Goal: Task Accomplishment & Management: Use online tool/utility

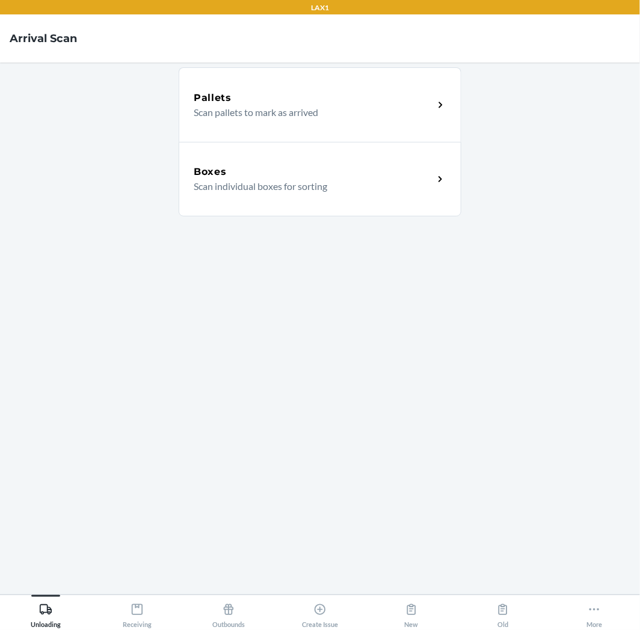
click at [262, 176] on div "Boxes" at bounding box center [314, 172] width 240 height 14
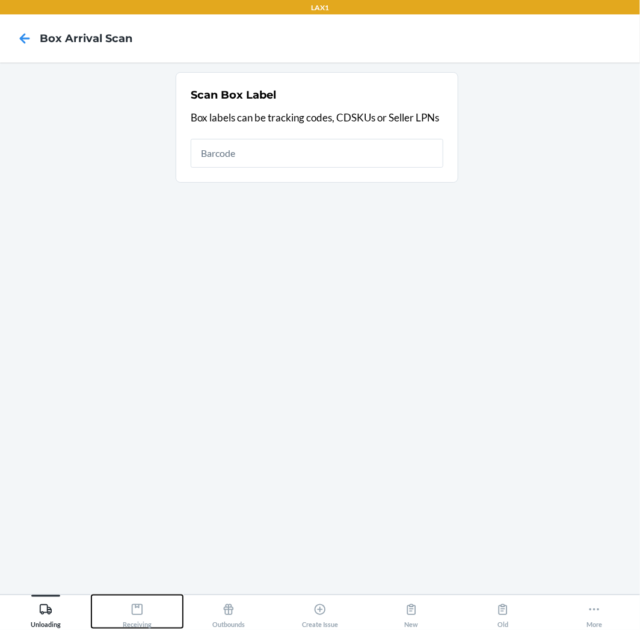
click at [140, 615] on icon at bounding box center [137, 609] width 13 height 13
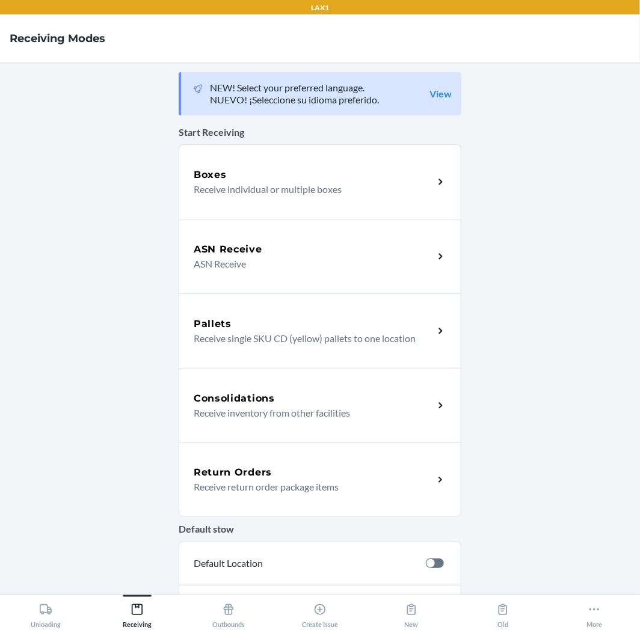
click at [302, 466] on div "Return Orders" at bounding box center [314, 473] width 240 height 14
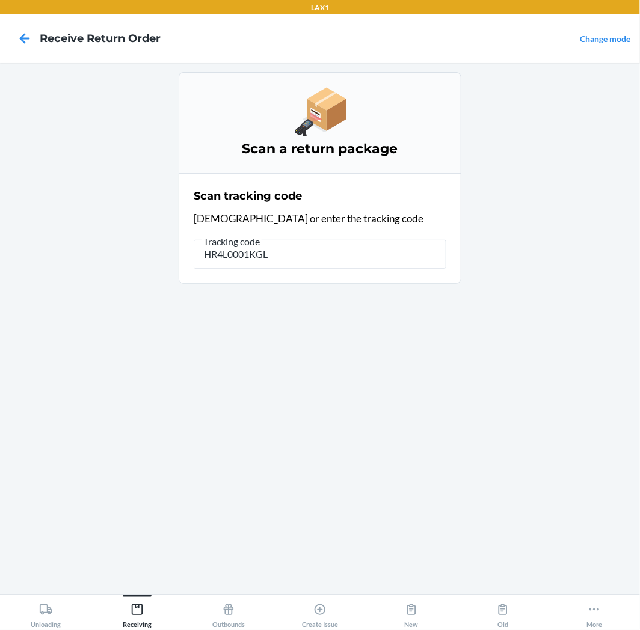
type input "HR4L0001KGLZ"
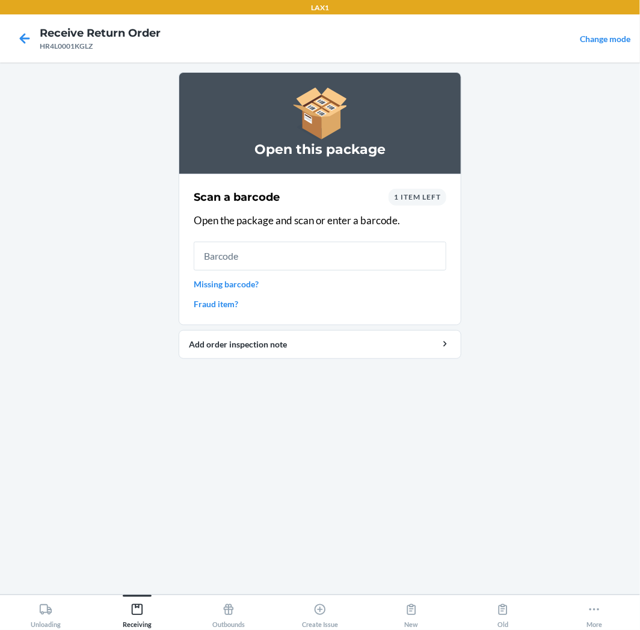
click at [211, 266] on input "text" at bounding box center [320, 256] width 253 height 29
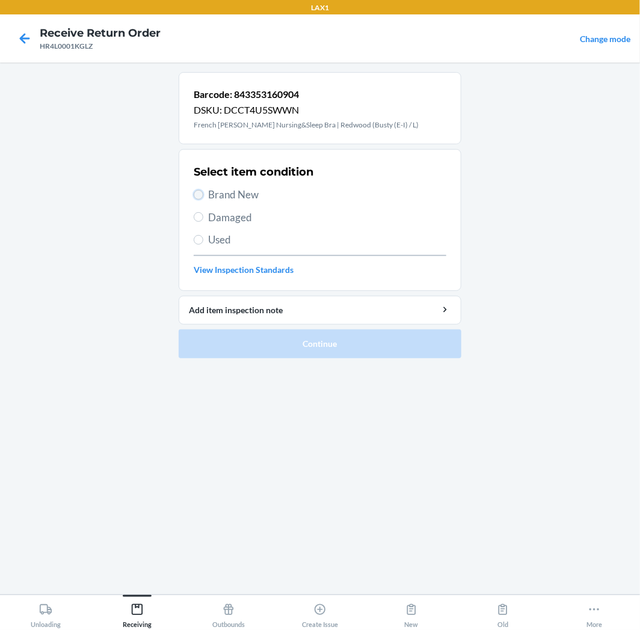
click at [195, 193] on input "Brand New" at bounding box center [199, 195] width 10 height 10
radio input "true"
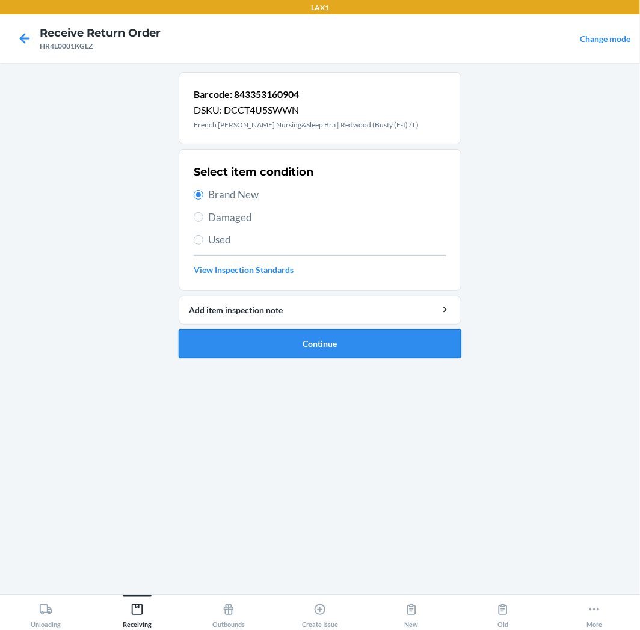
click at [303, 338] on button "Continue" at bounding box center [320, 344] width 283 height 29
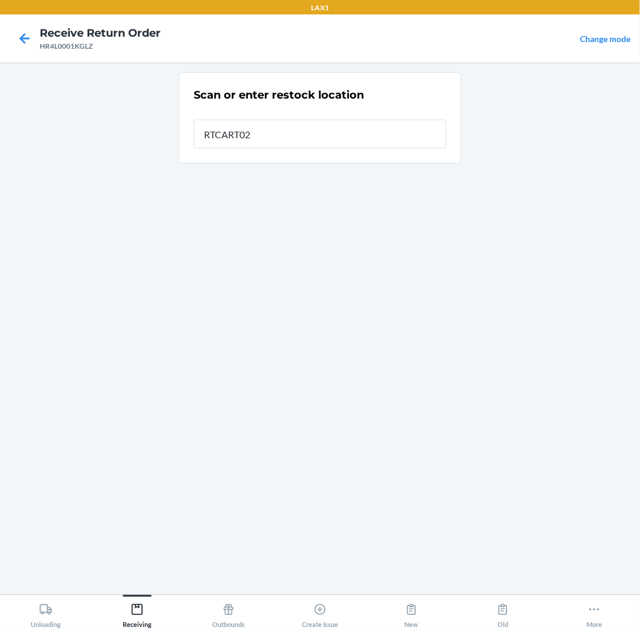
type input "RTCART020"
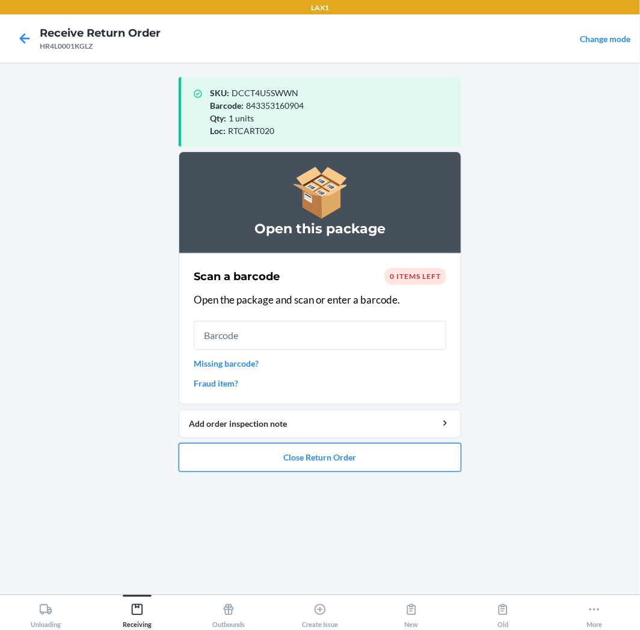
click at [361, 458] on button "Close Return Order" at bounding box center [320, 457] width 283 height 29
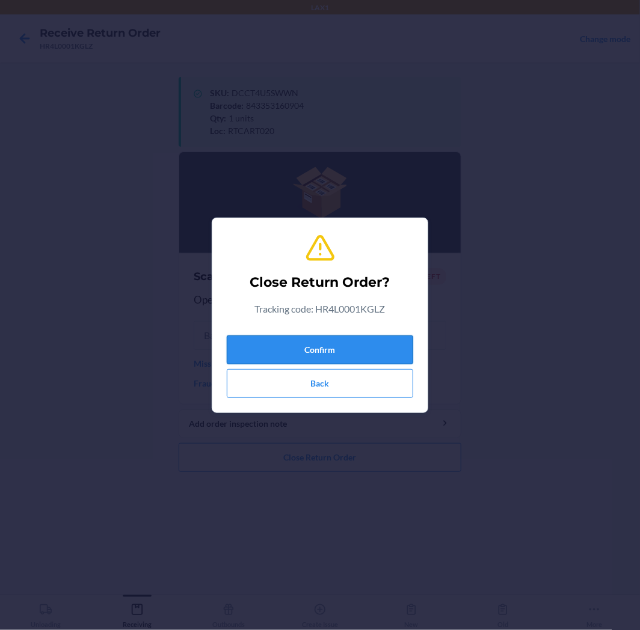
drag, startPoint x: 365, startPoint y: 352, endPoint x: 379, endPoint y: 345, distance: 16.1
click at [369, 348] on button "Confirm" at bounding box center [320, 350] width 186 height 29
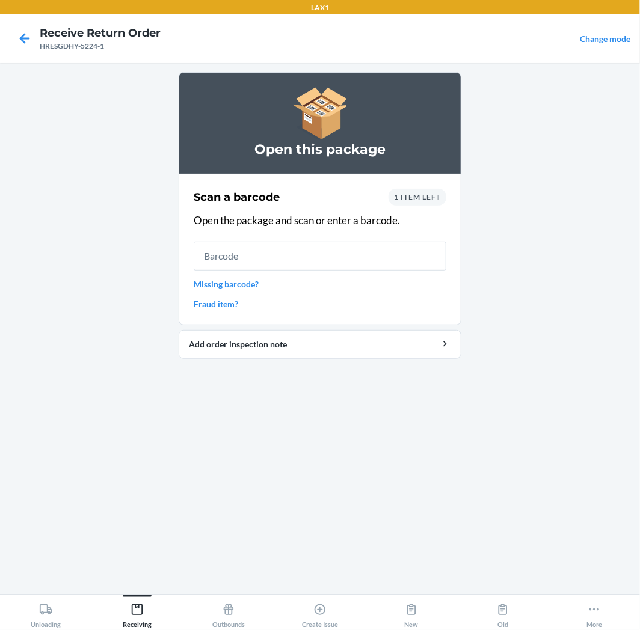
click at [206, 283] on link "Missing barcode?" at bounding box center [320, 284] width 253 height 13
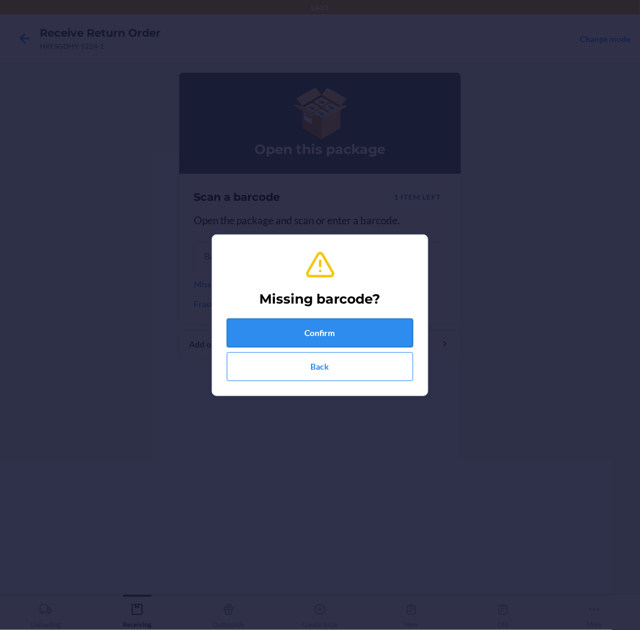
click at [317, 328] on button "Confirm" at bounding box center [320, 333] width 186 height 29
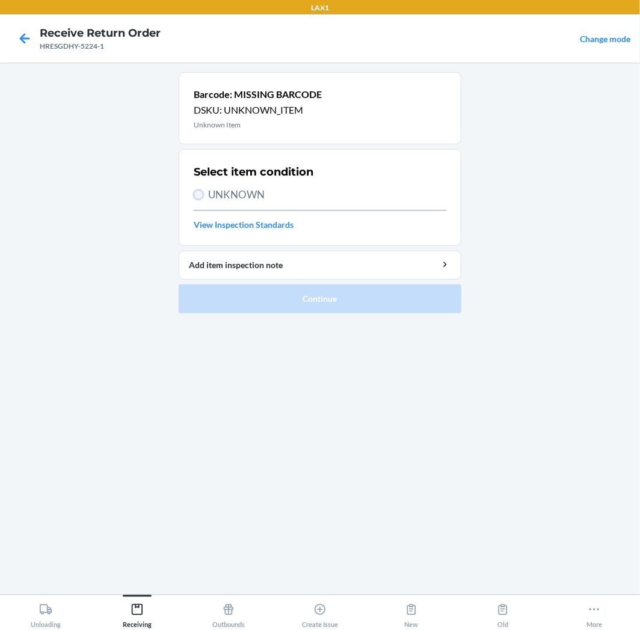
click at [195, 190] on input "UNKNOWN" at bounding box center [199, 195] width 10 height 10
radio input "true"
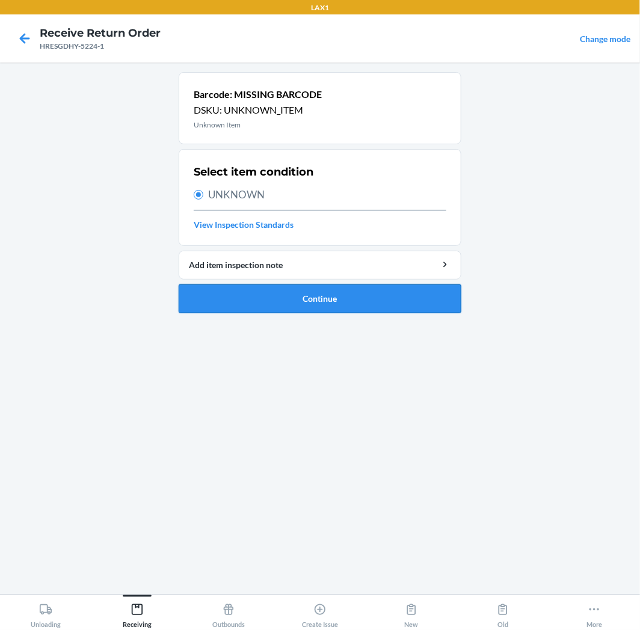
click at [296, 302] on button "Continue" at bounding box center [320, 299] width 283 height 29
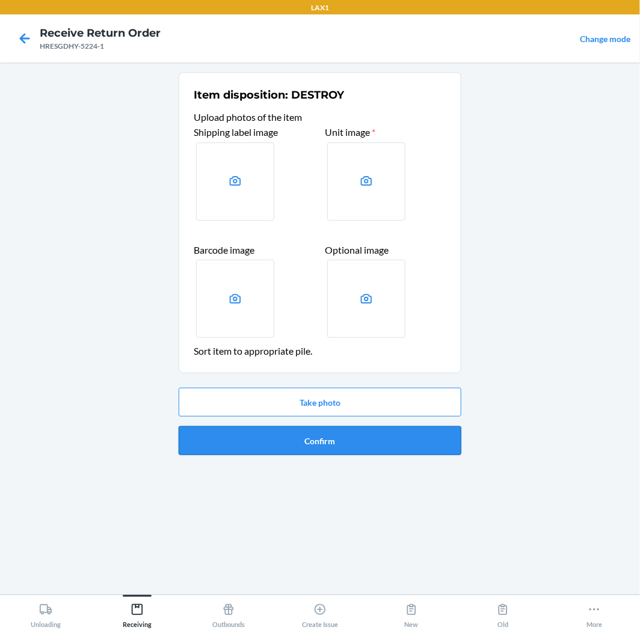
click at [371, 450] on button "Confirm" at bounding box center [320, 440] width 283 height 29
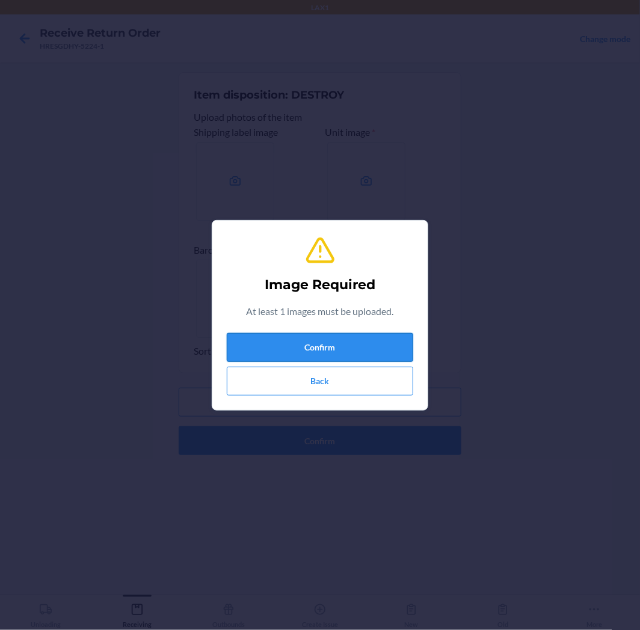
click at [343, 344] on button "Confirm" at bounding box center [320, 347] width 186 height 29
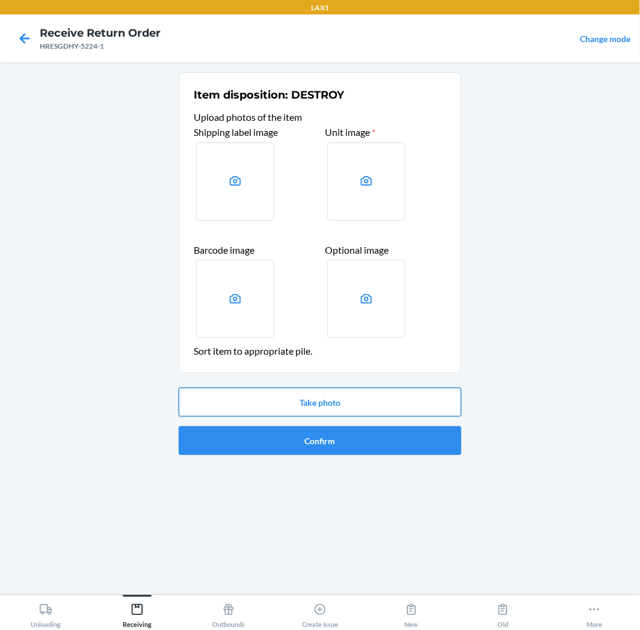
click at [363, 404] on button "Take photo" at bounding box center [320, 402] width 283 height 29
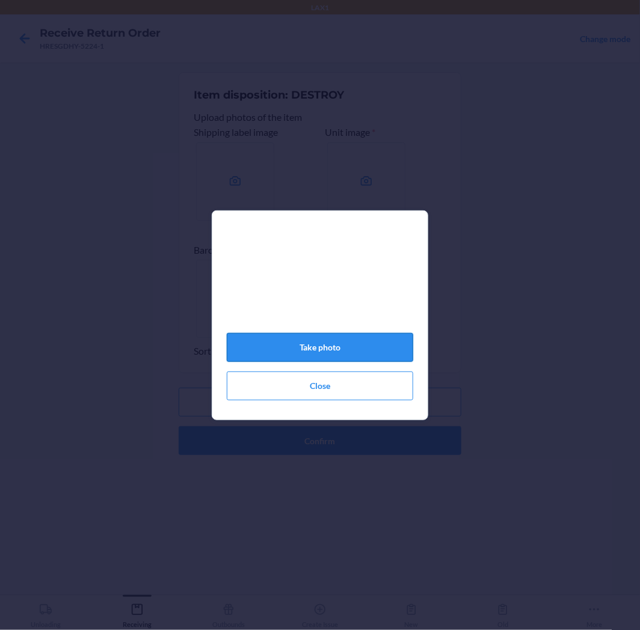
click at [343, 341] on button "Take photo" at bounding box center [320, 347] width 186 height 29
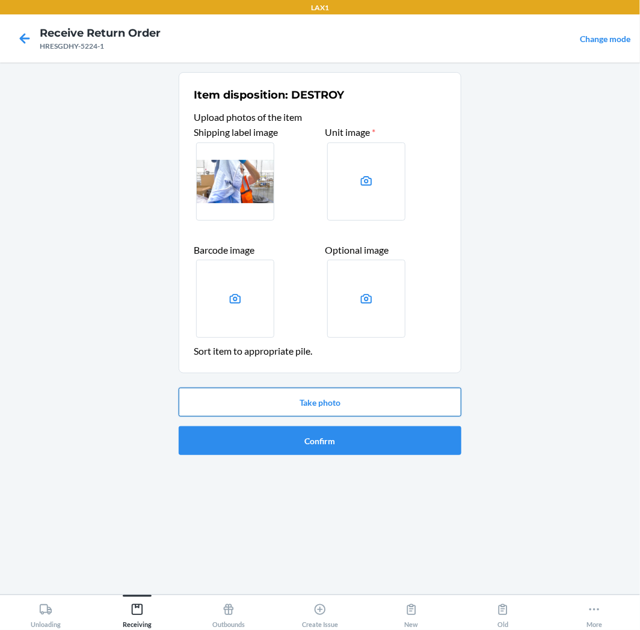
click at [407, 399] on button "Take photo" at bounding box center [320, 402] width 283 height 29
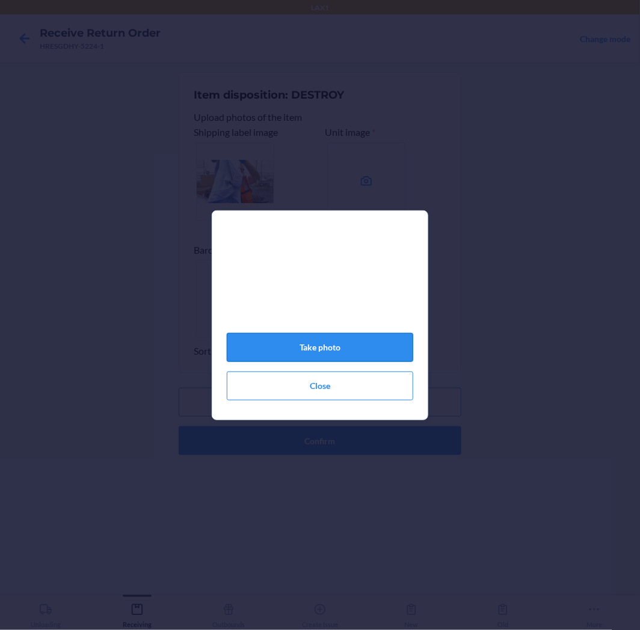
click at [362, 345] on button "Take photo" at bounding box center [320, 347] width 186 height 29
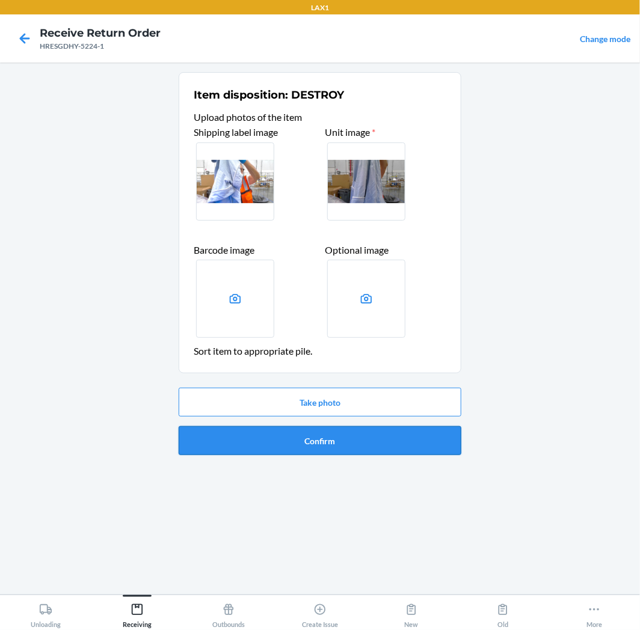
click at [401, 431] on button "Confirm" at bounding box center [320, 440] width 283 height 29
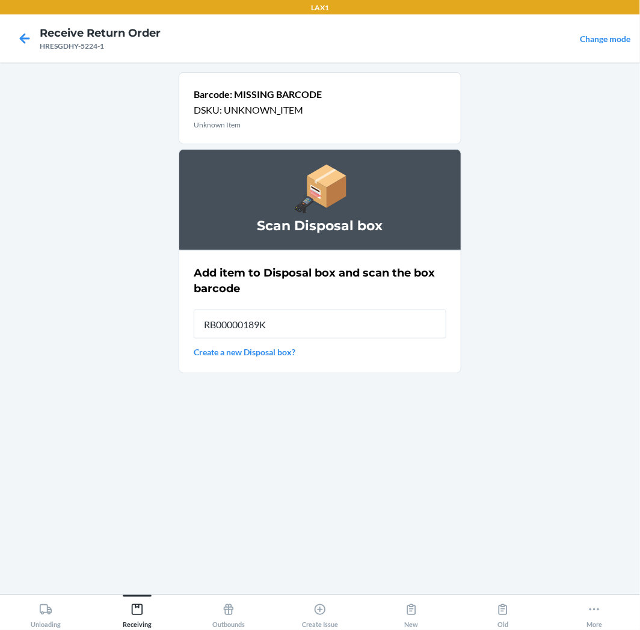
type input "RB00000189K"
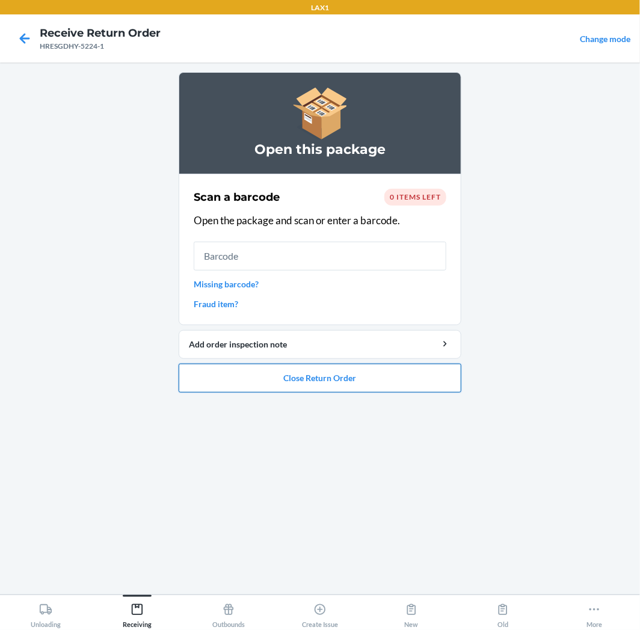
click at [392, 390] on button "Close Return Order" at bounding box center [320, 378] width 283 height 29
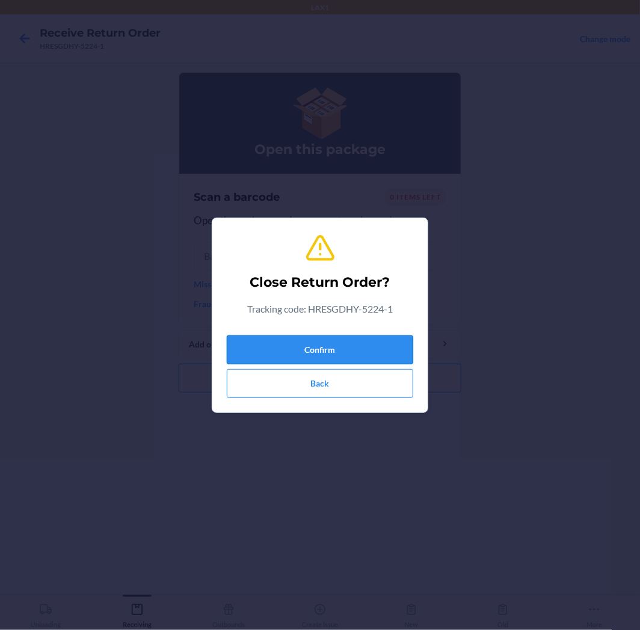
click at [389, 351] on button "Confirm" at bounding box center [320, 350] width 186 height 29
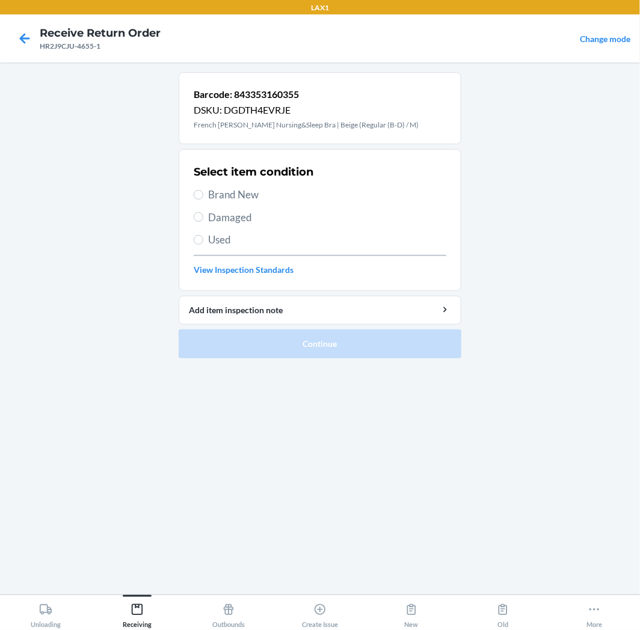
click at [242, 193] on span "Brand New" at bounding box center [327, 195] width 238 height 16
click at [203, 193] on input "Brand New" at bounding box center [199, 195] width 10 height 10
radio input "true"
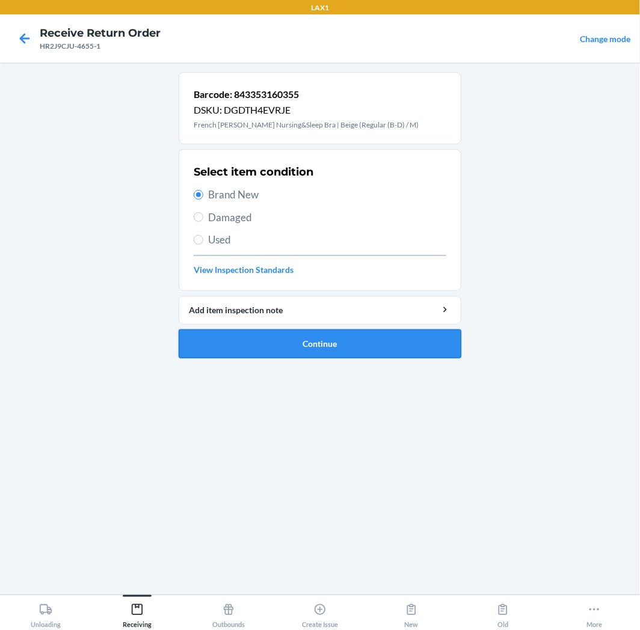
click at [356, 345] on button "Continue" at bounding box center [320, 344] width 283 height 29
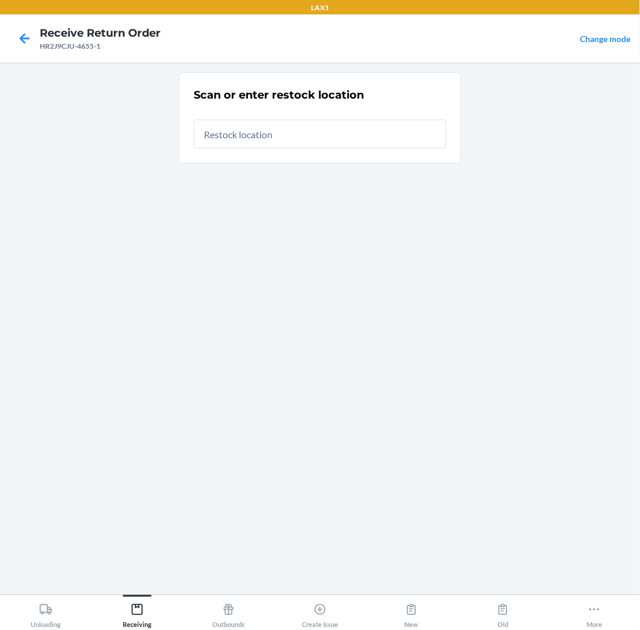
click at [343, 139] on input "text" at bounding box center [320, 134] width 253 height 29
type input "RTCART020"
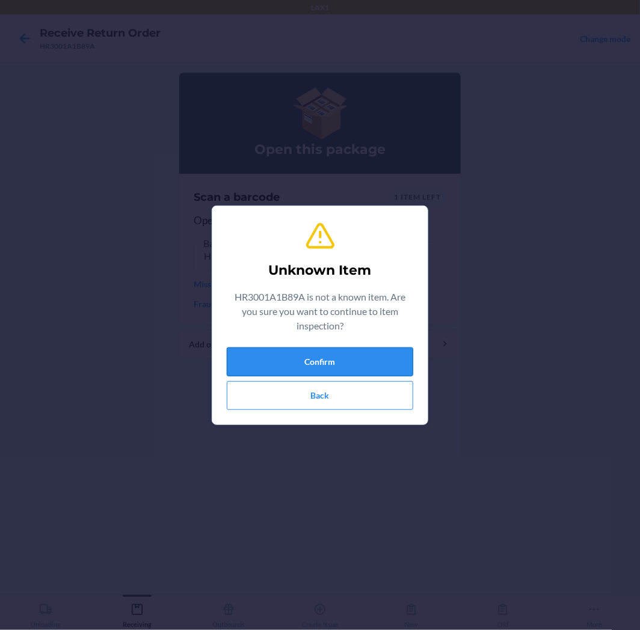
click at [383, 362] on button "Confirm" at bounding box center [320, 362] width 186 height 29
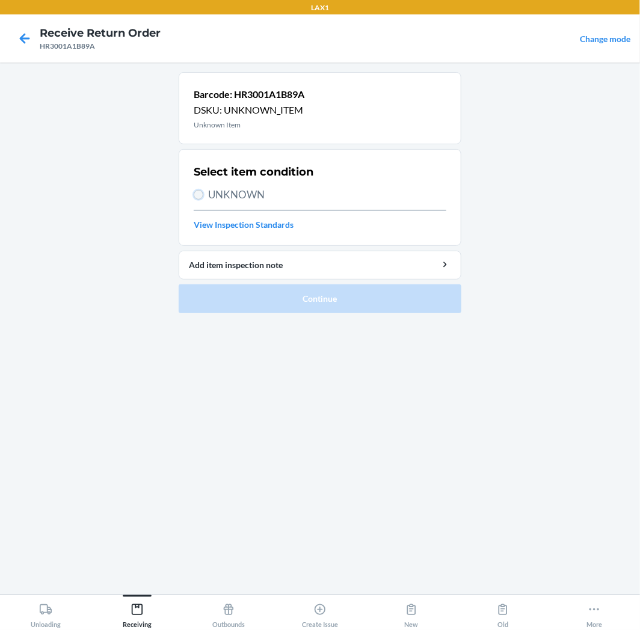
click at [194, 196] on input "UNKNOWN" at bounding box center [199, 195] width 10 height 10
radio input "true"
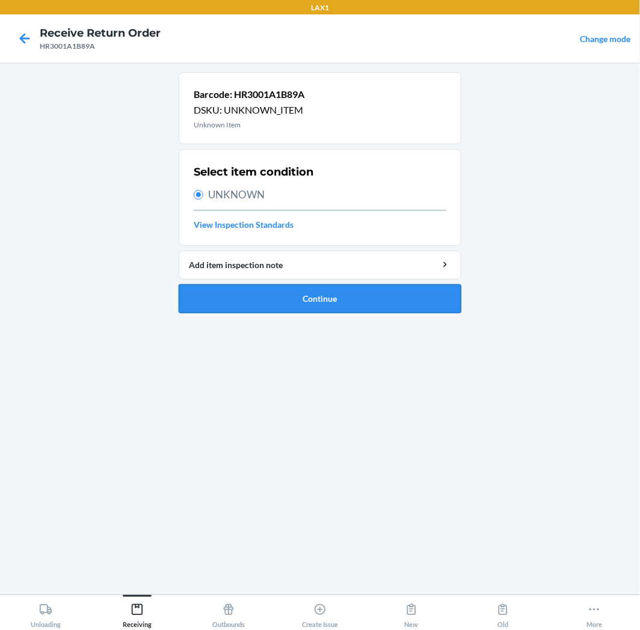
click at [272, 291] on button "Continue" at bounding box center [320, 299] width 283 height 29
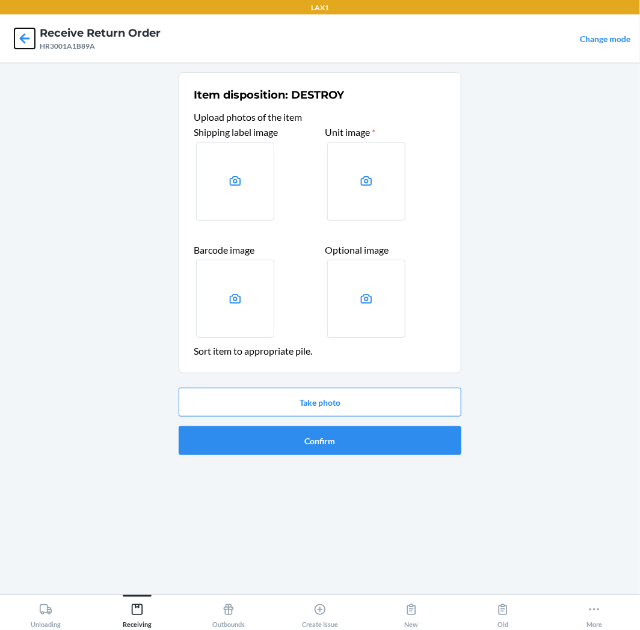
click at [22, 41] on icon at bounding box center [25, 38] width 10 height 10
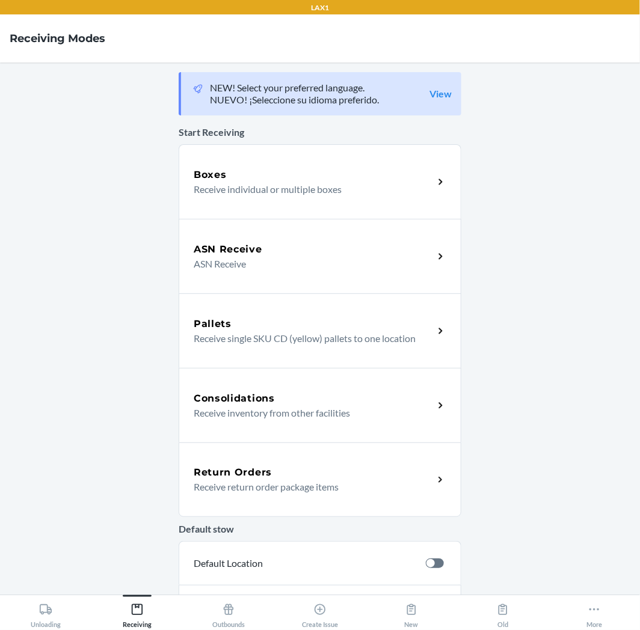
click at [274, 470] on div "Return Orders" at bounding box center [314, 473] width 240 height 14
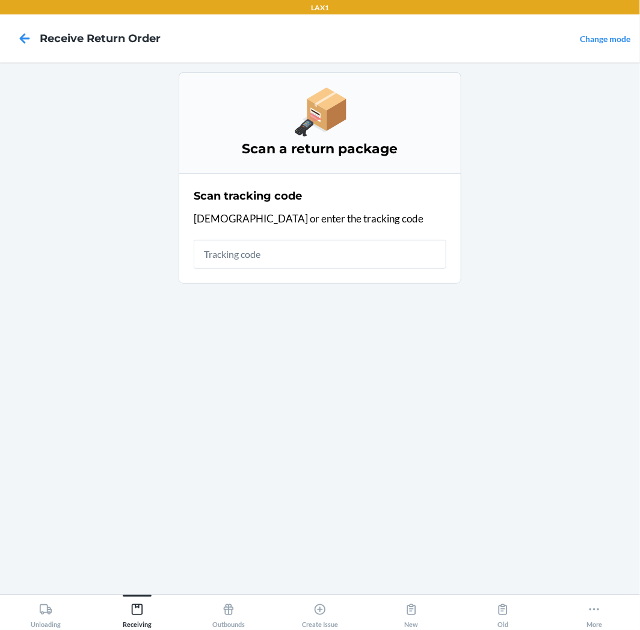
click at [271, 257] on input "text" at bounding box center [320, 254] width 253 height 29
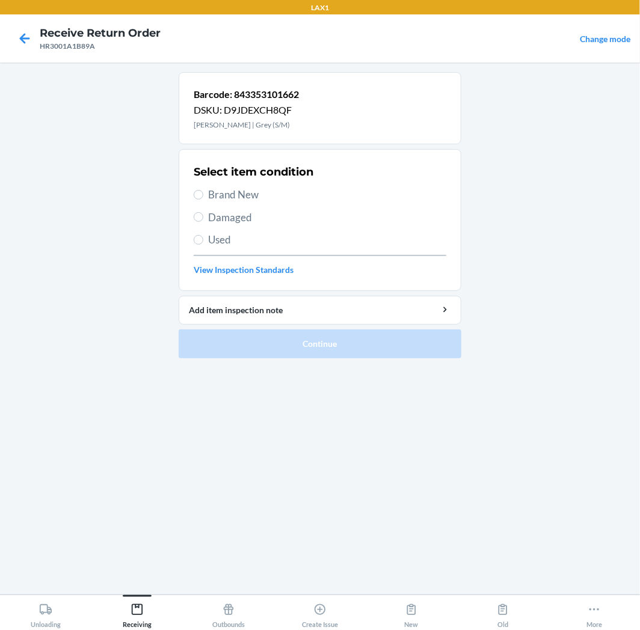
click at [238, 195] on span "Brand New" at bounding box center [327, 195] width 238 height 16
click at [203, 195] on input "Brand New" at bounding box center [199, 195] width 10 height 10
radio input "true"
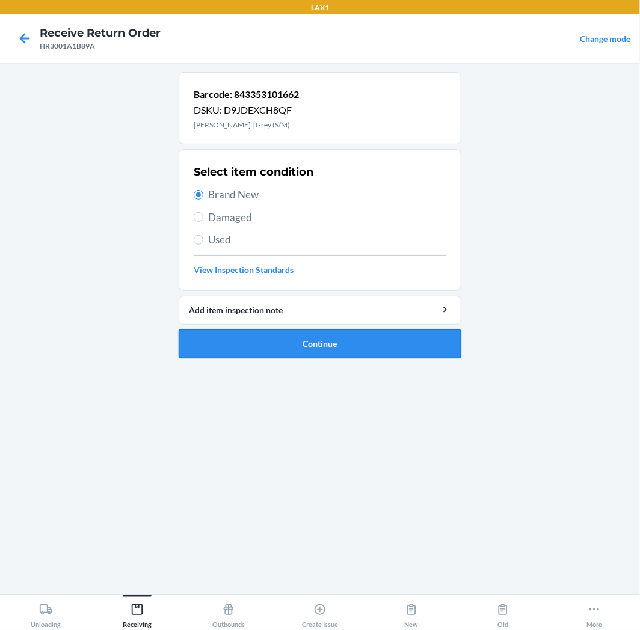
click at [312, 339] on button "Continue" at bounding box center [320, 344] width 283 height 29
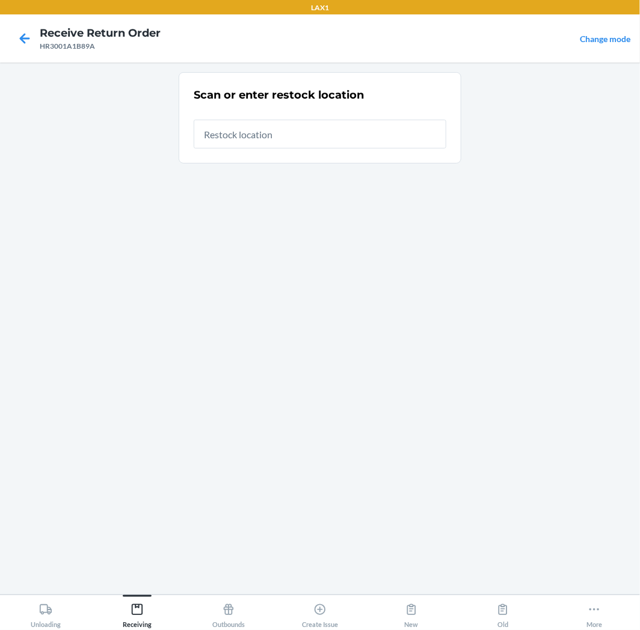
click at [312, 137] on input "text" at bounding box center [320, 134] width 253 height 29
type input "RTCART020"
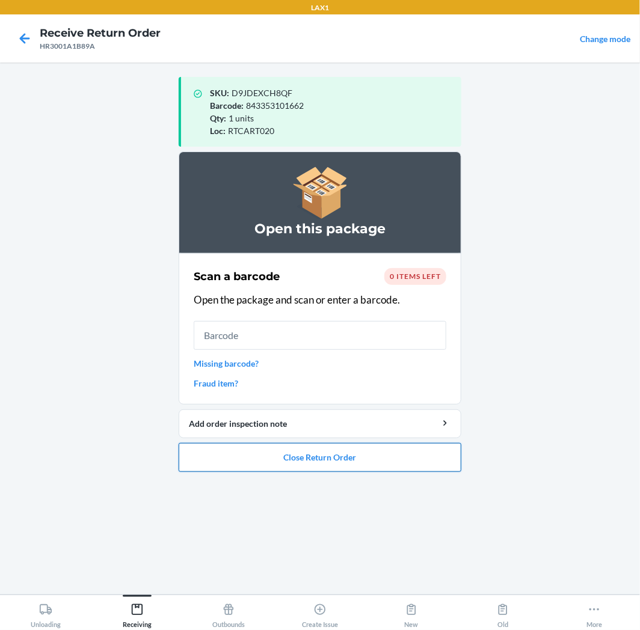
click at [393, 452] on button "Close Return Order" at bounding box center [320, 457] width 283 height 29
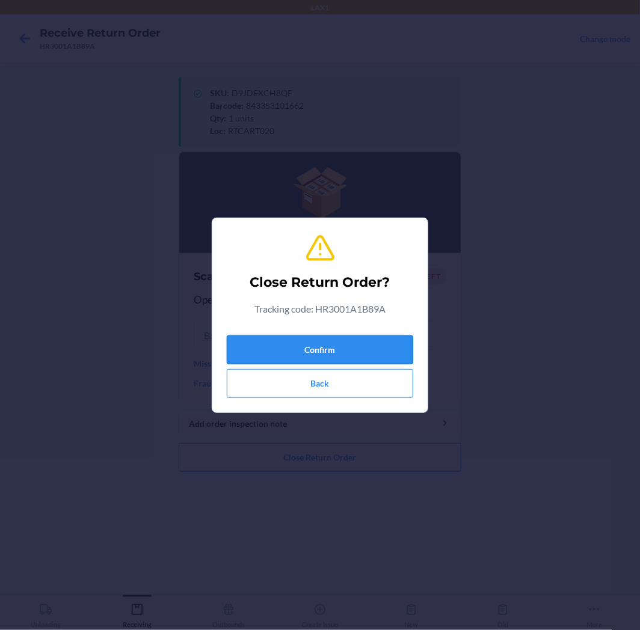
click at [352, 351] on button "Confirm" at bounding box center [320, 350] width 186 height 29
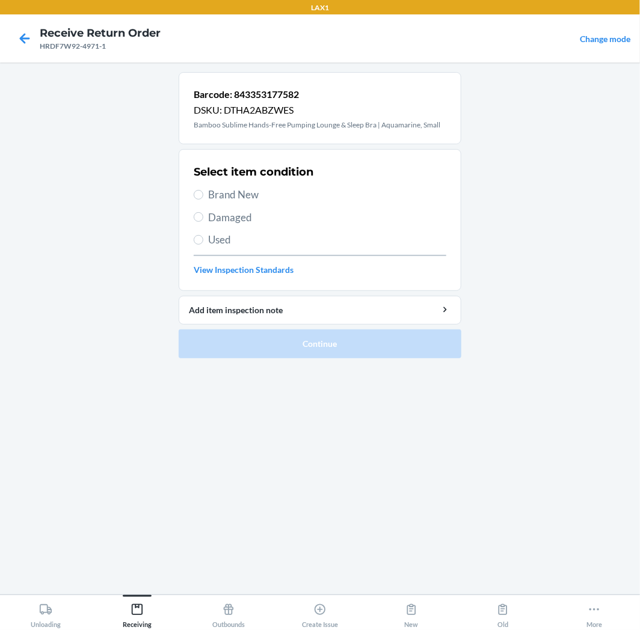
click at [236, 195] on span "Brand New" at bounding box center [327, 195] width 238 height 16
click at [203, 195] on input "Brand New" at bounding box center [199, 195] width 10 height 10
radio input "true"
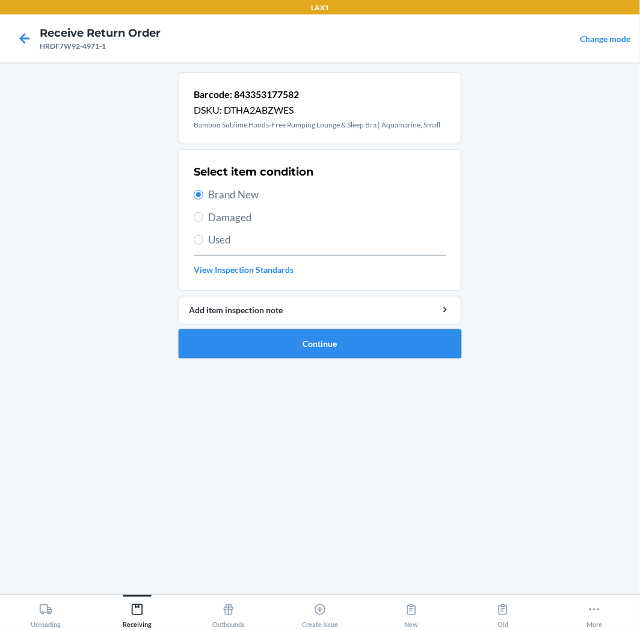
click at [298, 336] on button "Continue" at bounding box center [320, 344] width 283 height 29
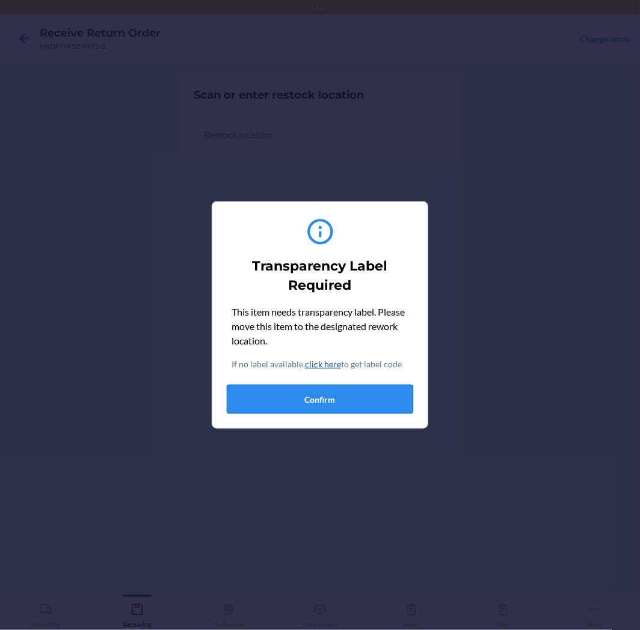
click at [371, 391] on button "Confirm" at bounding box center [320, 399] width 186 height 29
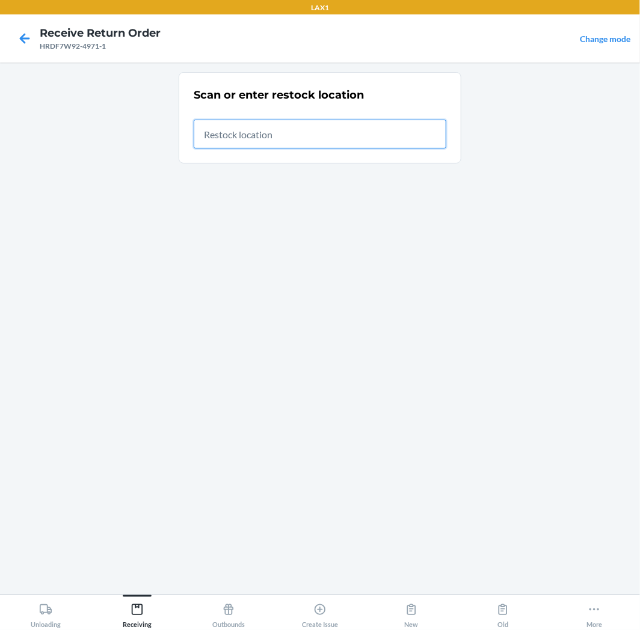
click at [301, 142] on input "text" at bounding box center [320, 134] width 253 height 29
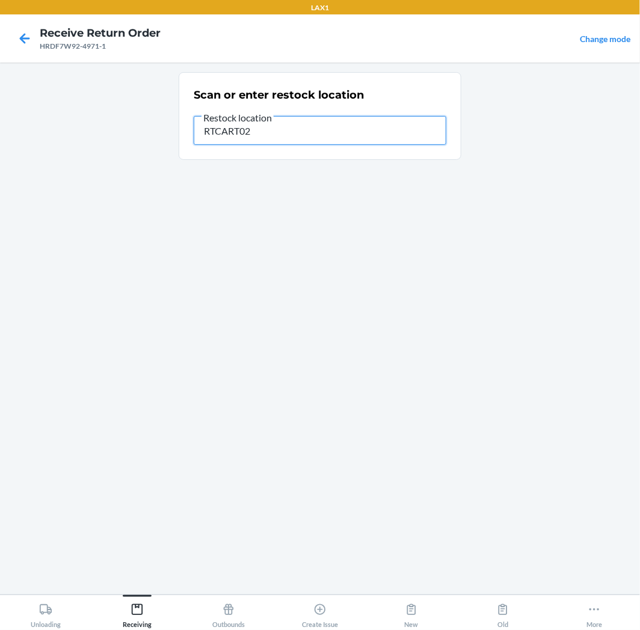
type input "RTCART020"
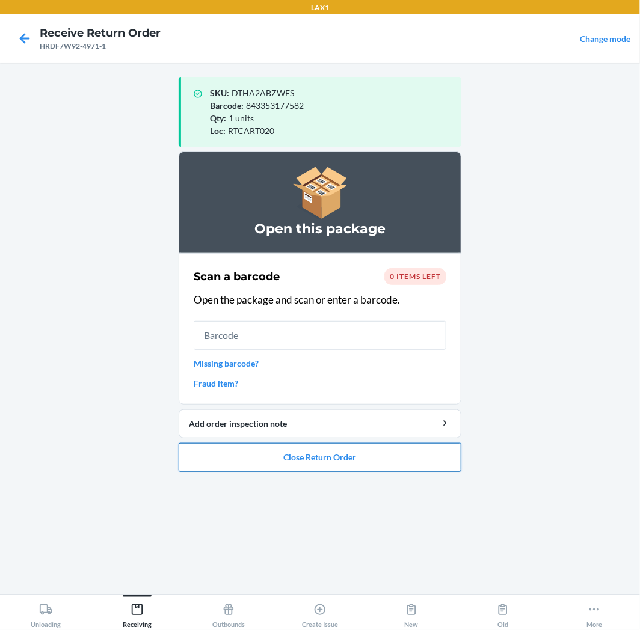
click at [422, 460] on button "Close Return Order" at bounding box center [320, 457] width 283 height 29
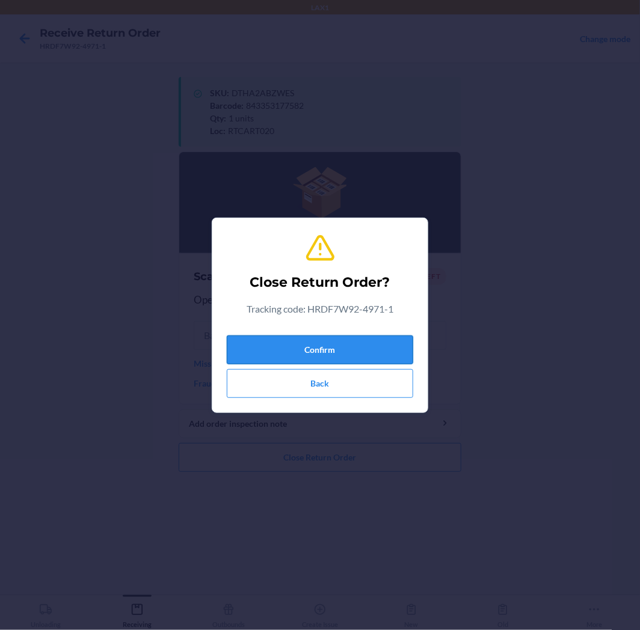
drag, startPoint x: 392, startPoint y: 340, endPoint x: 584, endPoint y: 305, distance: 195.1
click at [402, 334] on div "Confirm Back" at bounding box center [320, 364] width 186 height 67
click at [227, 336] on button "Confirm" at bounding box center [320, 350] width 186 height 29
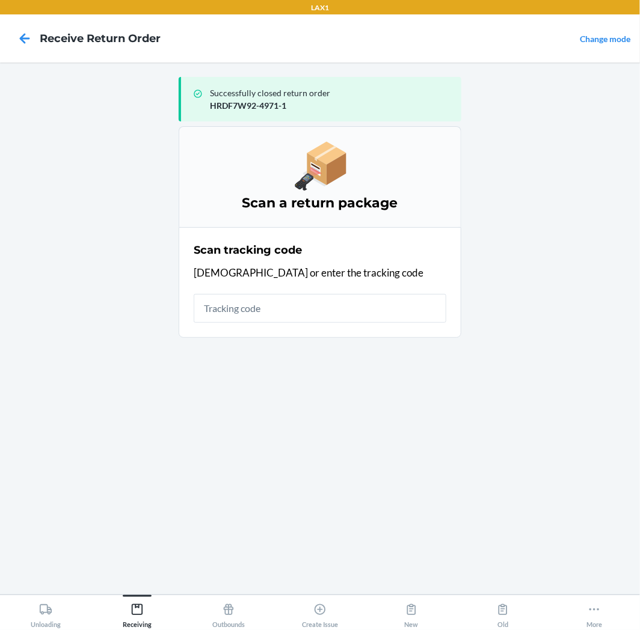
click at [333, 307] on input "text" at bounding box center [320, 308] width 253 height 29
click at [259, 305] on input "text" at bounding box center [320, 308] width 253 height 29
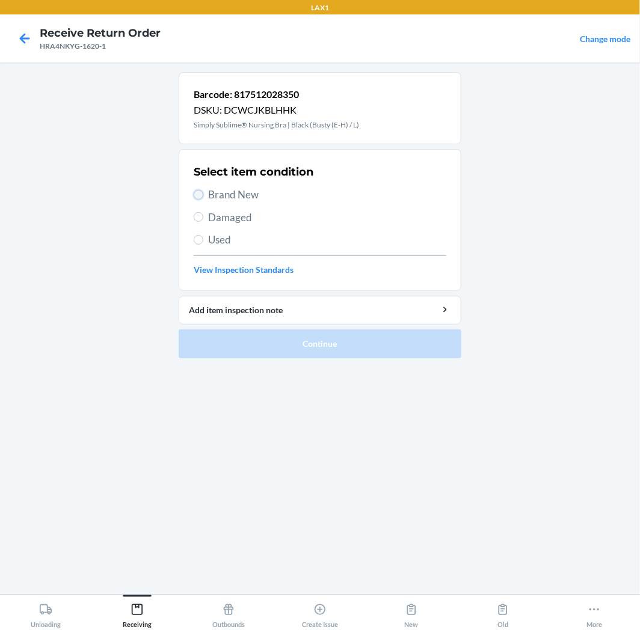
click at [197, 193] on input "Brand New" at bounding box center [199, 195] width 10 height 10
radio input "true"
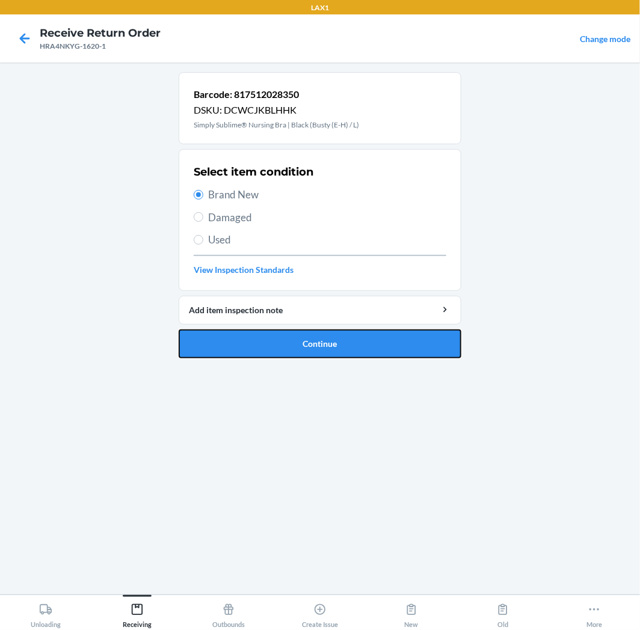
drag, startPoint x: 289, startPoint y: 344, endPoint x: 292, endPoint y: 336, distance: 8.9
click at [291, 340] on button "Continue" at bounding box center [320, 344] width 283 height 29
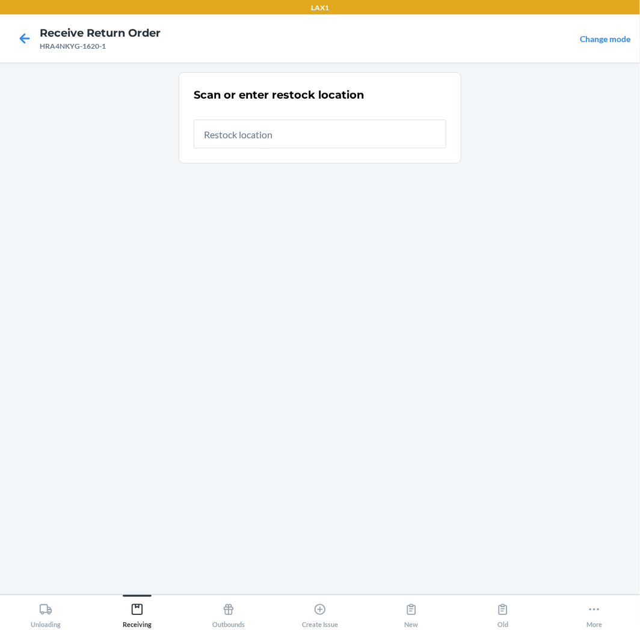
click at [335, 143] on input "text" at bounding box center [320, 134] width 253 height 29
type input "RTCART020"
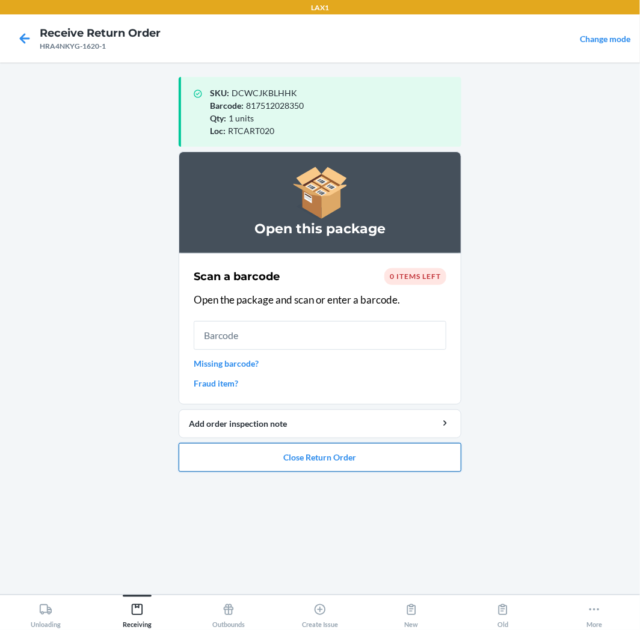
click at [274, 458] on button "Close Return Order" at bounding box center [320, 457] width 283 height 29
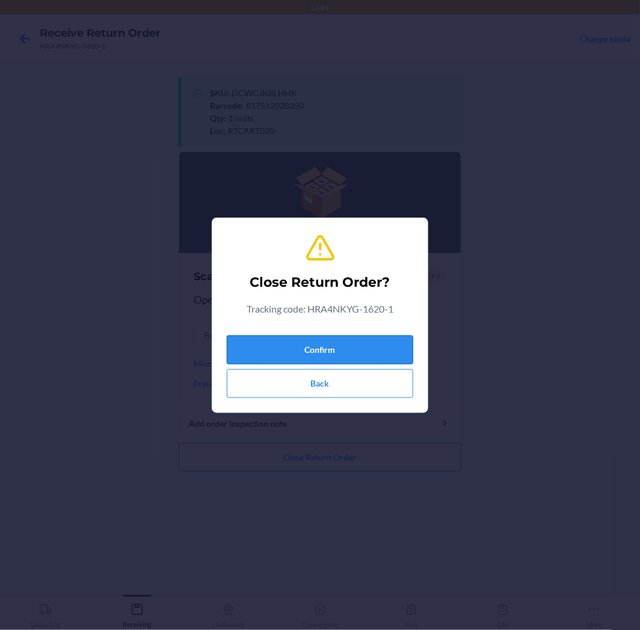
click at [312, 348] on button "Confirm" at bounding box center [320, 350] width 186 height 29
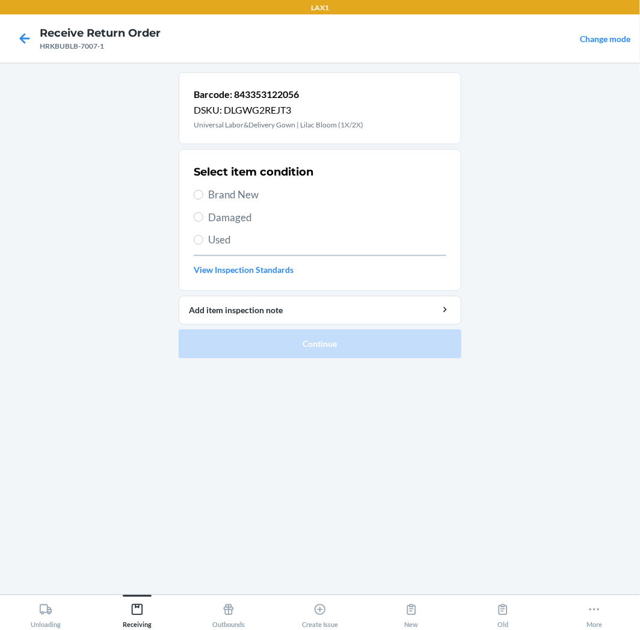
click at [236, 196] on span "Brand New" at bounding box center [327, 195] width 238 height 16
click at [203, 196] on input "Brand New" at bounding box center [199, 195] width 10 height 10
radio input "true"
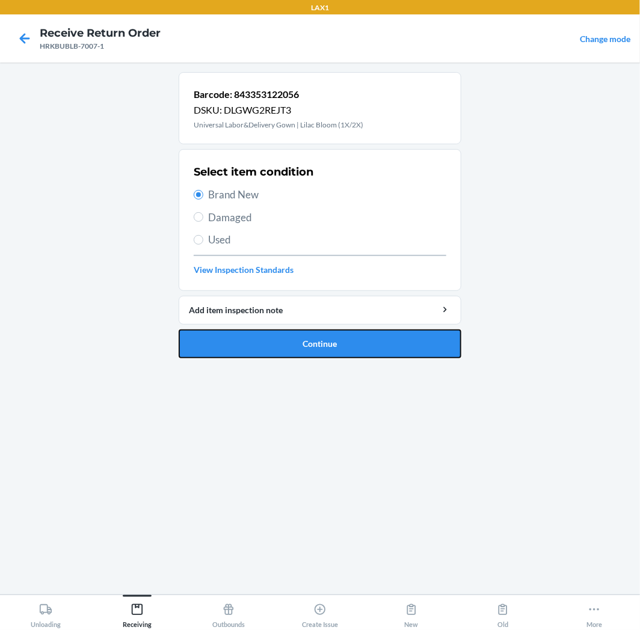
drag, startPoint x: 259, startPoint y: 343, endPoint x: 271, endPoint y: 327, distance: 19.9
click at [262, 339] on button "Continue" at bounding box center [320, 344] width 283 height 29
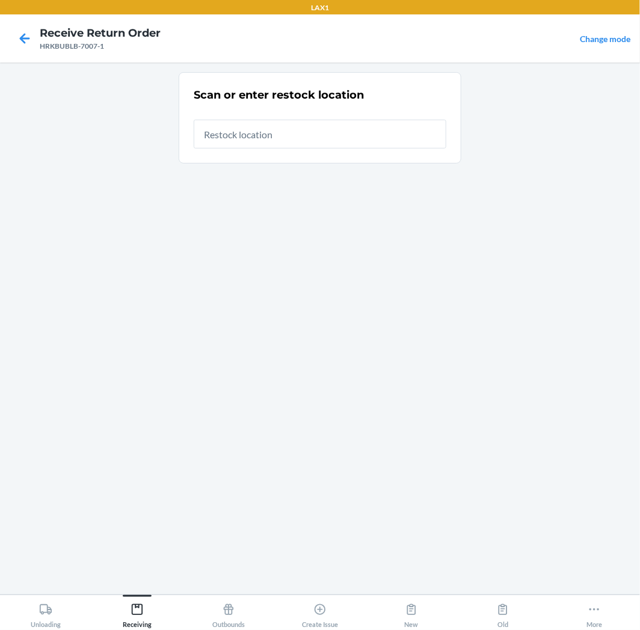
click at [394, 135] on input "text" at bounding box center [320, 134] width 253 height 29
type input "RTCART020"
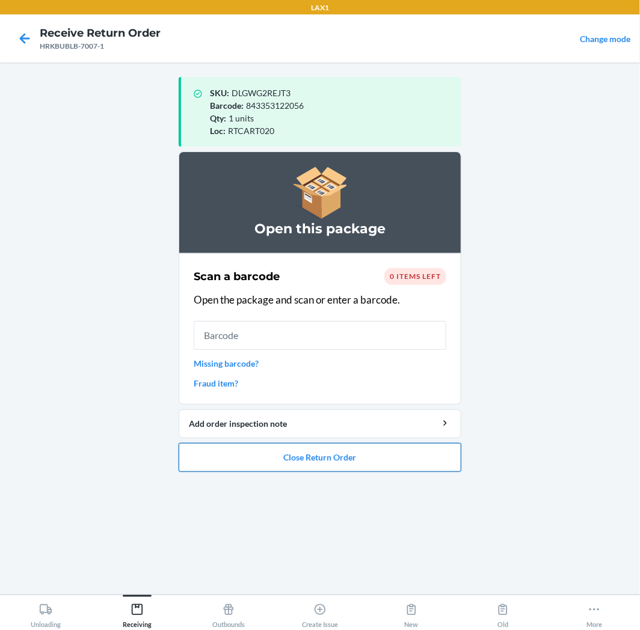
click at [394, 464] on button "Close Return Order" at bounding box center [320, 457] width 283 height 29
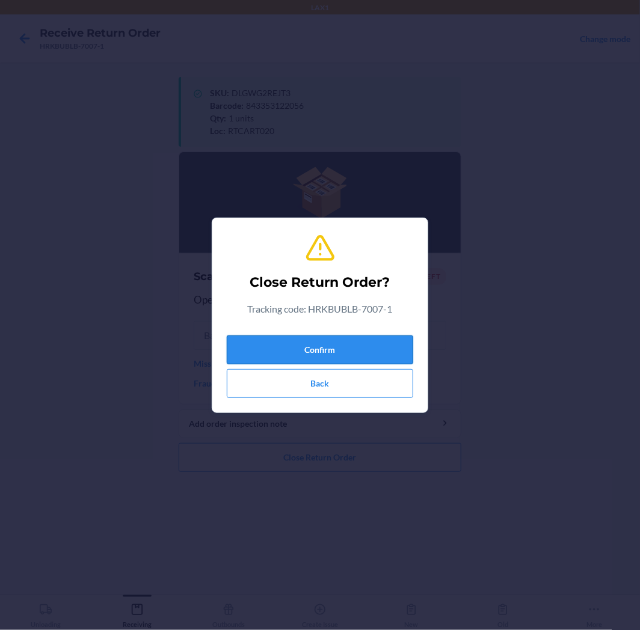
click at [386, 349] on button "Confirm" at bounding box center [320, 350] width 186 height 29
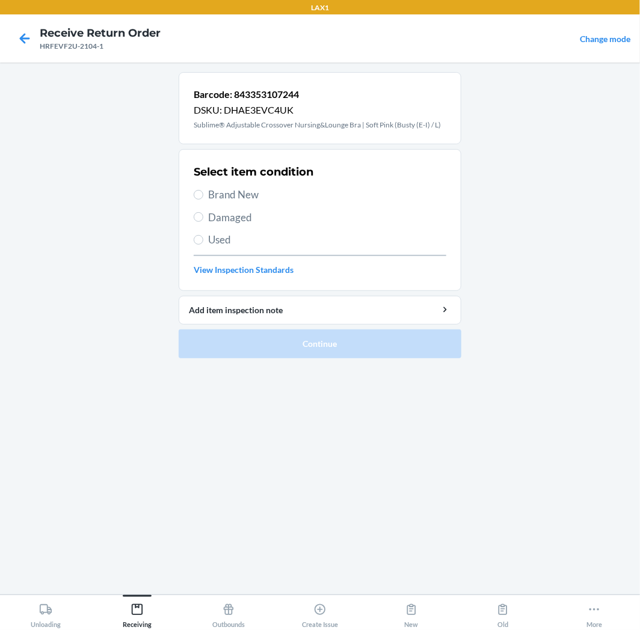
click at [218, 192] on span "Brand New" at bounding box center [327, 195] width 238 height 16
click at [203, 192] on input "Brand New" at bounding box center [199, 195] width 10 height 10
radio input "true"
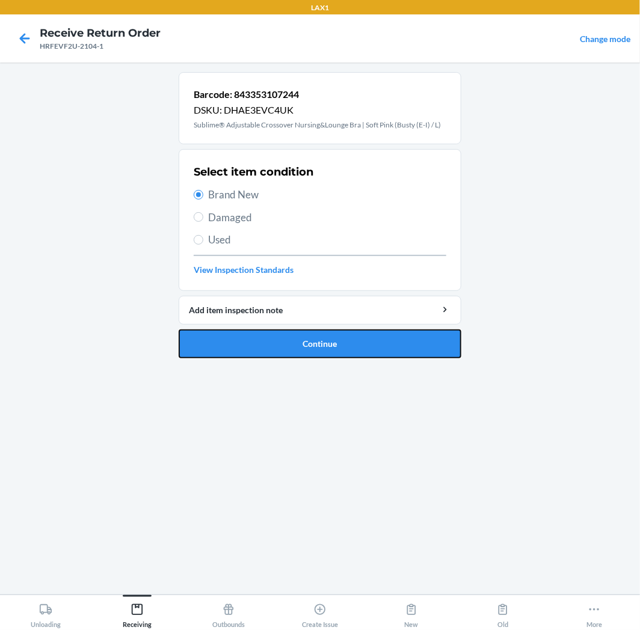
drag, startPoint x: 251, startPoint y: 345, endPoint x: 254, endPoint y: 329, distance: 16.6
click at [253, 338] on button "Continue" at bounding box center [320, 344] width 283 height 29
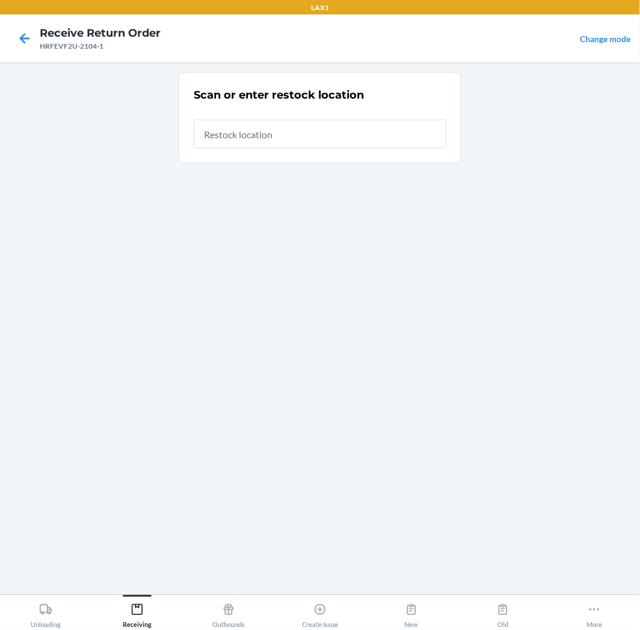
click at [313, 137] on input "text" at bounding box center [320, 134] width 253 height 29
type input "RTCART020"
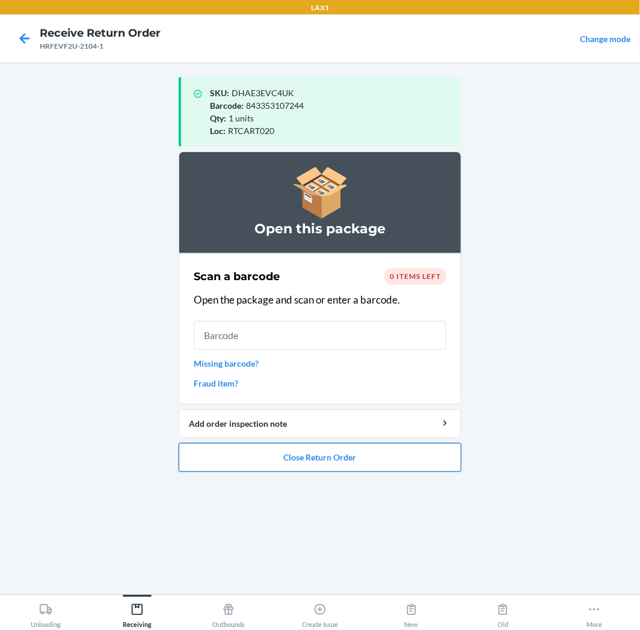
click at [263, 453] on button "Close Return Order" at bounding box center [320, 457] width 283 height 29
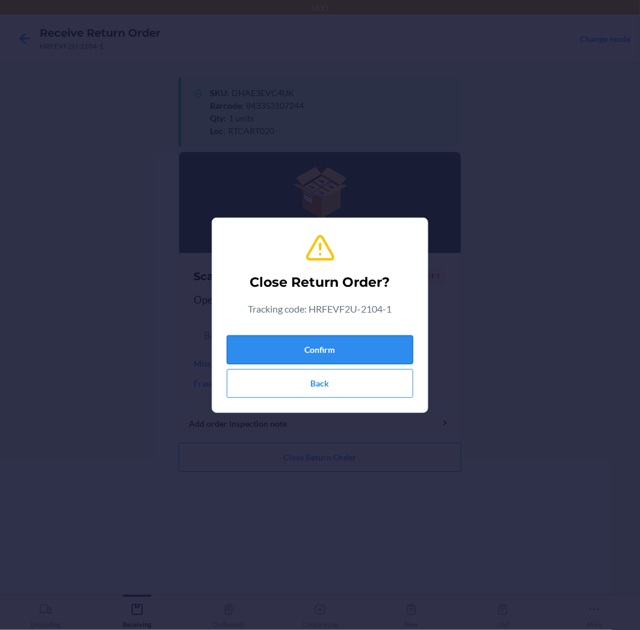
click at [289, 345] on button "Confirm" at bounding box center [320, 350] width 186 height 29
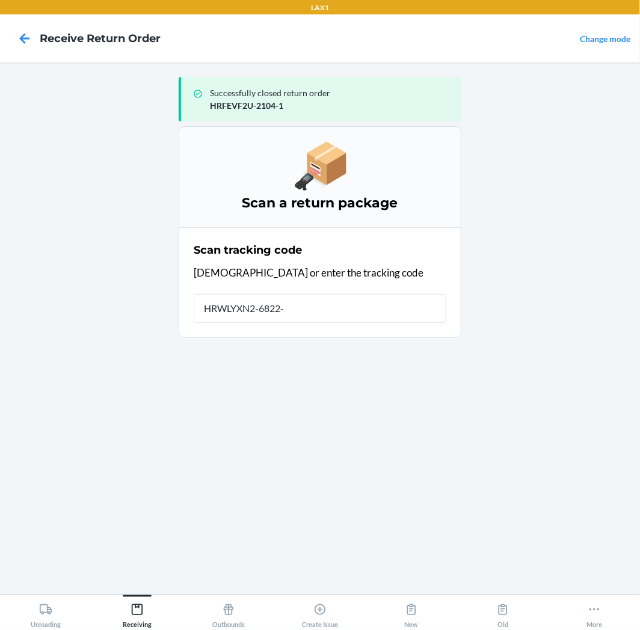
type input "HRWLYXN2-6822-1"
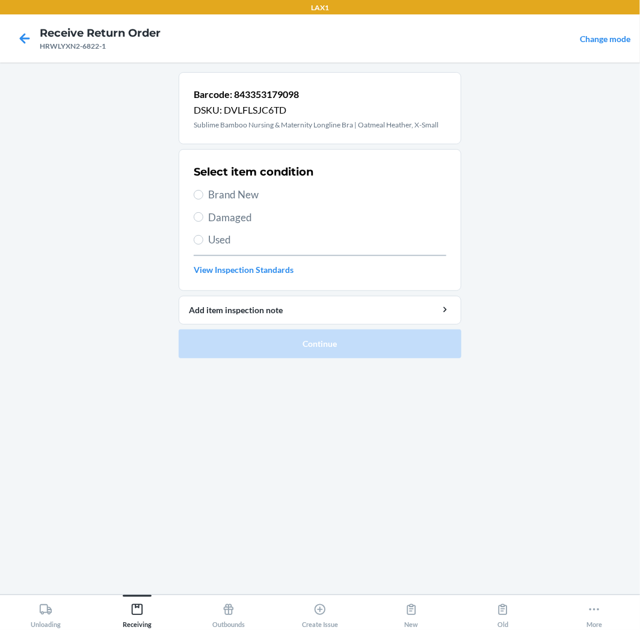
click at [248, 193] on span "Brand New" at bounding box center [327, 195] width 238 height 16
click at [203, 193] on input "Brand New" at bounding box center [199, 195] width 10 height 10
radio input "true"
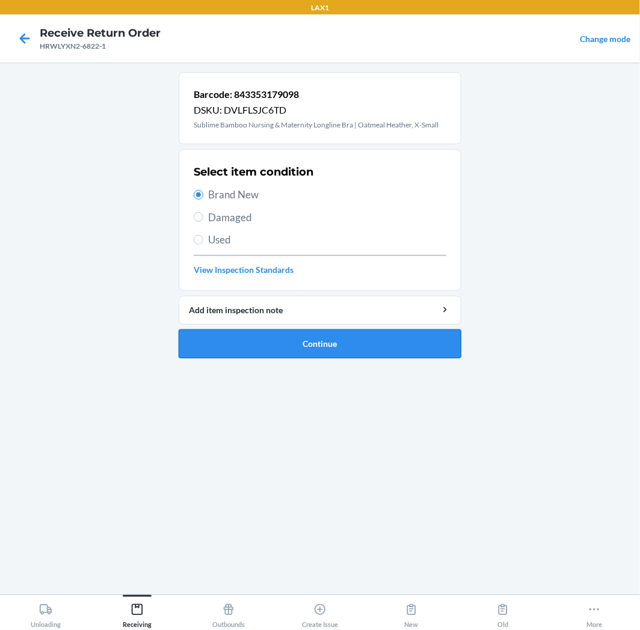
click at [296, 345] on button "Continue" at bounding box center [320, 344] width 283 height 29
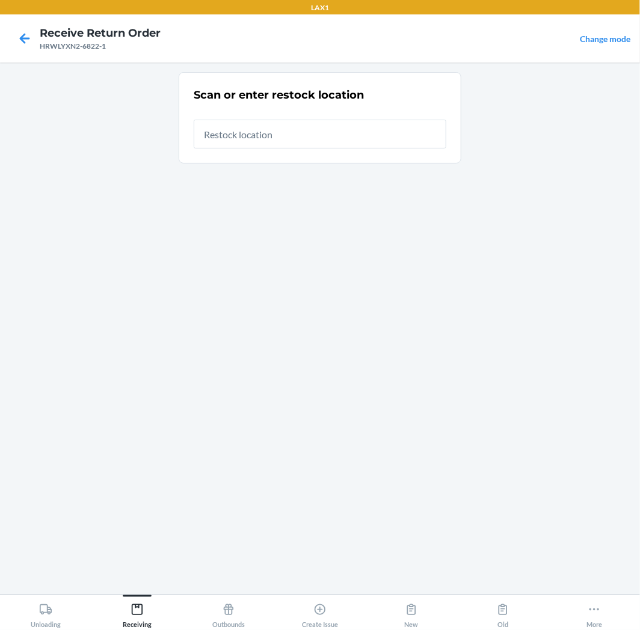
click at [376, 130] on input "text" at bounding box center [320, 134] width 253 height 29
type input "RTCART020"
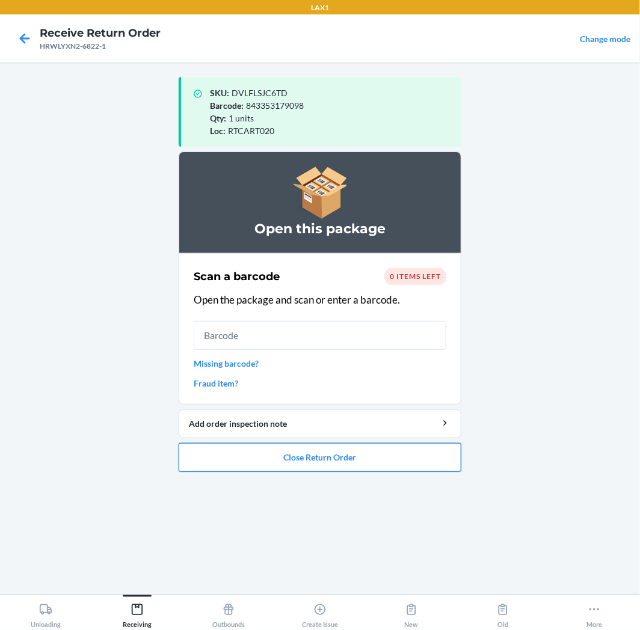
click at [389, 459] on button "Close Return Order" at bounding box center [320, 457] width 283 height 29
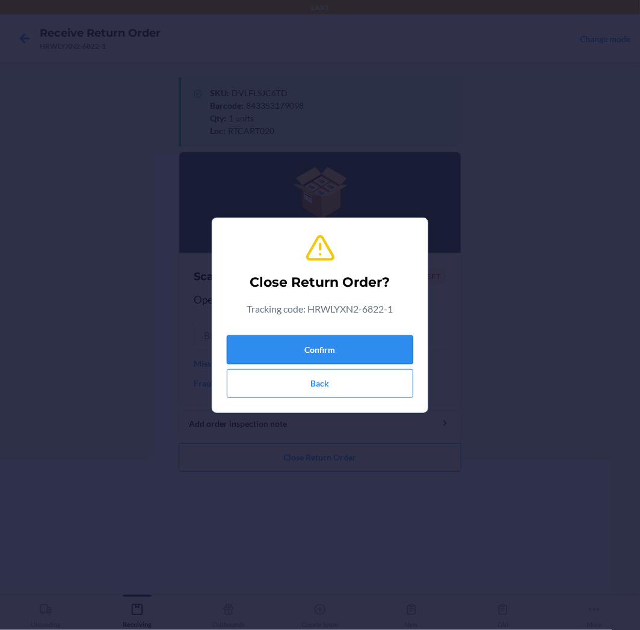
click at [380, 357] on button "Confirm" at bounding box center [320, 350] width 186 height 29
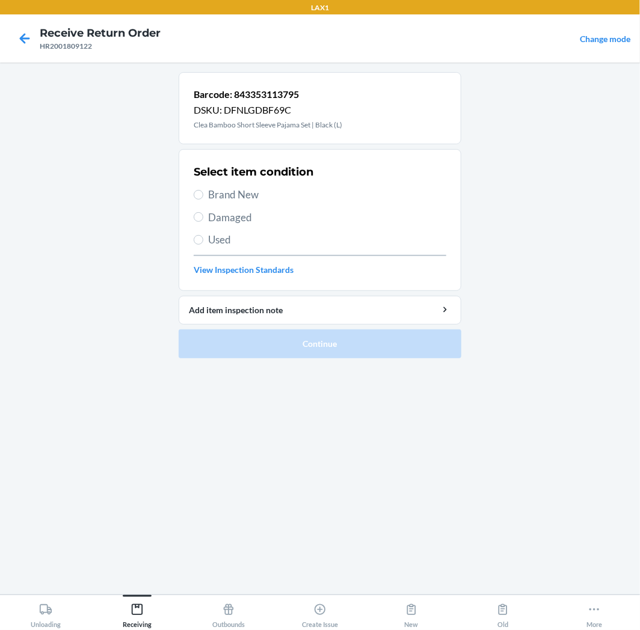
click at [212, 200] on span "Brand New" at bounding box center [327, 195] width 238 height 16
click at [203, 200] on input "Brand New" at bounding box center [199, 195] width 10 height 10
radio input "true"
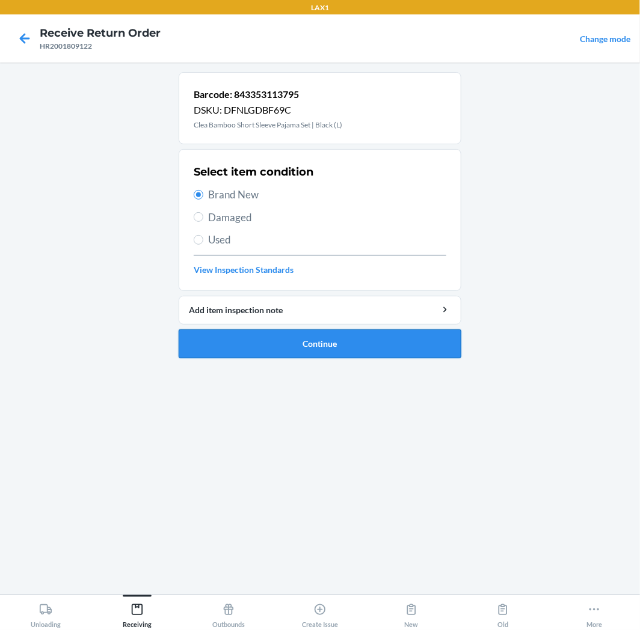
click at [257, 337] on button "Continue" at bounding box center [320, 344] width 283 height 29
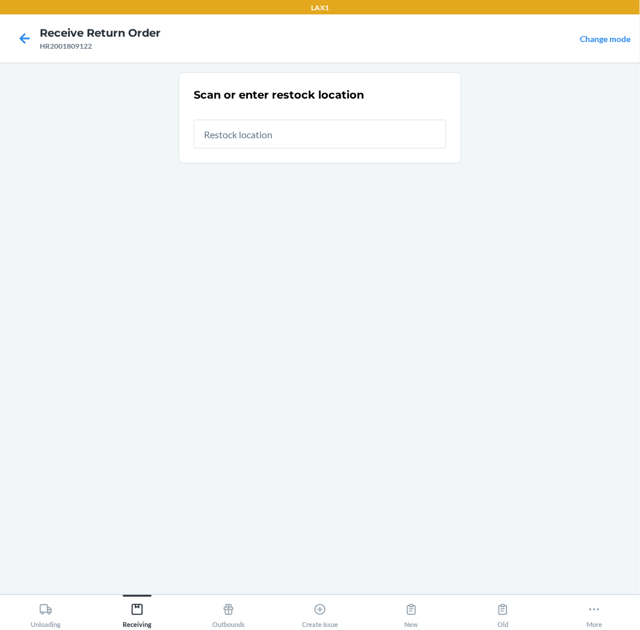
click at [360, 135] on input "text" at bounding box center [320, 134] width 253 height 29
type input "RTCART020"
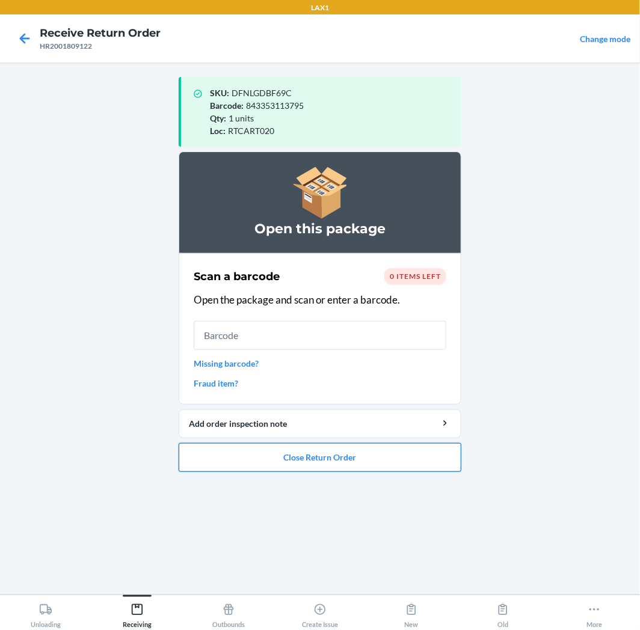
click at [374, 460] on button "Close Return Order" at bounding box center [320, 457] width 283 height 29
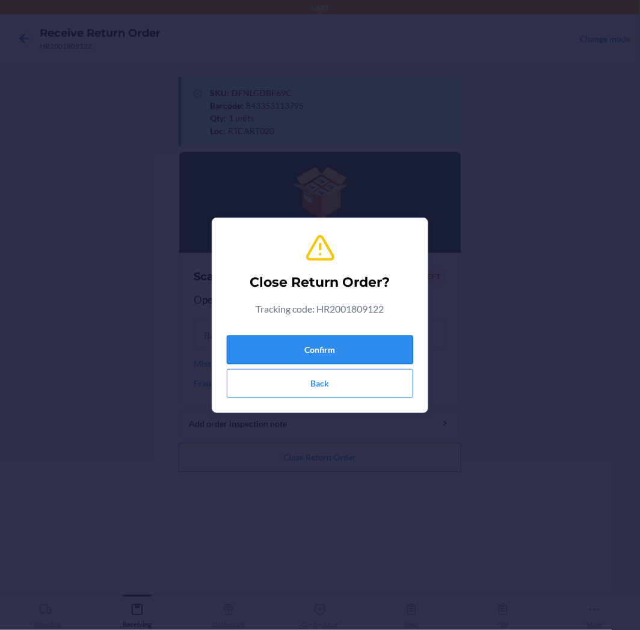
click at [375, 339] on button "Confirm" at bounding box center [320, 350] width 186 height 29
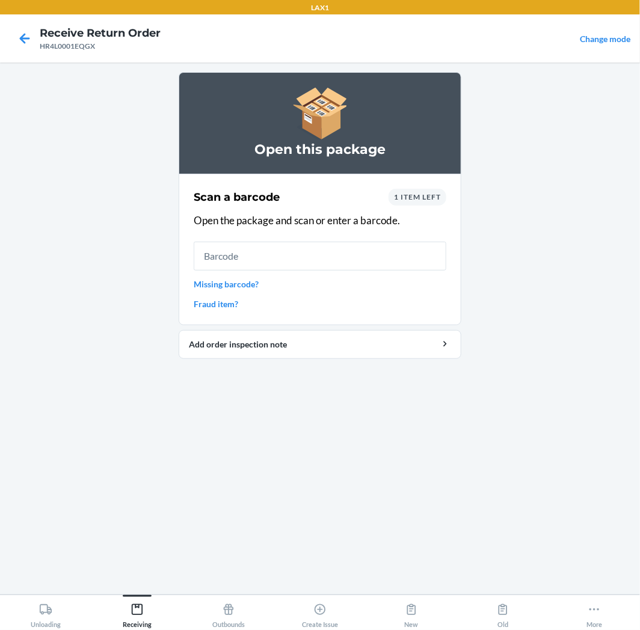
click at [235, 281] on link "Missing barcode?" at bounding box center [320, 284] width 253 height 13
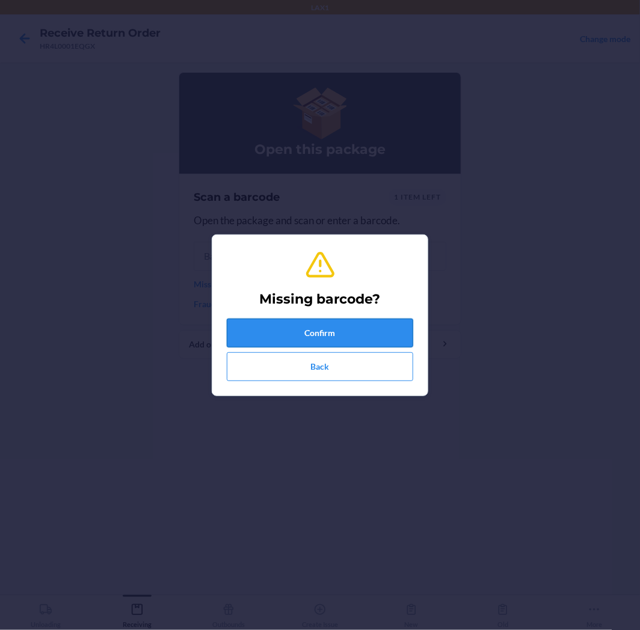
click at [329, 332] on button "Confirm" at bounding box center [320, 333] width 186 height 29
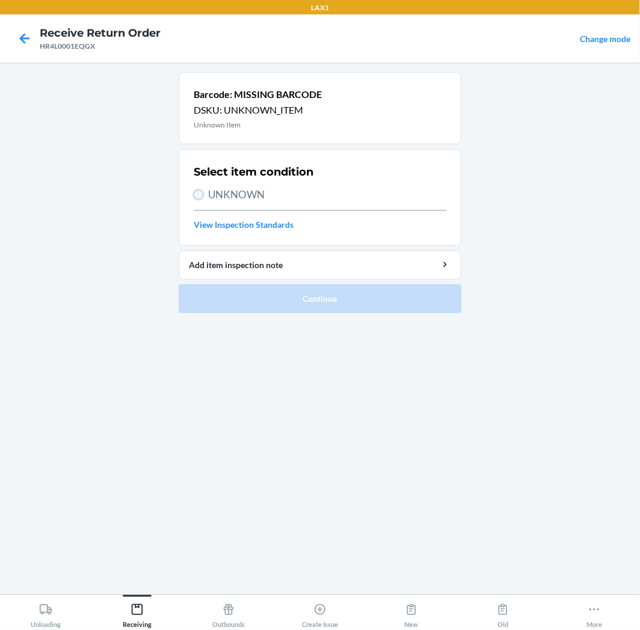
click at [195, 194] on input "UNKNOWN" at bounding box center [199, 195] width 10 height 10
radio input "true"
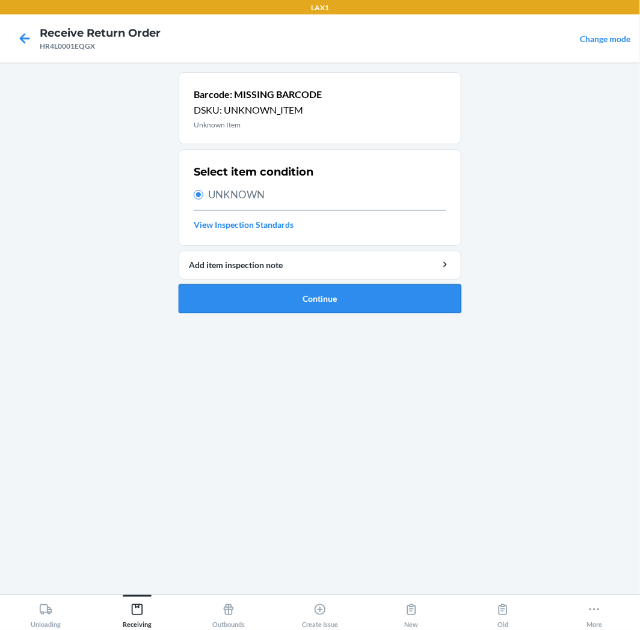
click at [287, 294] on button "Continue" at bounding box center [320, 299] width 283 height 29
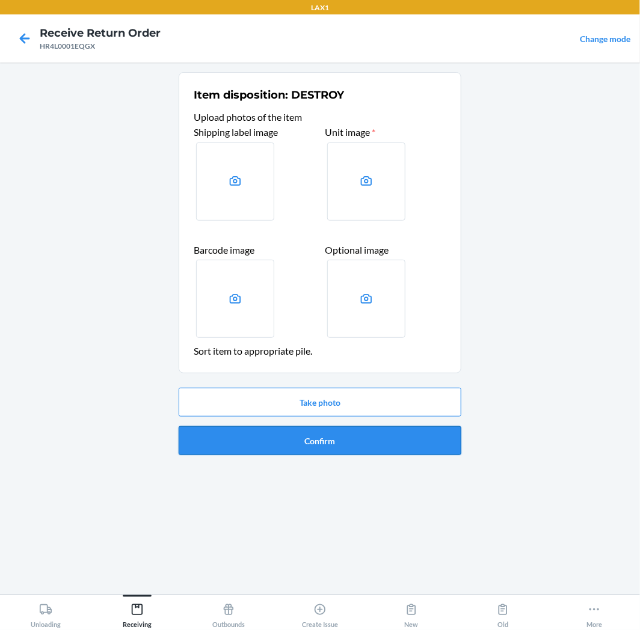
click at [369, 440] on button "Confirm" at bounding box center [320, 440] width 283 height 29
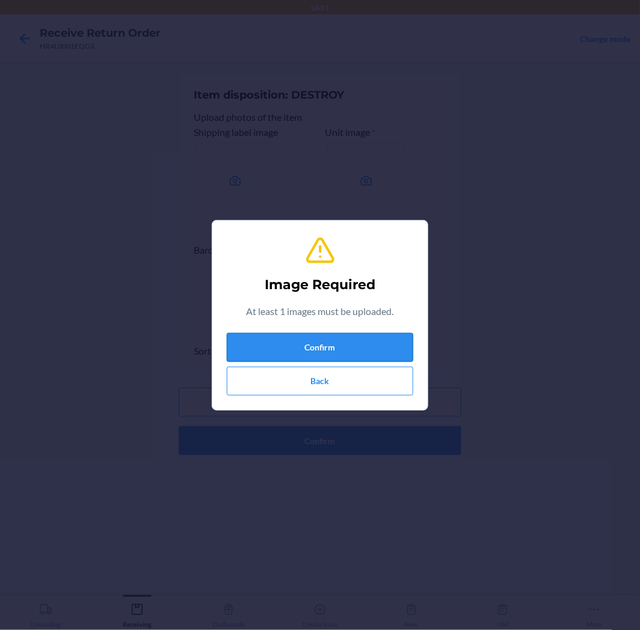
click at [351, 344] on button "Confirm" at bounding box center [320, 347] width 186 height 29
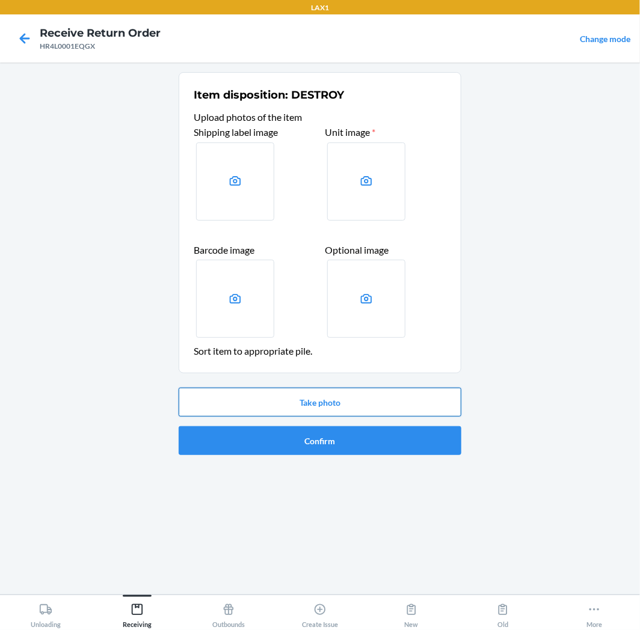
click at [379, 397] on button "Take photo" at bounding box center [320, 402] width 283 height 29
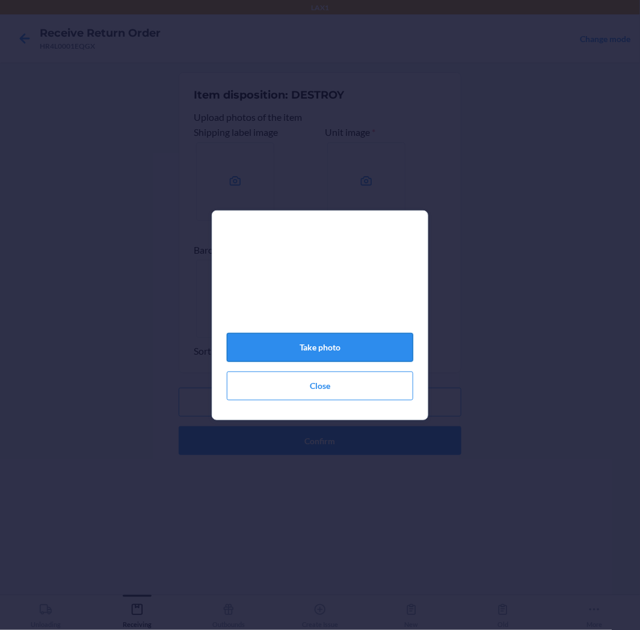
click at [368, 349] on button "Take photo" at bounding box center [320, 347] width 186 height 29
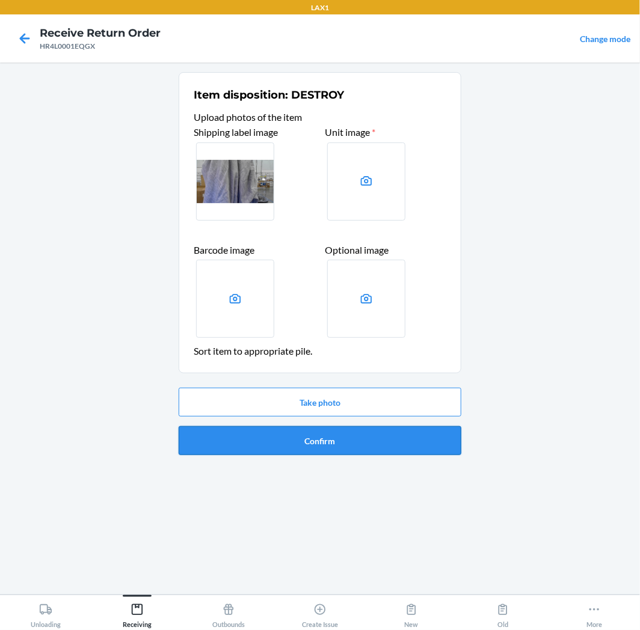
click at [292, 444] on button "Confirm" at bounding box center [320, 440] width 283 height 29
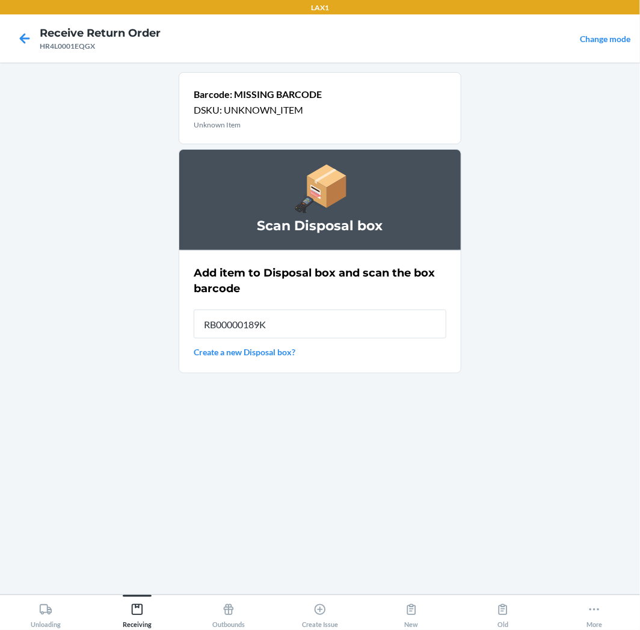
type input "RB00000189K"
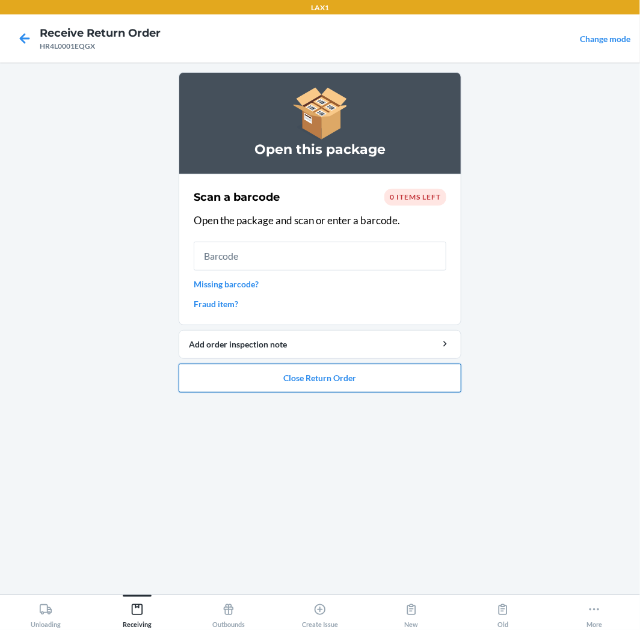
click at [282, 372] on button "Close Return Order" at bounding box center [320, 378] width 283 height 29
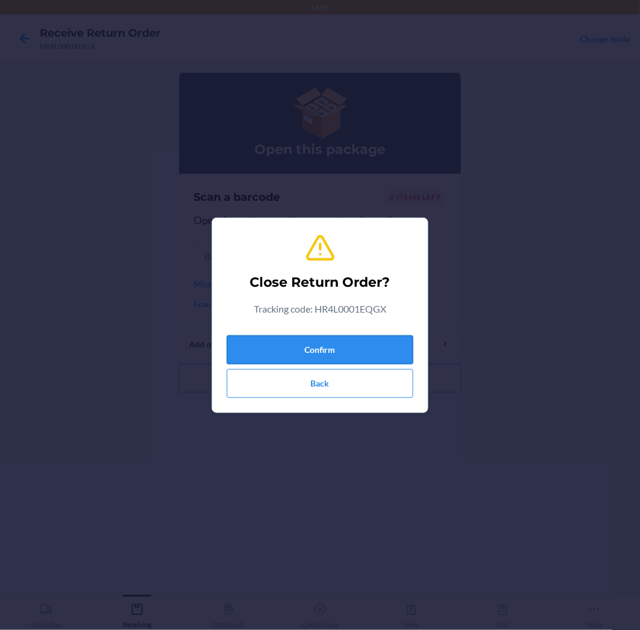
click at [307, 340] on button "Confirm" at bounding box center [320, 350] width 186 height 29
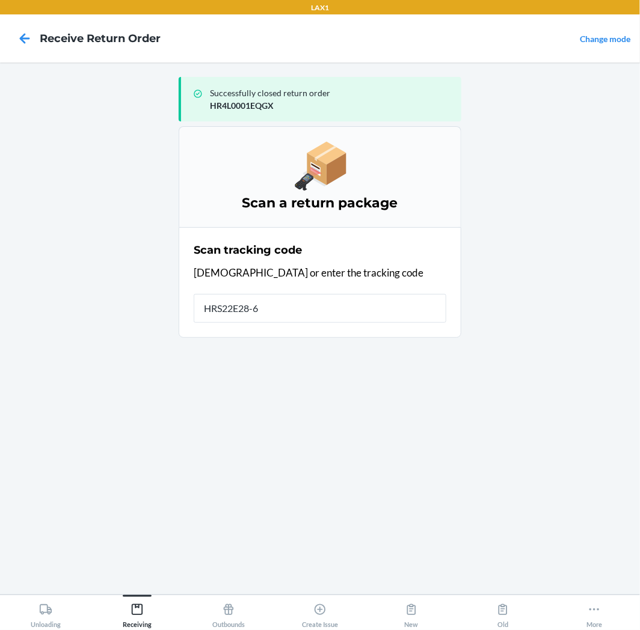
type input "HRS22E28-65"
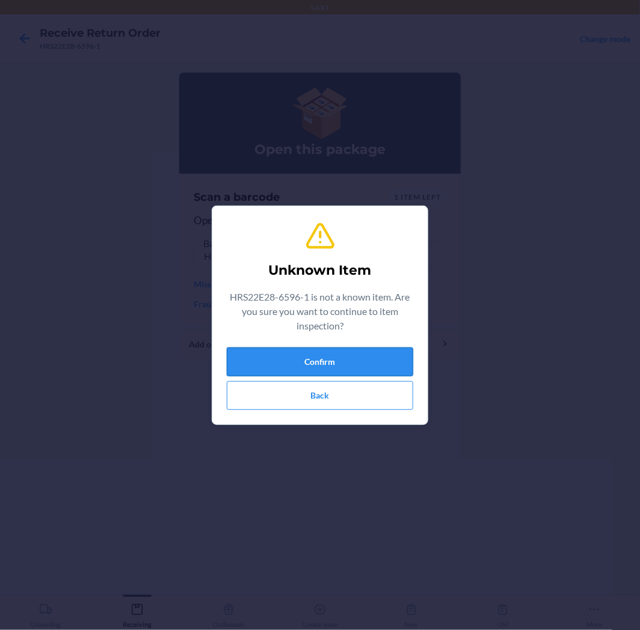
click at [352, 355] on button "Confirm" at bounding box center [320, 362] width 186 height 29
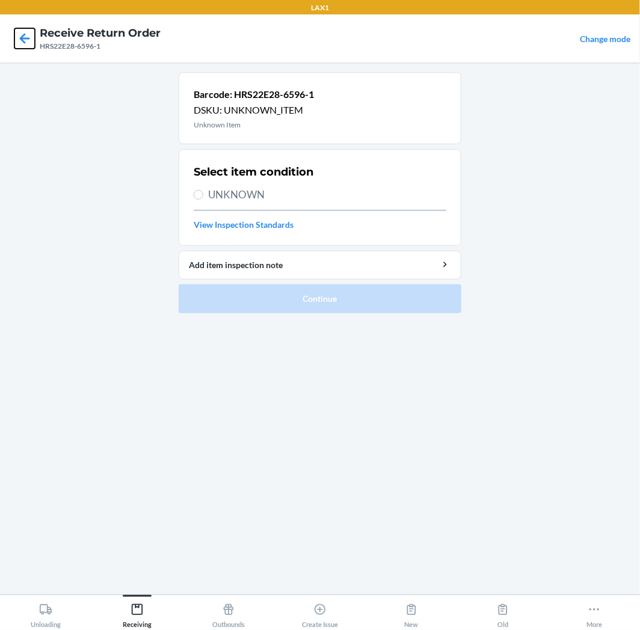
click at [24, 36] on icon at bounding box center [24, 38] width 20 height 20
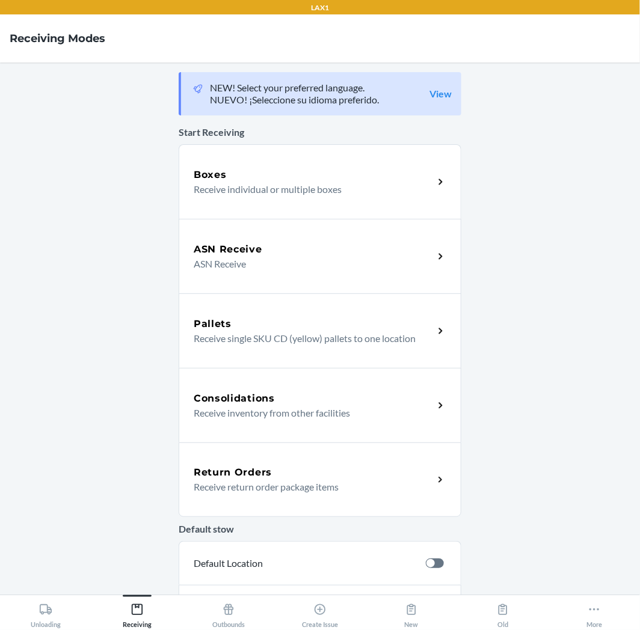
click at [329, 470] on div "Return Orders" at bounding box center [314, 473] width 240 height 14
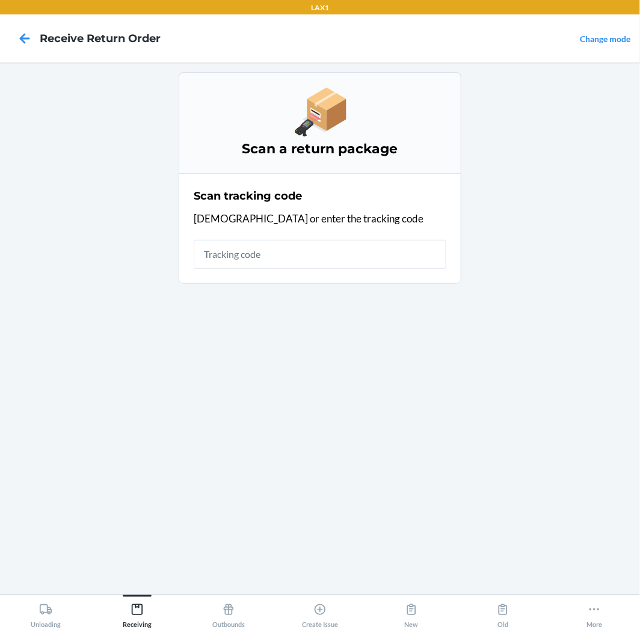
click at [305, 251] on input "text" at bounding box center [320, 254] width 253 height 29
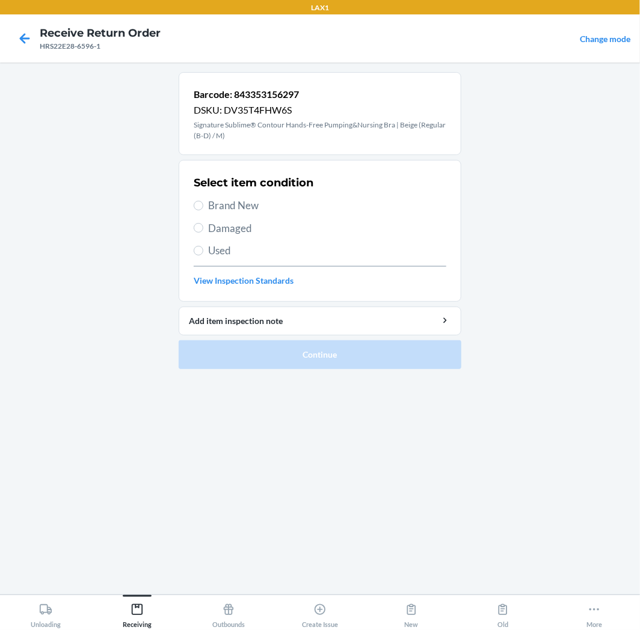
click at [236, 208] on span "Brand New" at bounding box center [327, 206] width 238 height 16
click at [203, 208] on input "Brand New" at bounding box center [199, 206] width 10 height 10
radio input "true"
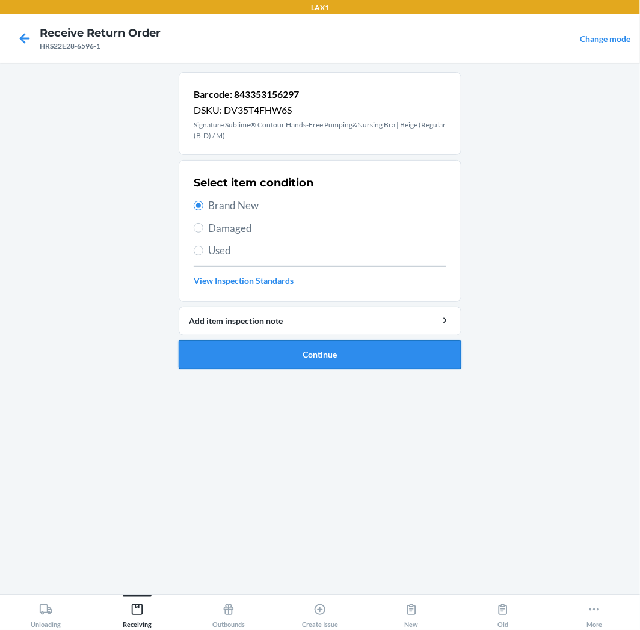
click at [278, 346] on button "Continue" at bounding box center [320, 354] width 283 height 29
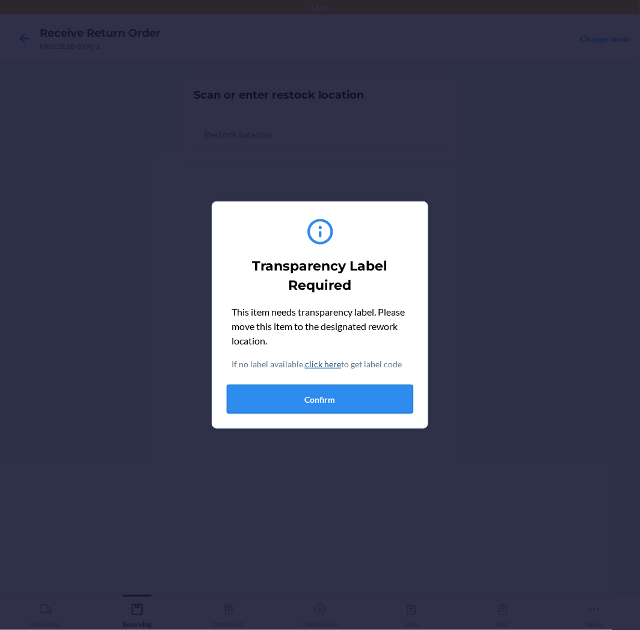
click at [337, 401] on button "Confirm" at bounding box center [320, 399] width 186 height 29
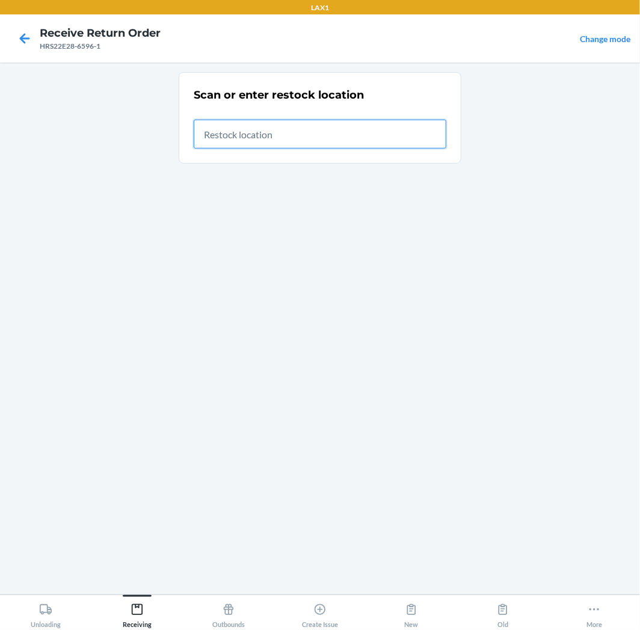
click at [345, 132] on input "text" at bounding box center [320, 134] width 253 height 29
type input "RTCART020"
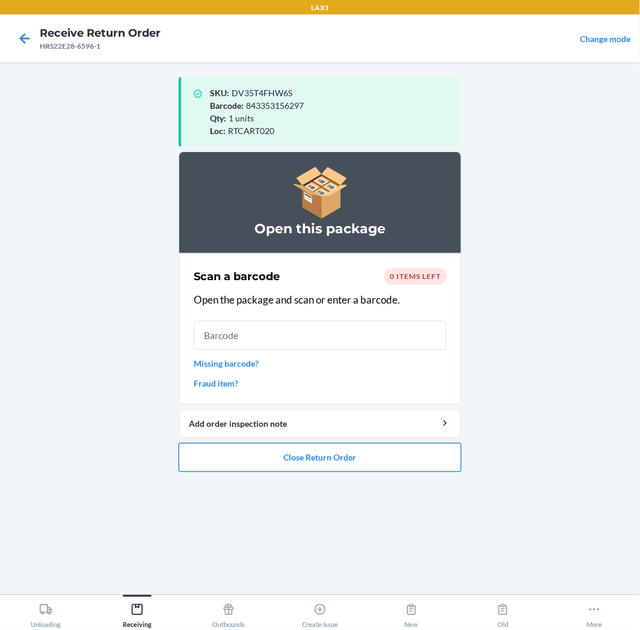
click at [397, 456] on button "Close Return Order" at bounding box center [320, 457] width 283 height 29
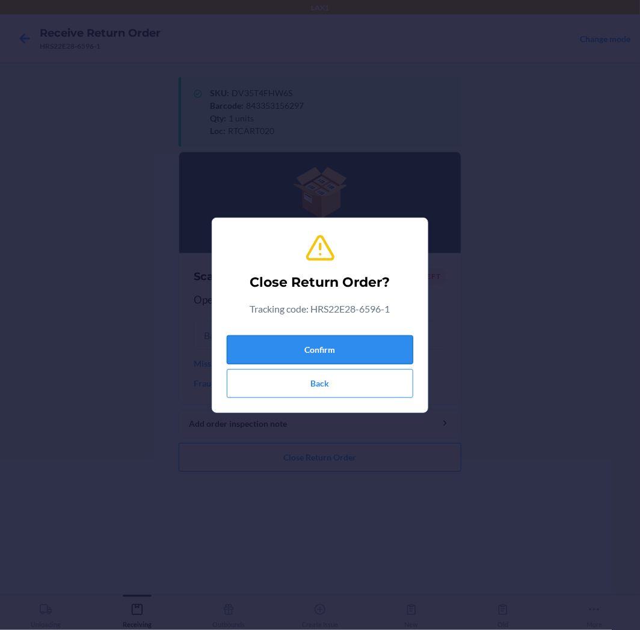
click at [397, 345] on button "Confirm" at bounding box center [320, 350] width 186 height 29
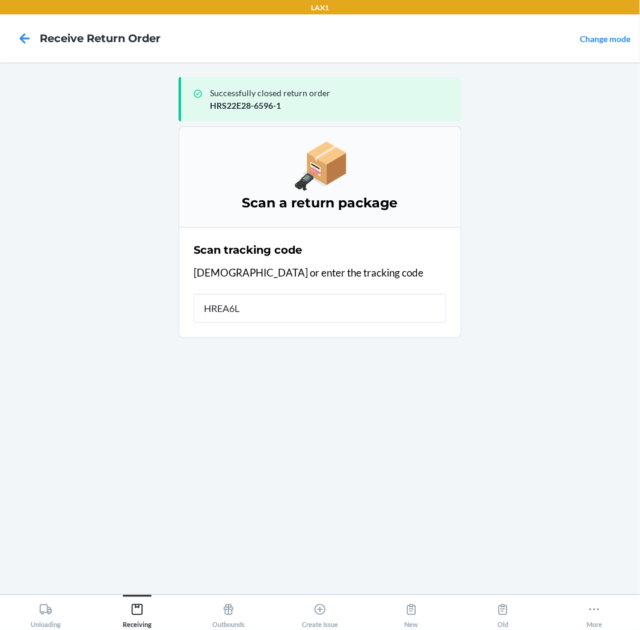
type input "HREA6LD"
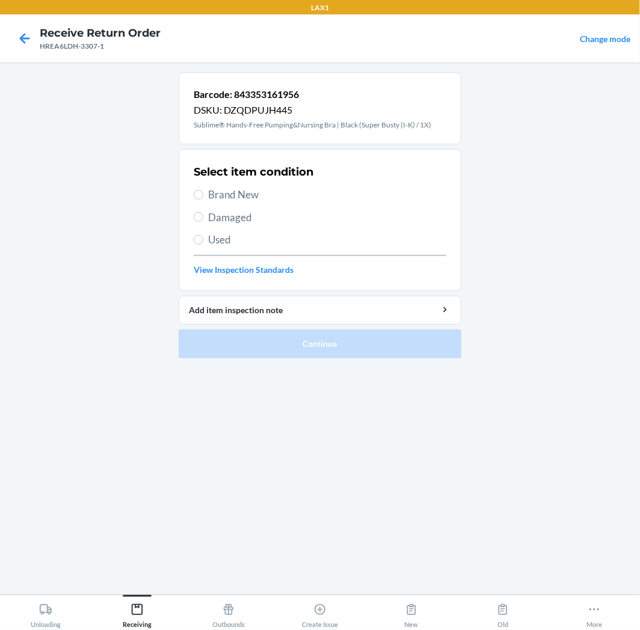
click at [257, 195] on span "Brand New" at bounding box center [327, 195] width 238 height 16
click at [203, 195] on input "Brand New" at bounding box center [199, 195] width 10 height 10
radio input "true"
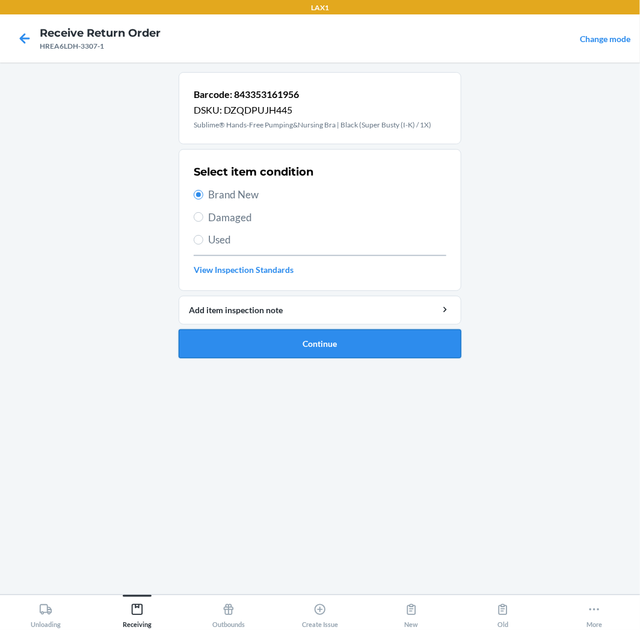
click at [292, 337] on button "Continue" at bounding box center [320, 344] width 283 height 29
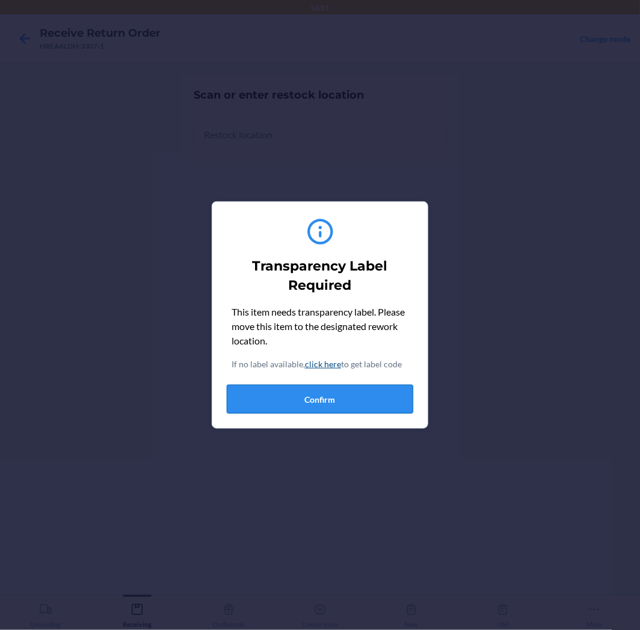
click at [324, 395] on button "Confirm" at bounding box center [320, 399] width 186 height 29
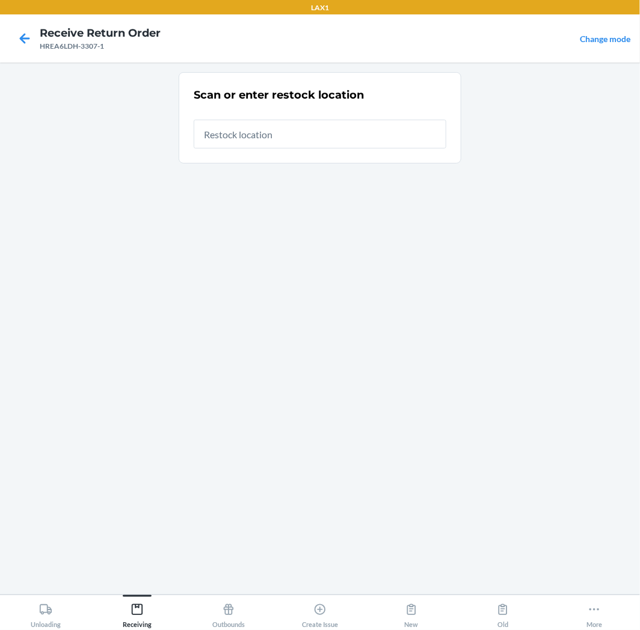
type input "RTCART020"
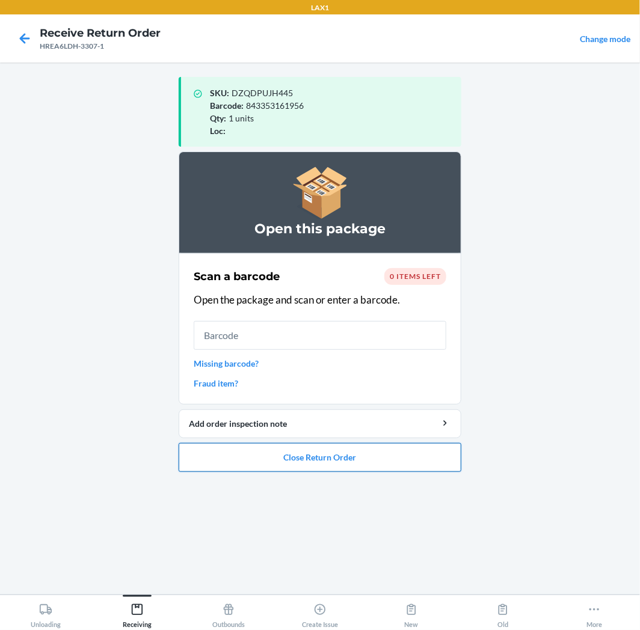
click at [400, 458] on button "Close Return Order" at bounding box center [320, 457] width 283 height 29
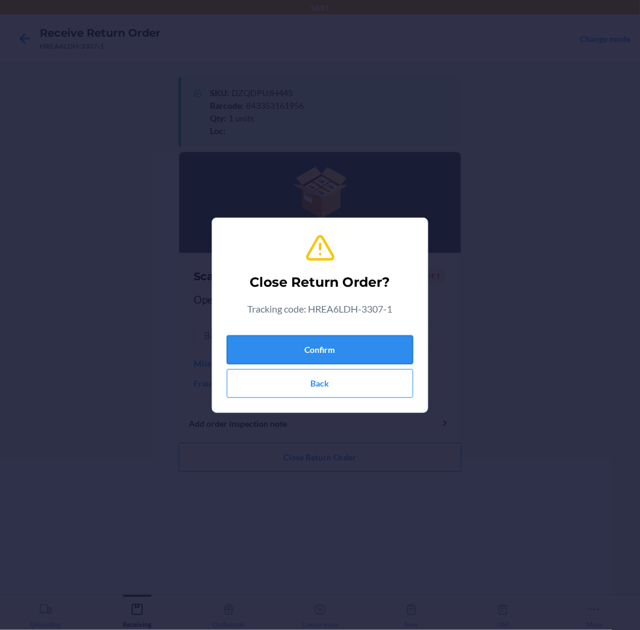
click at [377, 347] on button "Confirm" at bounding box center [320, 350] width 186 height 29
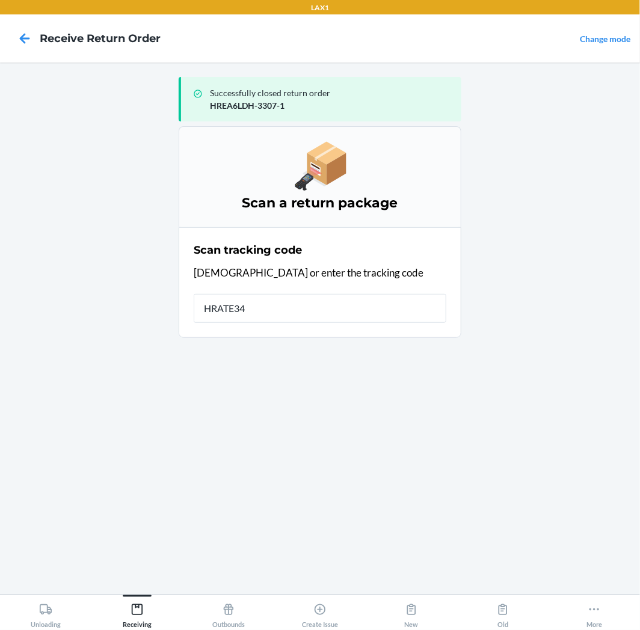
type input "HRATE34J"
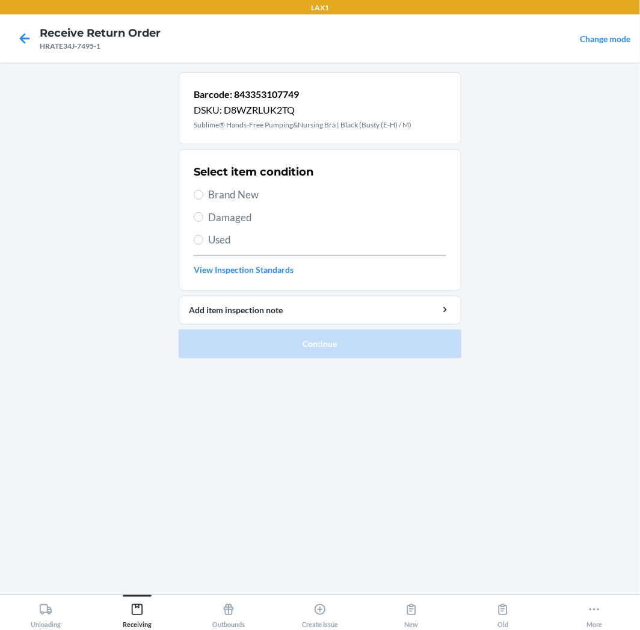
click at [241, 197] on span "Brand New" at bounding box center [327, 195] width 238 height 16
click at [203, 197] on input "Brand New" at bounding box center [199, 195] width 10 height 10
radio input "true"
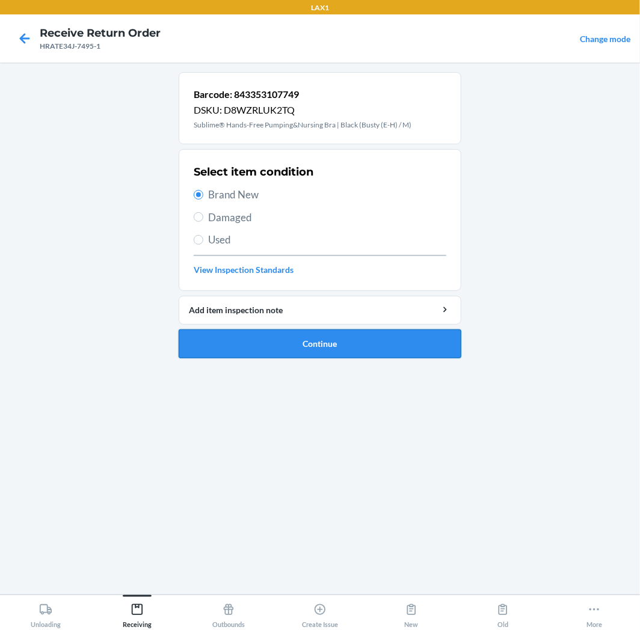
click at [285, 346] on button "Continue" at bounding box center [320, 344] width 283 height 29
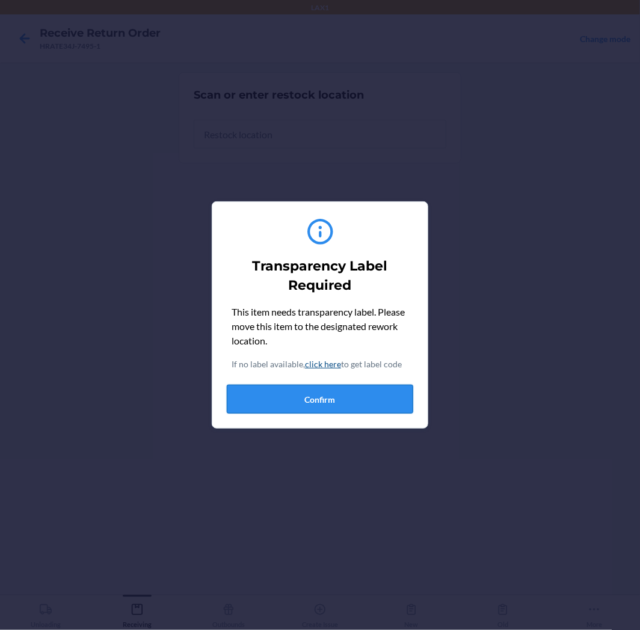
click at [319, 390] on button "Confirm" at bounding box center [320, 399] width 186 height 29
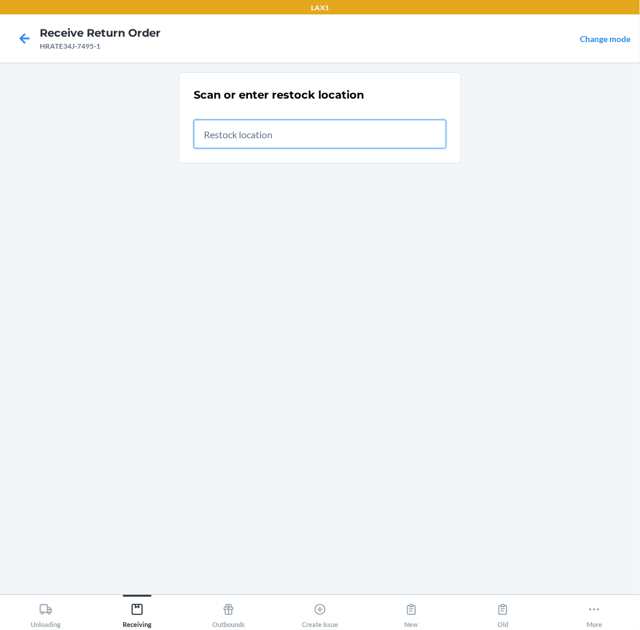
click at [349, 142] on input "text" at bounding box center [320, 134] width 253 height 29
type input "RTCART020"
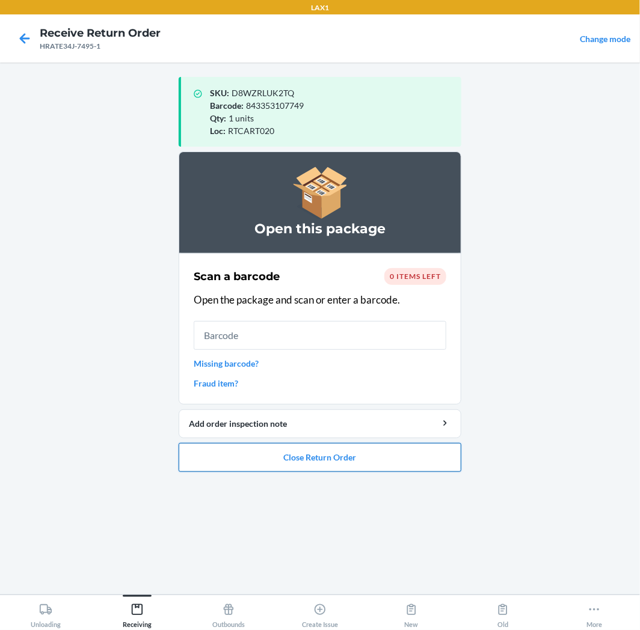
click at [285, 454] on button "Close Return Order" at bounding box center [320, 457] width 283 height 29
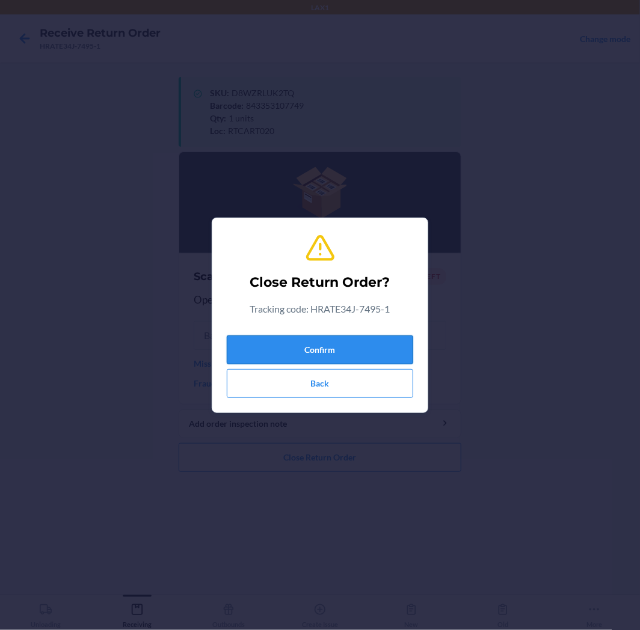
click at [343, 351] on button "Confirm" at bounding box center [320, 350] width 186 height 29
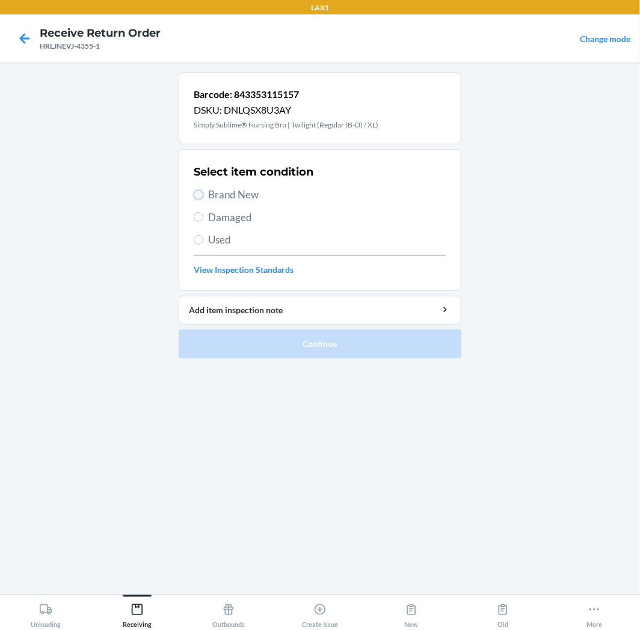
click at [201, 195] on input "Brand New" at bounding box center [199, 195] width 10 height 10
radio input "true"
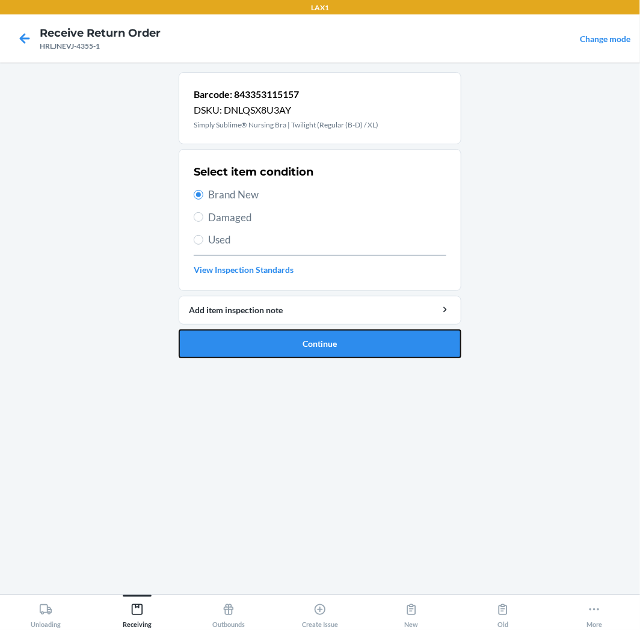
click at [322, 334] on button "Continue" at bounding box center [320, 344] width 283 height 29
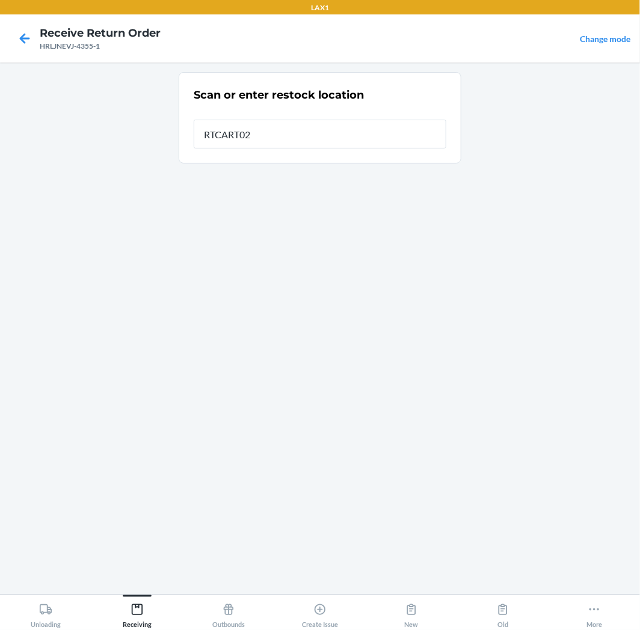
type input "RTCART020"
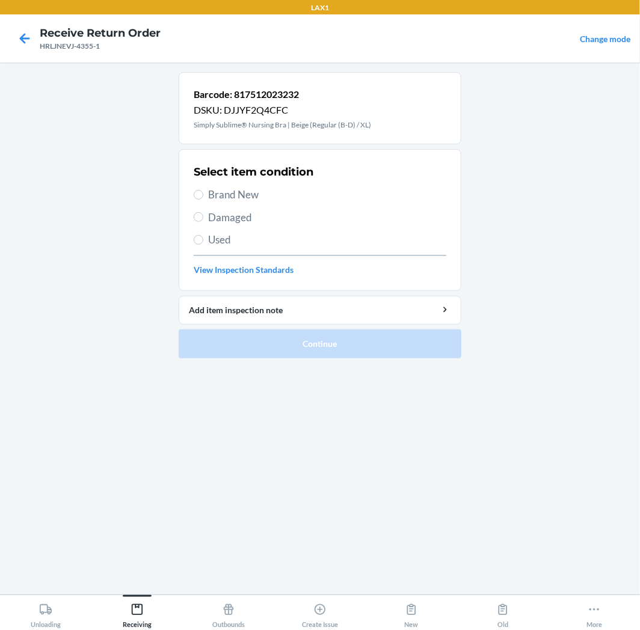
click at [237, 197] on span "Brand New" at bounding box center [327, 195] width 238 height 16
click at [203, 197] on input "Brand New" at bounding box center [199, 195] width 10 height 10
radio input "true"
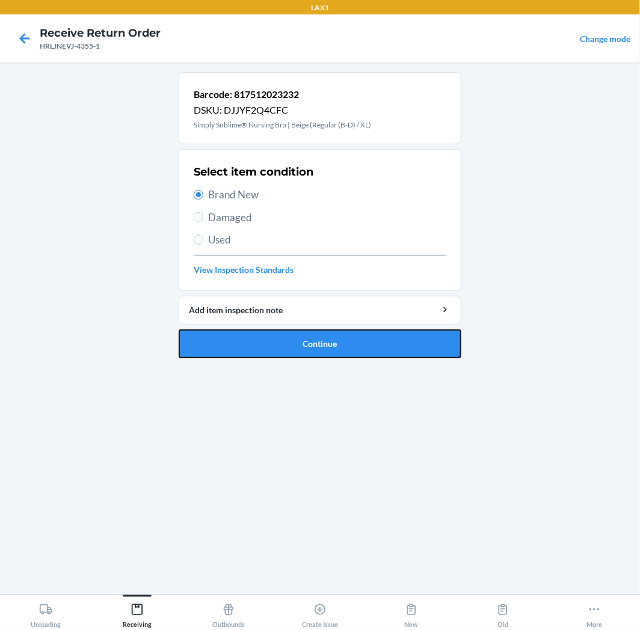
drag, startPoint x: 283, startPoint y: 340, endPoint x: 289, endPoint y: 332, distance: 9.9
click at [283, 339] on button "Continue" at bounding box center [320, 344] width 283 height 29
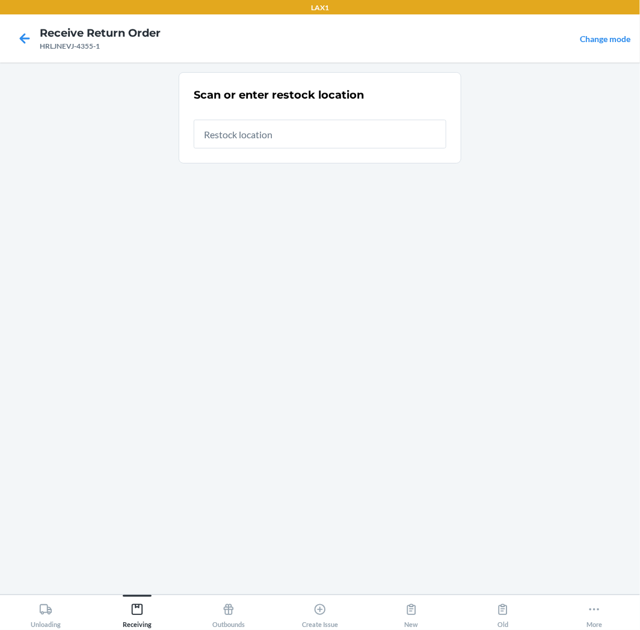
click at [367, 141] on input "text" at bounding box center [320, 134] width 253 height 29
type input "RTCART020"
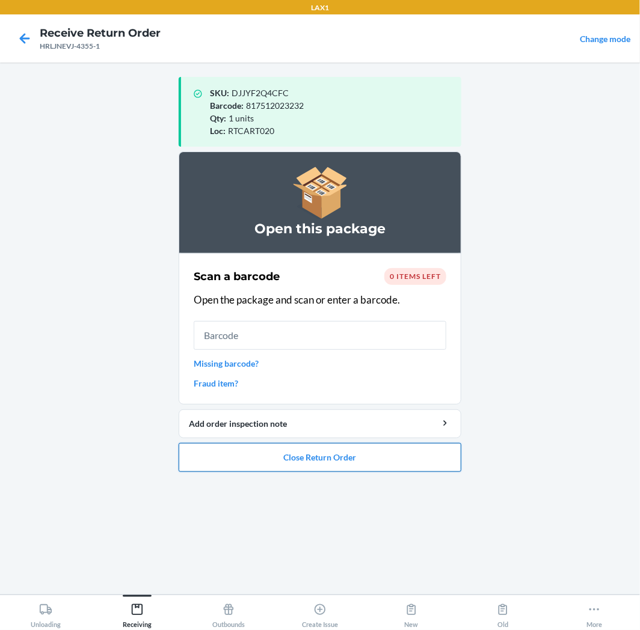
click at [390, 456] on button "Close Return Order" at bounding box center [320, 457] width 283 height 29
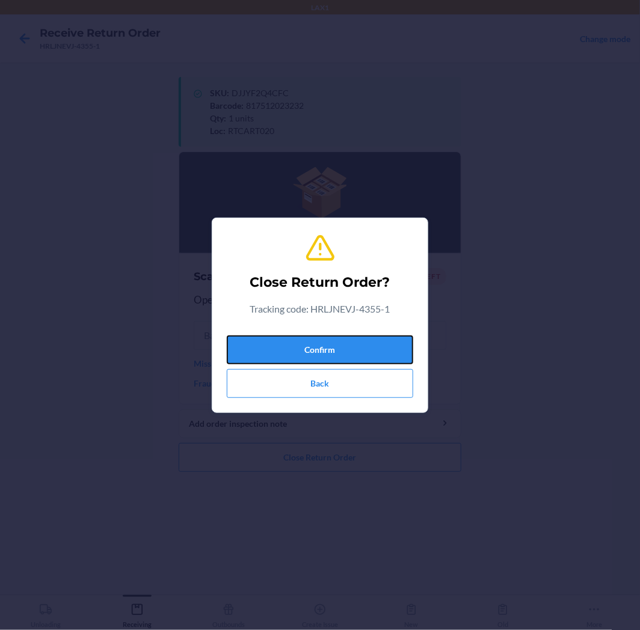
drag, startPoint x: 387, startPoint y: 343, endPoint x: 492, endPoint y: 315, distance: 108.6
click at [387, 343] on button "Confirm" at bounding box center [320, 350] width 186 height 29
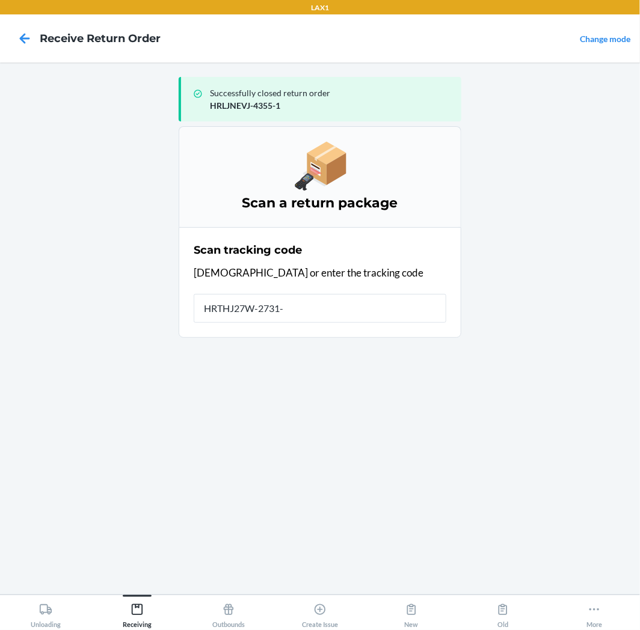
type input "HRTHJ27W-2731-1"
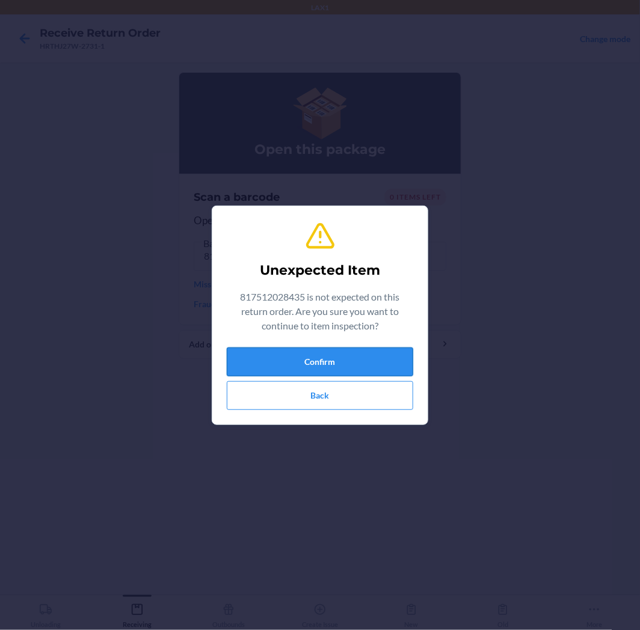
click at [327, 358] on button "Confirm" at bounding box center [320, 362] width 186 height 29
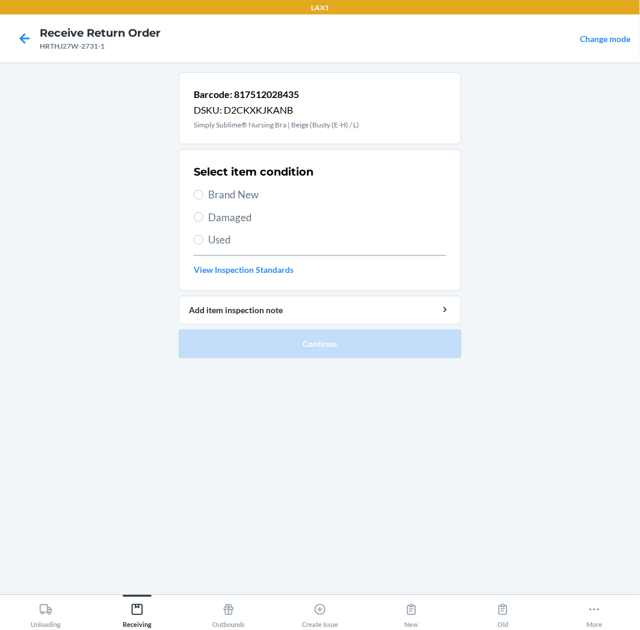
click at [226, 199] on span "Brand New" at bounding box center [327, 195] width 238 height 16
click at [203, 199] on input "Brand New" at bounding box center [199, 195] width 10 height 10
radio input "true"
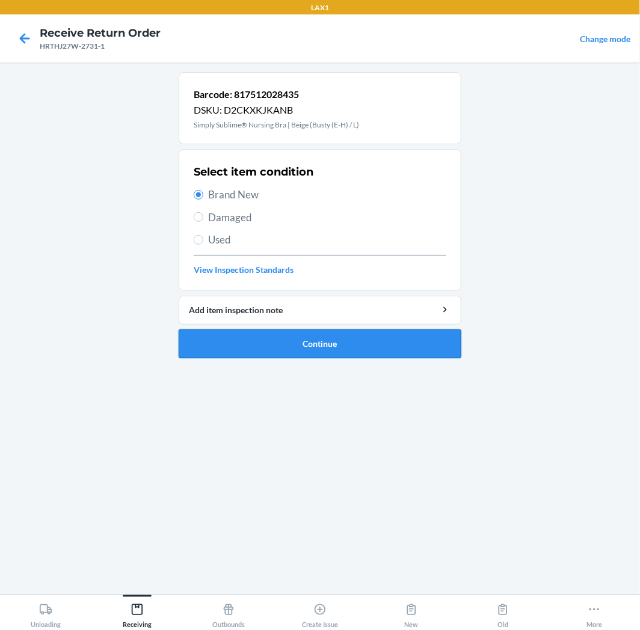
click at [307, 338] on button "Continue" at bounding box center [320, 344] width 283 height 29
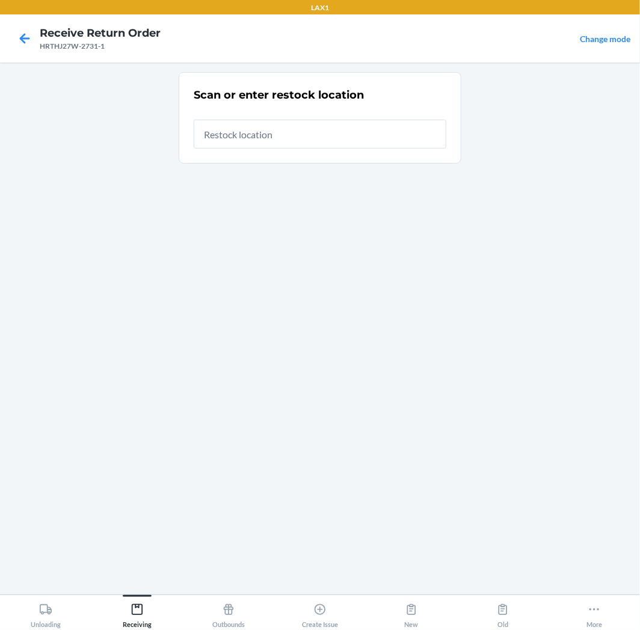
click at [356, 137] on input "text" at bounding box center [320, 134] width 253 height 29
type input "RTCART020"
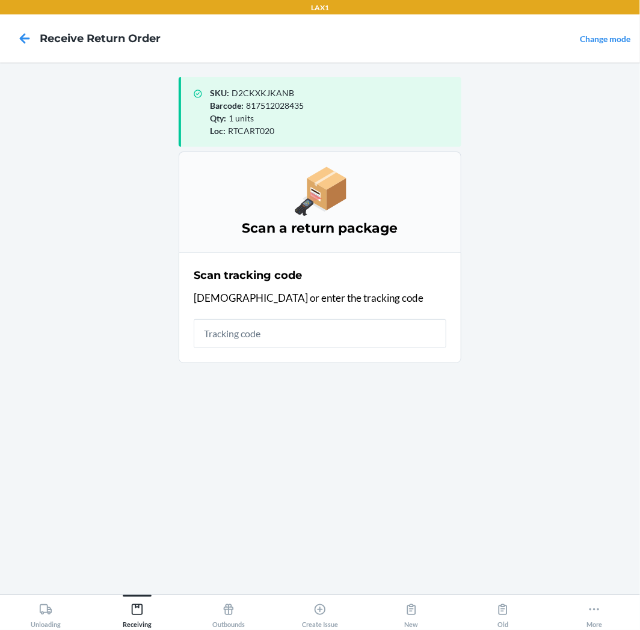
click at [342, 337] on input "text" at bounding box center [320, 333] width 253 height 29
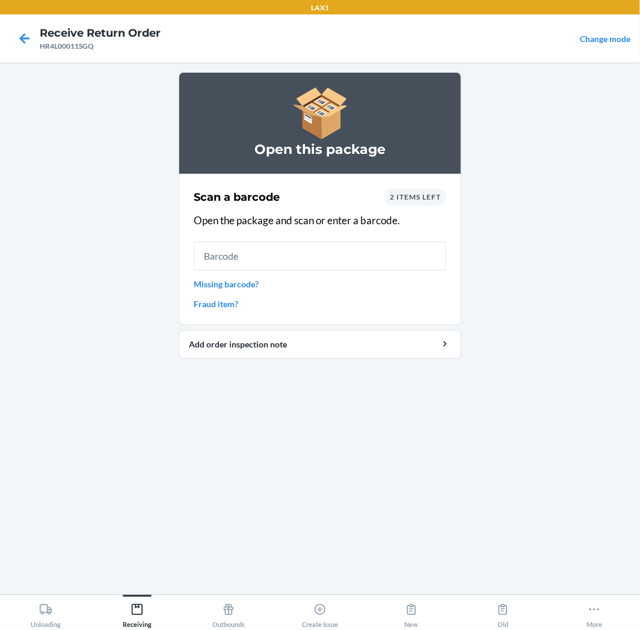
click at [260, 265] on input "text" at bounding box center [320, 256] width 253 height 29
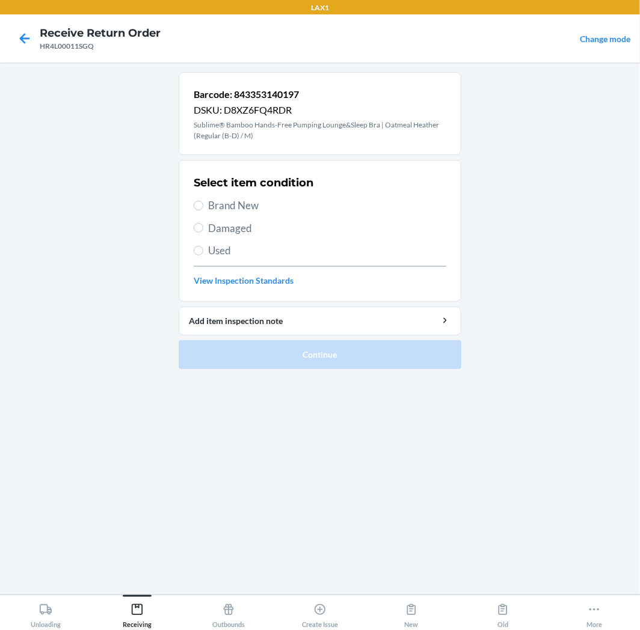
click at [225, 207] on span "Brand New" at bounding box center [327, 206] width 238 height 16
click at [203, 207] on input "Brand New" at bounding box center [199, 206] width 10 height 10
radio input "true"
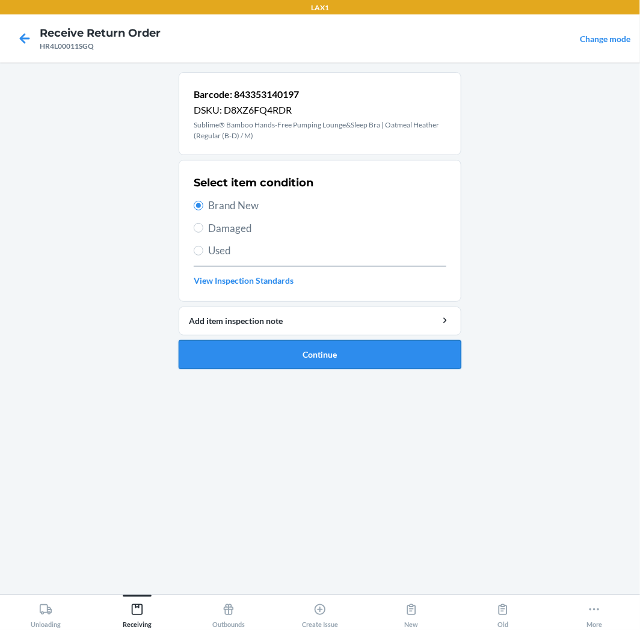
click at [269, 357] on button "Continue" at bounding box center [320, 354] width 283 height 29
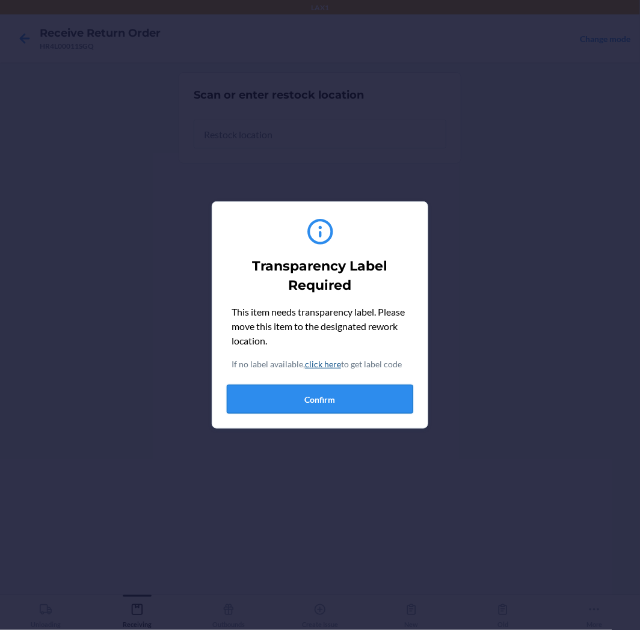
click at [298, 394] on button "Confirm" at bounding box center [320, 399] width 186 height 29
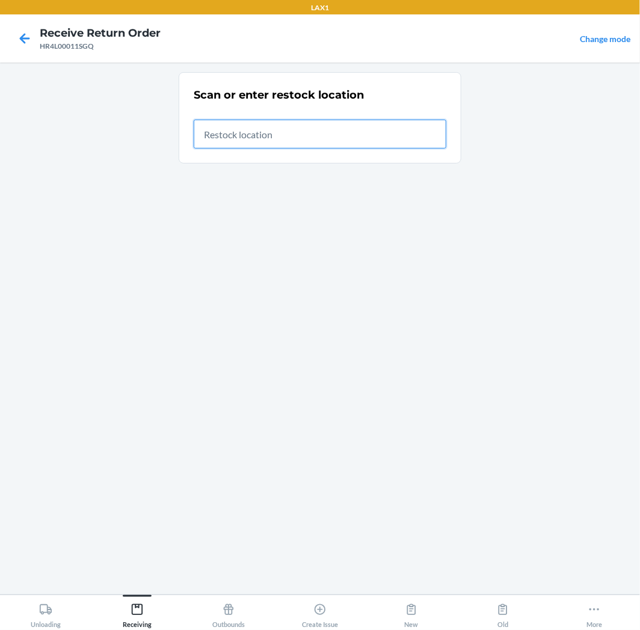
click at [283, 137] on input "text" at bounding box center [320, 134] width 253 height 29
type input "RTCART020"
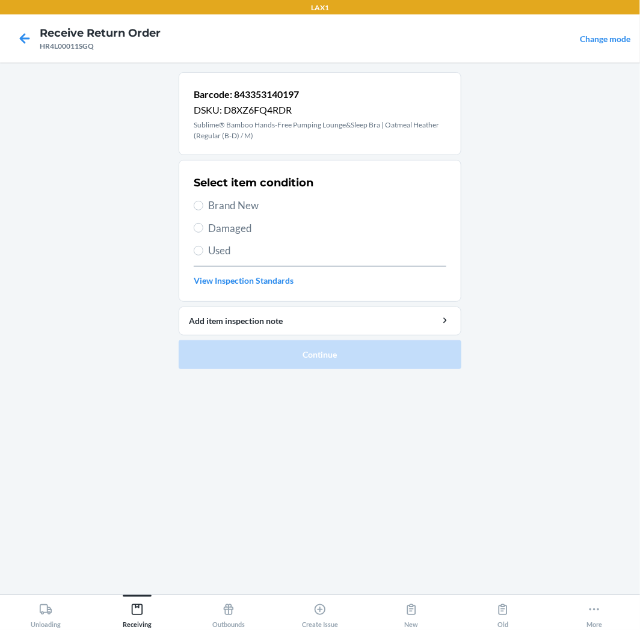
click at [242, 202] on span "Brand New" at bounding box center [327, 206] width 238 height 16
click at [203, 202] on input "Brand New" at bounding box center [199, 206] width 10 height 10
radio input "true"
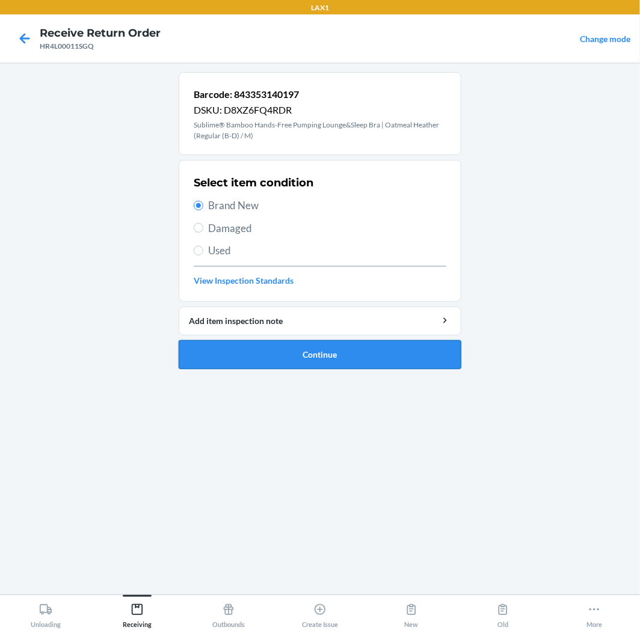
click at [244, 345] on button "Continue" at bounding box center [320, 354] width 283 height 29
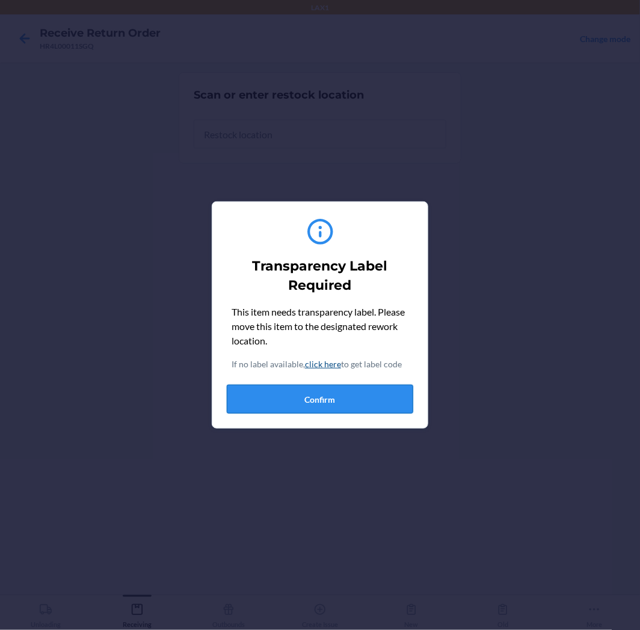
click at [340, 405] on button "Confirm" at bounding box center [320, 399] width 186 height 29
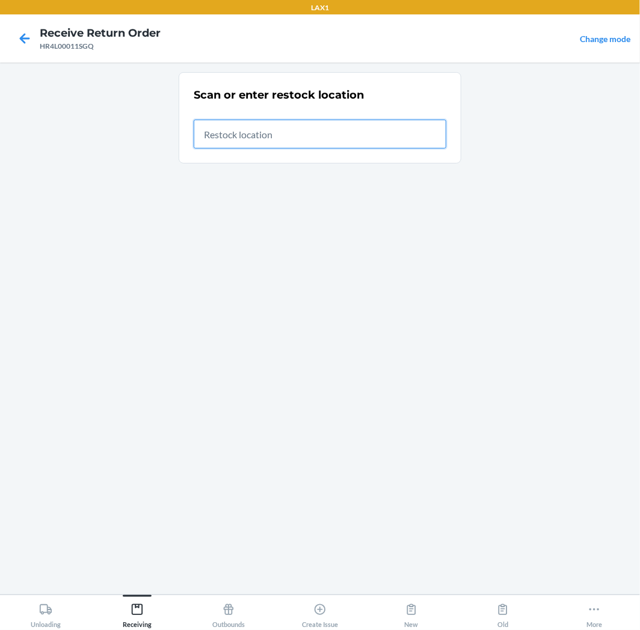
click at [316, 134] on input "text" at bounding box center [320, 134] width 253 height 29
type input "RTCART020"
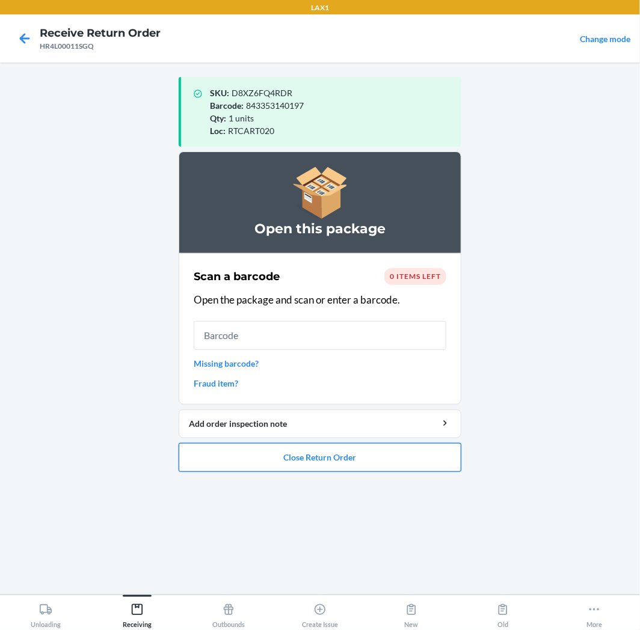
click at [369, 448] on button "Close Return Order" at bounding box center [320, 457] width 283 height 29
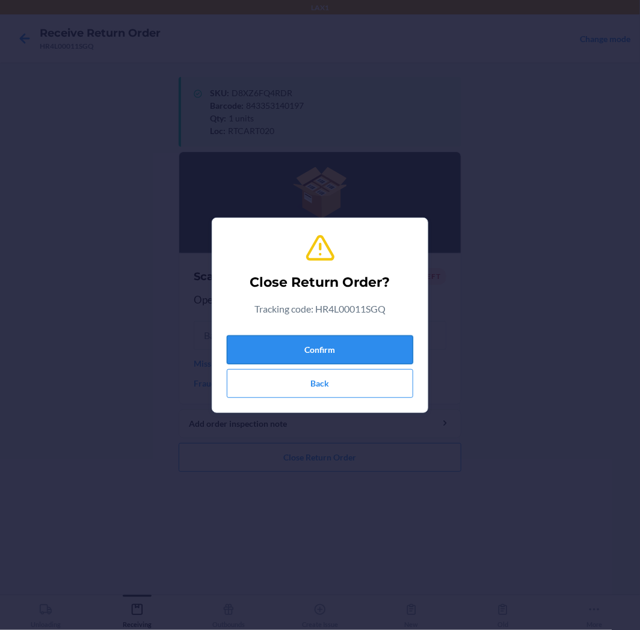
click at [364, 345] on button "Confirm" at bounding box center [320, 350] width 186 height 29
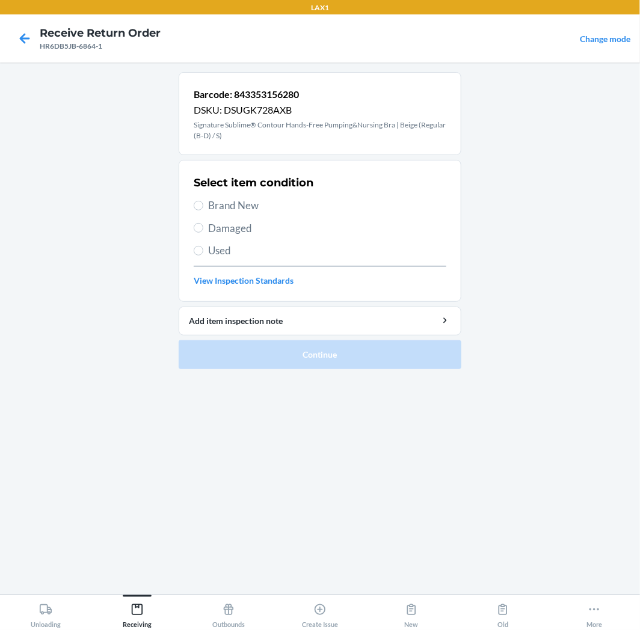
click at [253, 203] on span "Brand New" at bounding box center [327, 206] width 238 height 16
click at [203, 203] on input "Brand New" at bounding box center [199, 206] width 10 height 10
radio input "true"
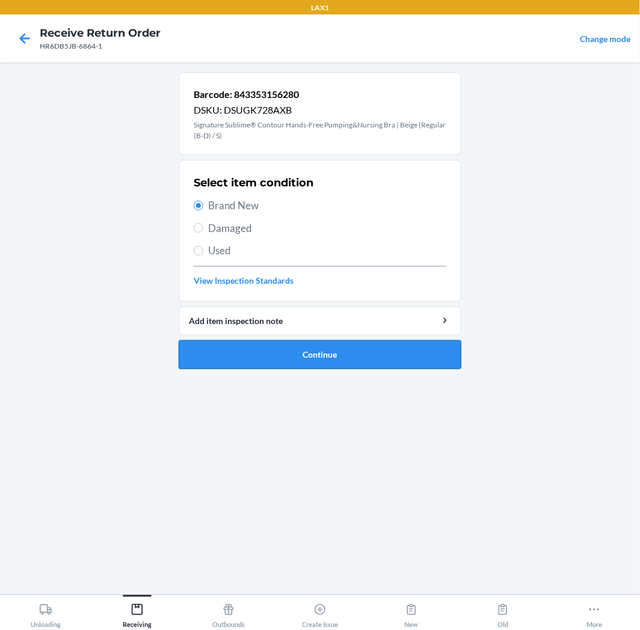
click at [285, 352] on button "Continue" at bounding box center [320, 354] width 283 height 29
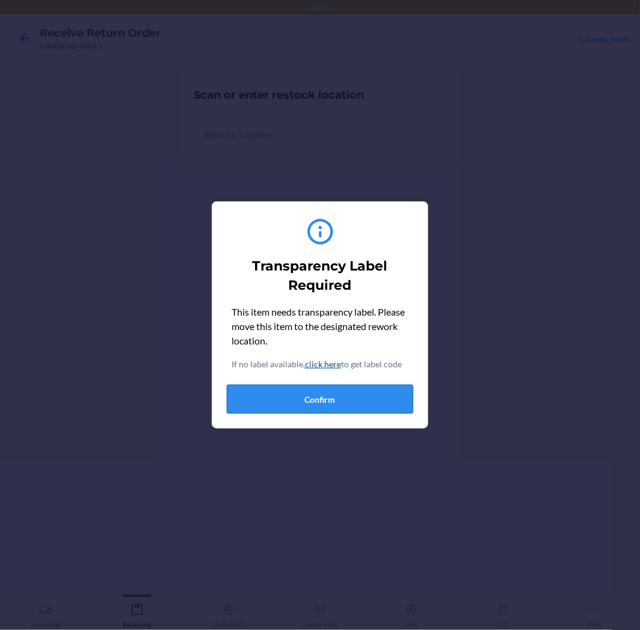
click at [362, 393] on button "Confirm" at bounding box center [320, 399] width 186 height 29
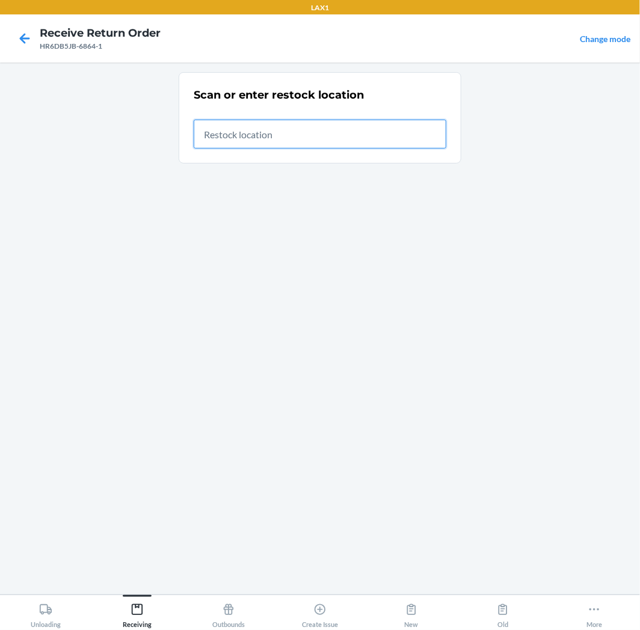
click at [347, 120] on input "text" at bounding box center [320, 134] width 253 height 29
type input "RTCART020"
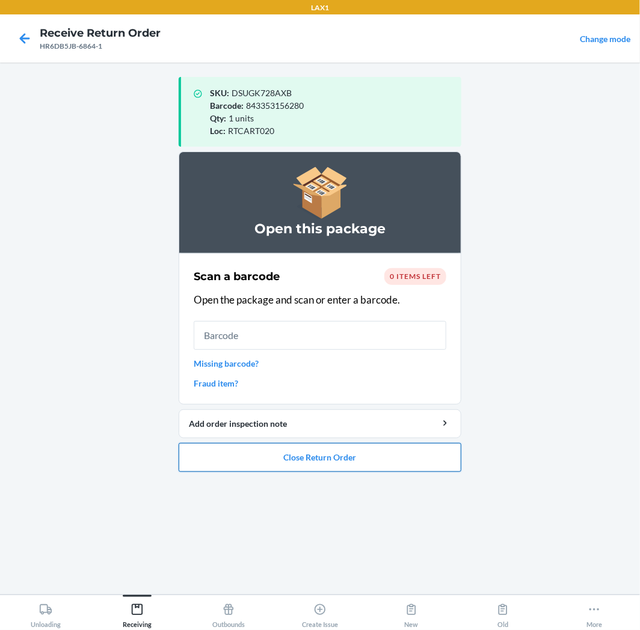
click at [384, 458] on button "Close Return Order" at bounding box center [320, 457] width 283 height 29
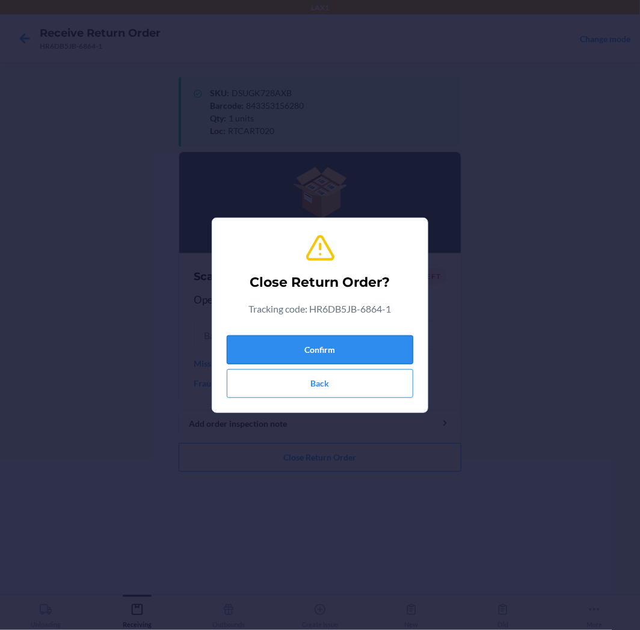
click at [389, 346] on button "Confirm" at bounding box center [320, 350] width 186 height 29
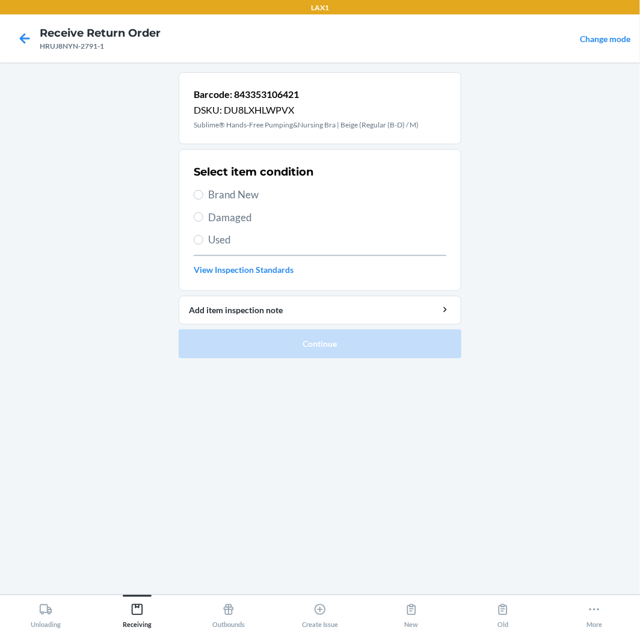
click at [211, 194] on span "Brand New" at bounding box center [327, 195] width 238 height 16
click at [203, 194] on input "Brand New" at bounding box center [199, 195] width 10 height 10
radio input "true"
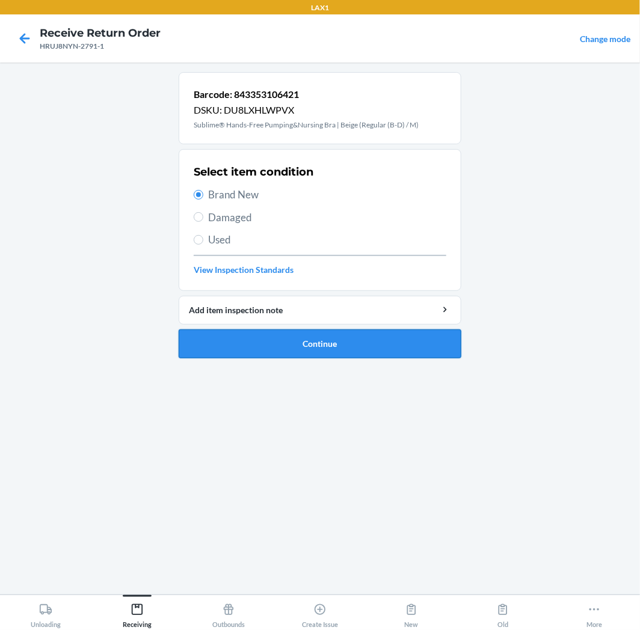
click at [230, 339] on button "Continue" at bounding box center [320, 344] width 283 height 29
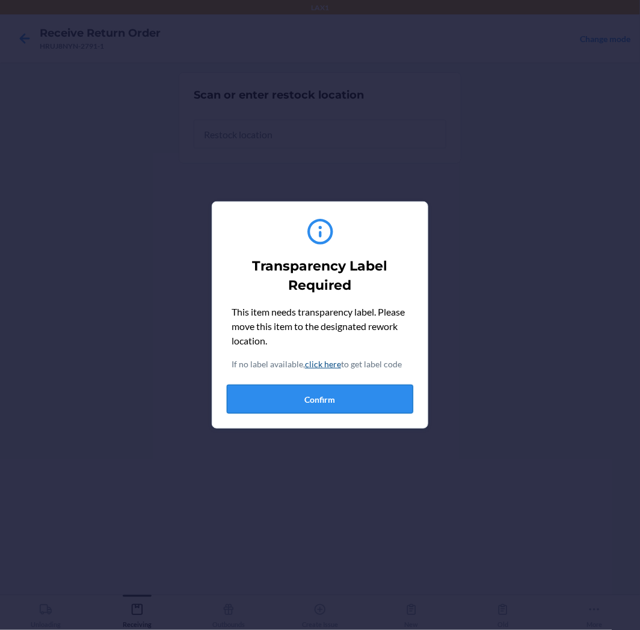
click at [289, 393] on button "Confirm" at bounding box center [320, 399] width 186 height 29
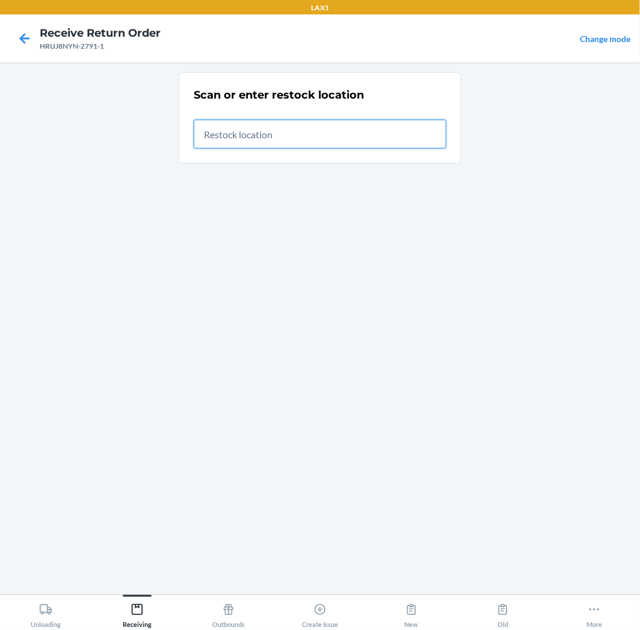
click at [313, 131] on input "text" at bounding box center [320, 134] width 253 height 29
type input "RTCART020"
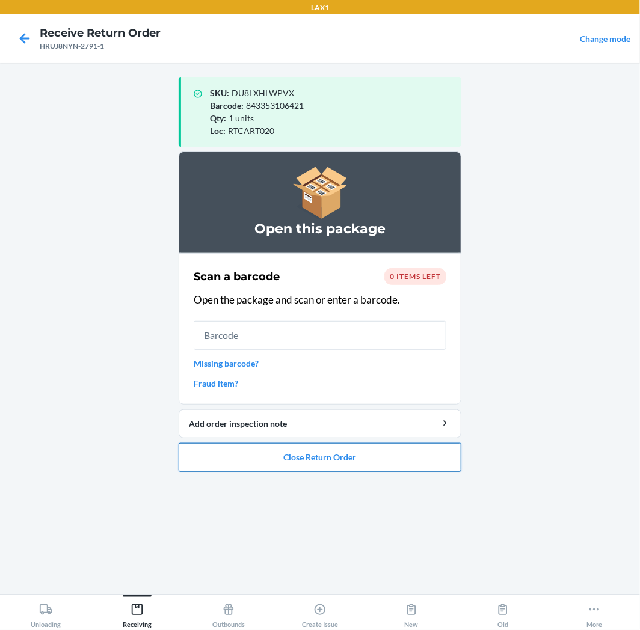
click at [317, 460] on button "Close Return Order" at bounding box center [320, 457] width 283 height 29
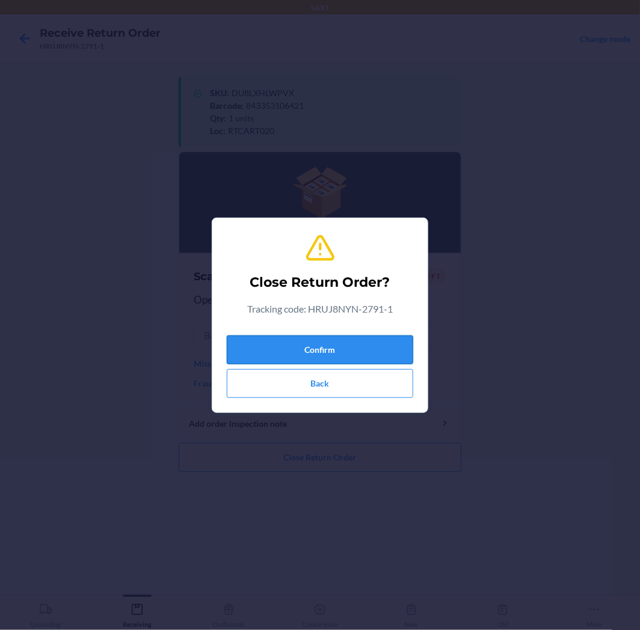
click at [345, 346] on button "Confirm" at bounding box center [320, 350] width 186 height 29
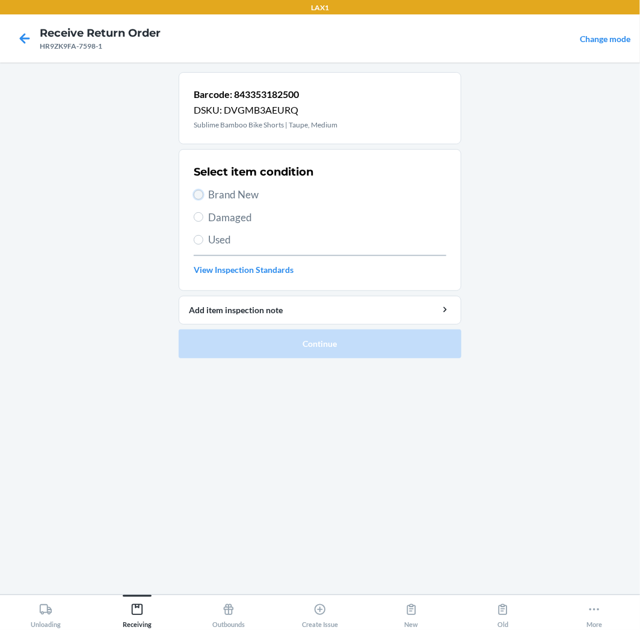
click at [199, 198] on input "Brand New" at bounding box center [199, 195] width 10 height 10
radio input "true"
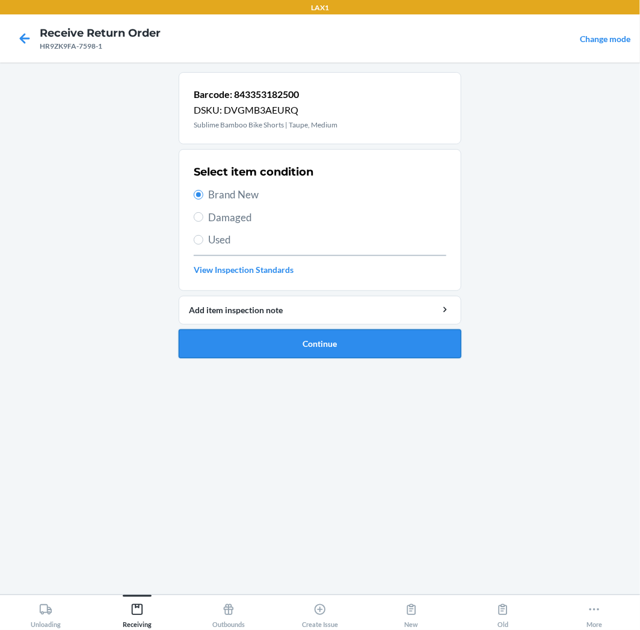
click at [277, 335] on button "Continue" at bounding box center [320, 344] width 283 height 29
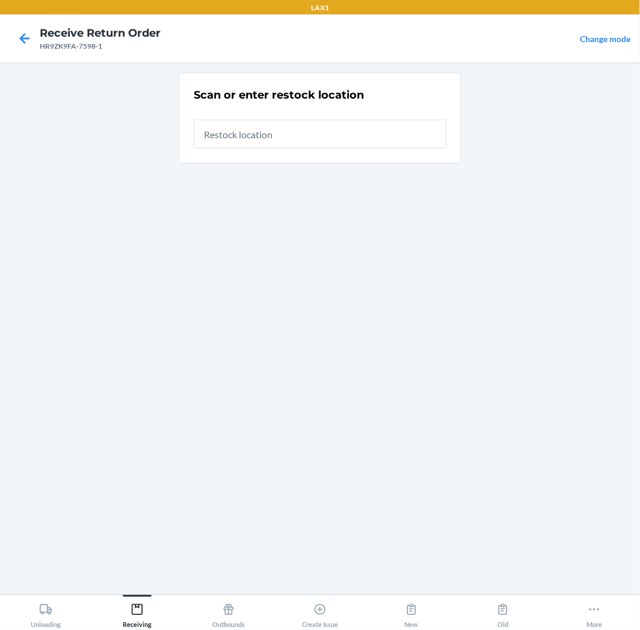
click at [312, 142] on input "text" at bounding box center [320, 134] width 253 height 29
type input "RTCART020"
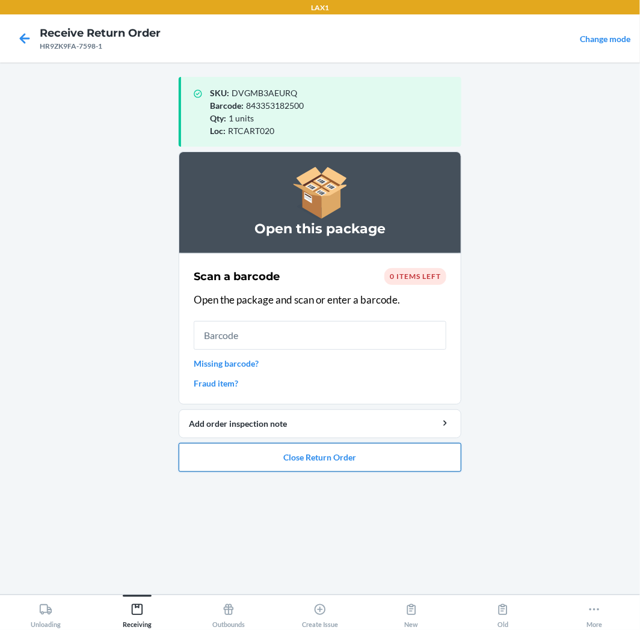
click at [357, 455] on button "Close Return Order" at bounding box center [320, 457] width 283 height 29
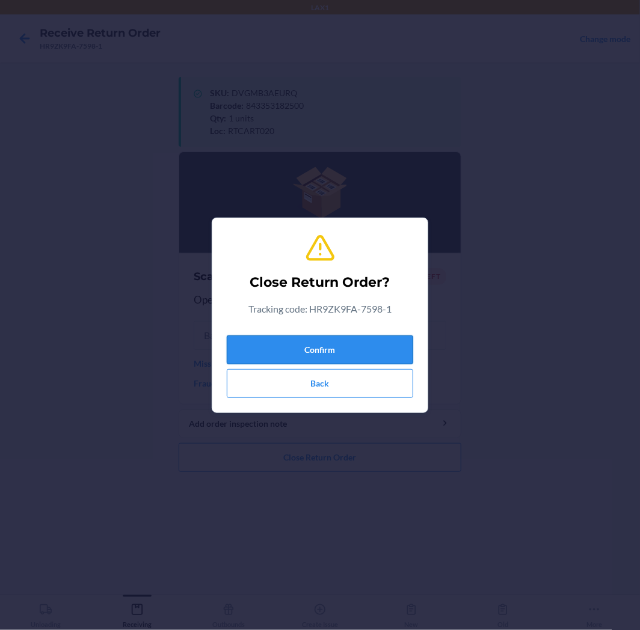
click at [358, 345] on button "Confirm" at bounding box center [320, 350] width 186 height 29
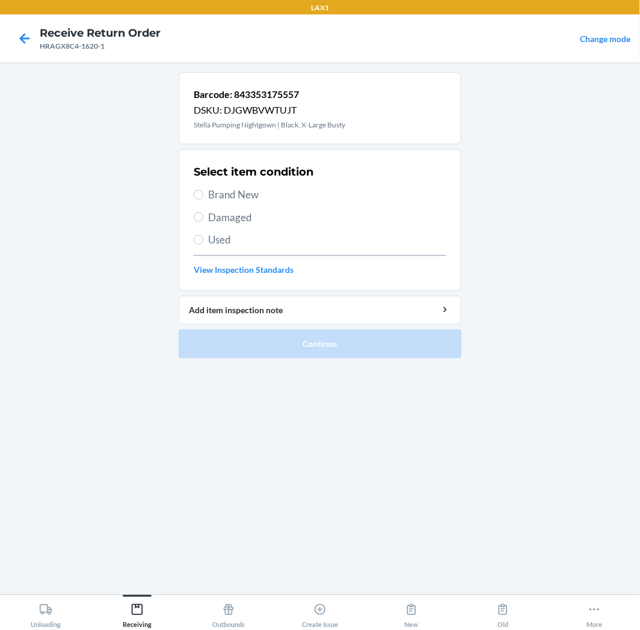
click at [225, 199] on span "Brand New" at bounding box center [327, 195] width 238 height 16
click at [203, 199] on input "Brand New" at bounding box center [199, 195] width 10 height 10
radio input "true"
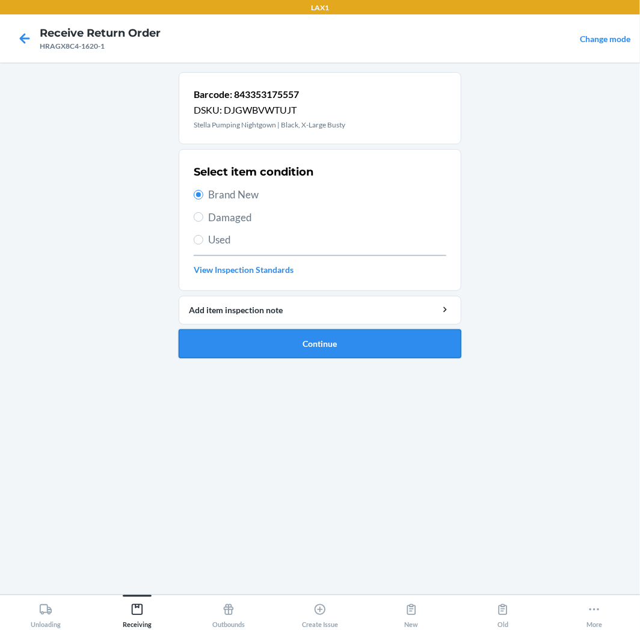
click at [298, 335] on button "Continue" at bounding box center [320, 344] width 283 height 29
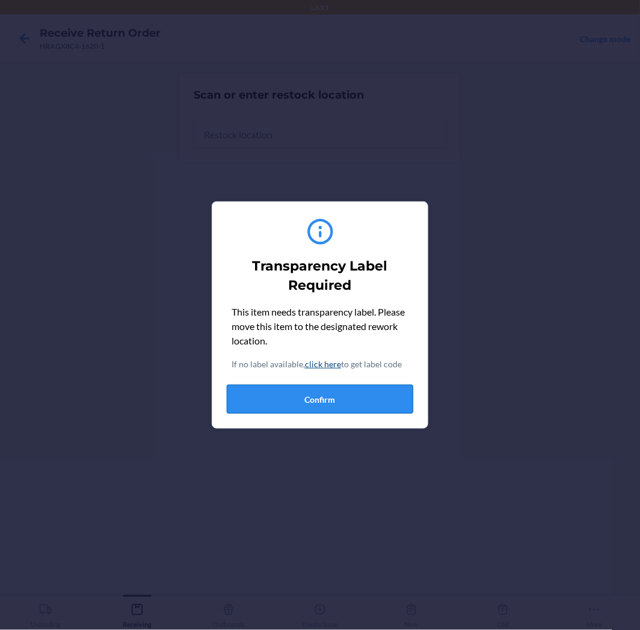
click at [367, 392] on button "Confirm" at bounding box center [320, 399] width 186 height 29
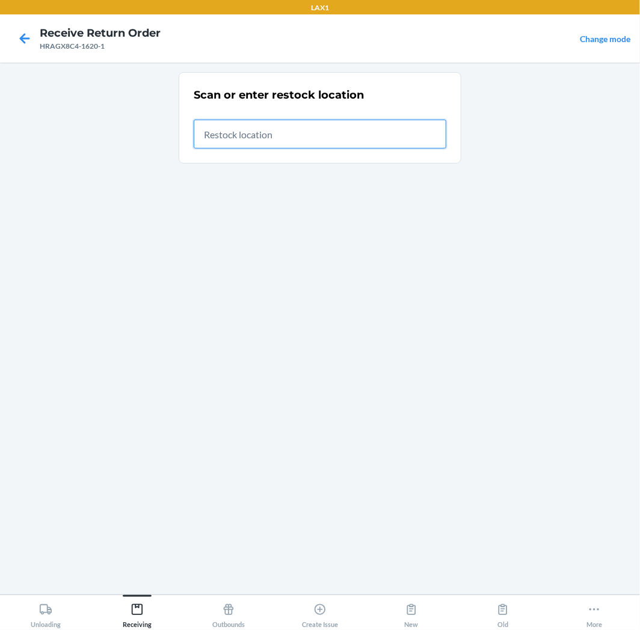
click at [354, 133] on input "text" at bounding box center [320, 134] width 253 height 29
type input "RTCART020"
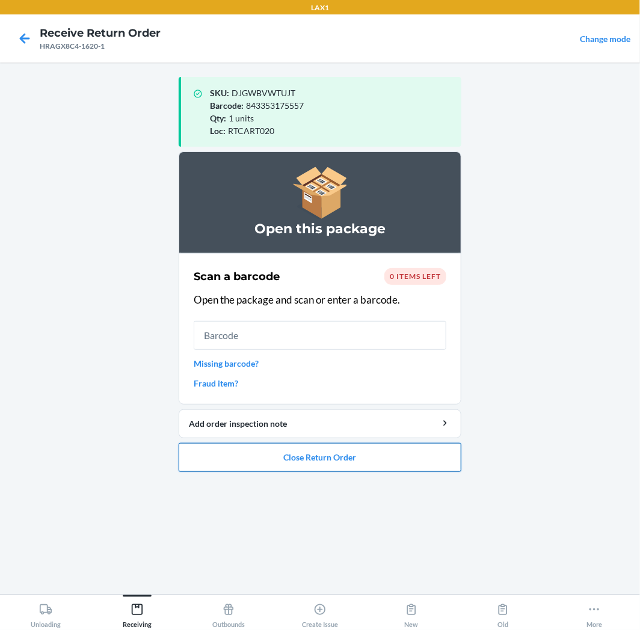
click at [383, 462] on button "Close Return Order" at bounding box center [320, 457] width 283 height 29
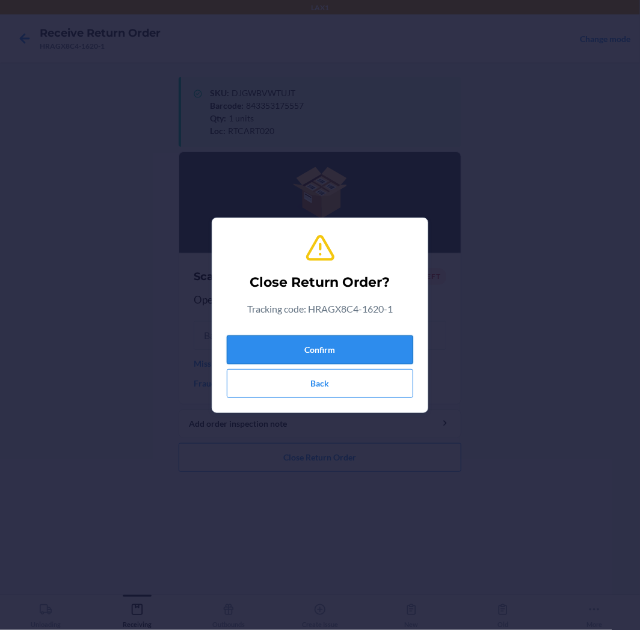
drag, startPoint x: 354, startPoint y: 351, endPoint x: 391, endPoint y: 337, distance: 39.8
click at [357, 346] on button "Confirm" at bounding box center [320, 350] width 186 height 29
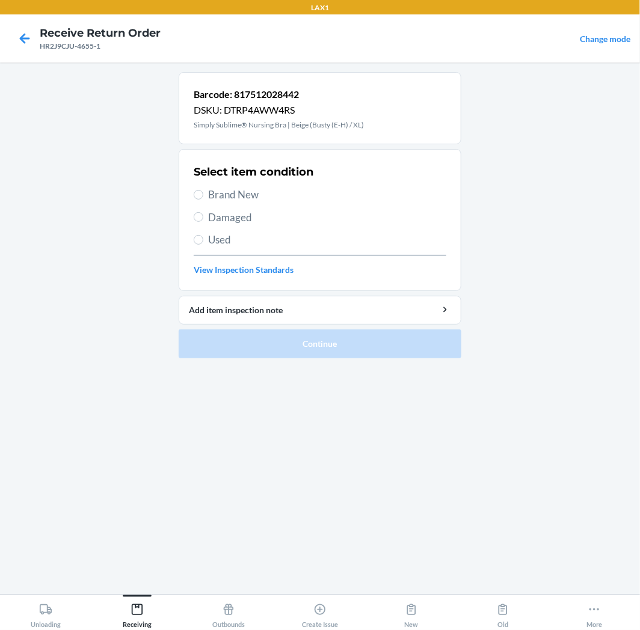
click at [229, 195] on span "Brand New" at bounding box center [327, 195] width 238 height 16
click at [203, 195] on input "Brand New" at bounding box center [199, 195] width 10 height 10
radio input "true"
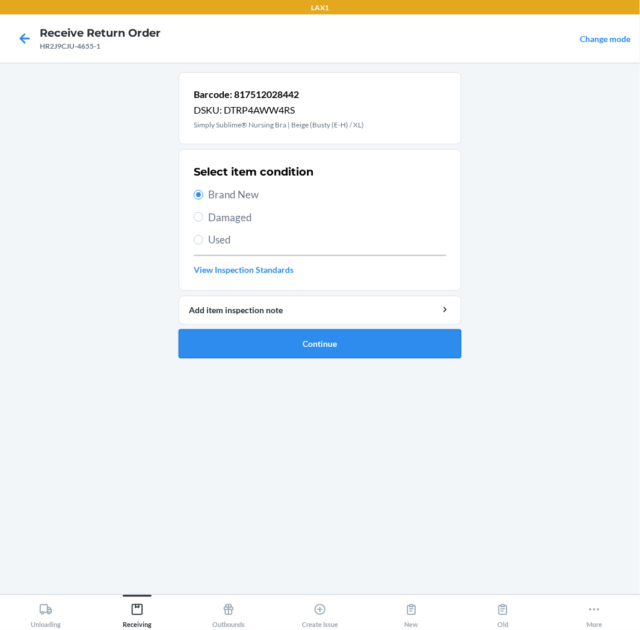
click at [247, 334] on button "Continue" at bounding box center [320, 344] width 283 height 29
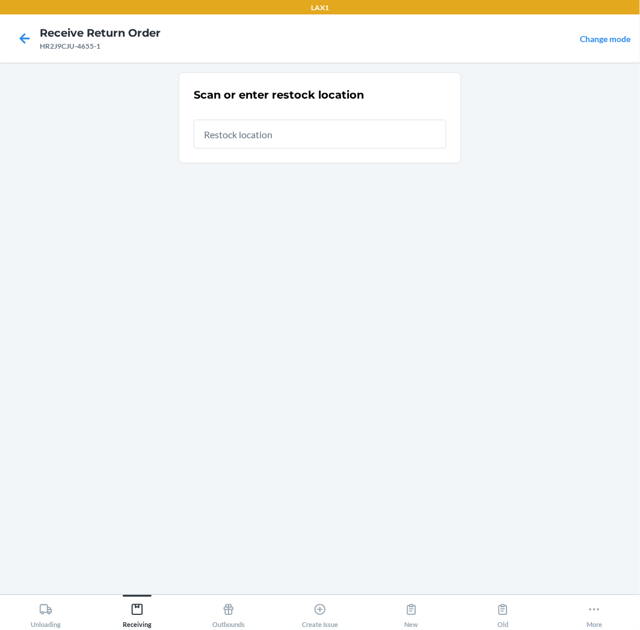
click at [326, 136] on input "text" at bounding box center [320, 134] width 253 height 29
type input "RTCART020"
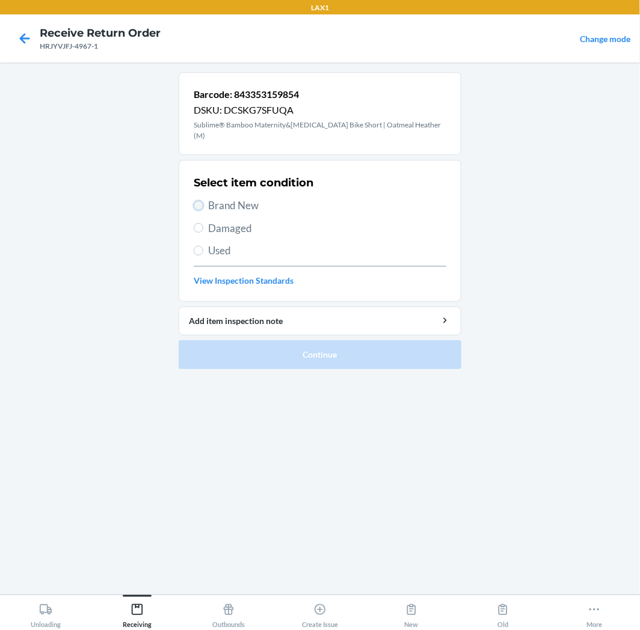
click at [198, 201] on input "Brand New" at bounding box center [199, 206] width 10 height 10
radio input "true"
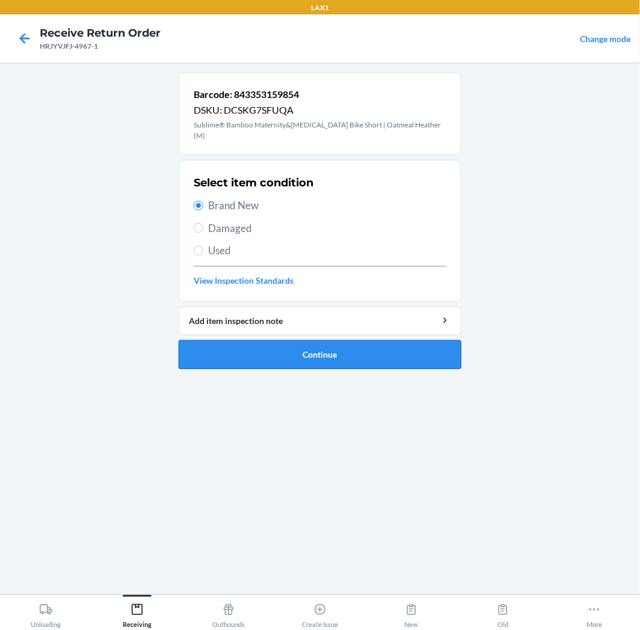
click at [239, 340] on button "Continue" at bounding box center [320, 354] width 283 height 29
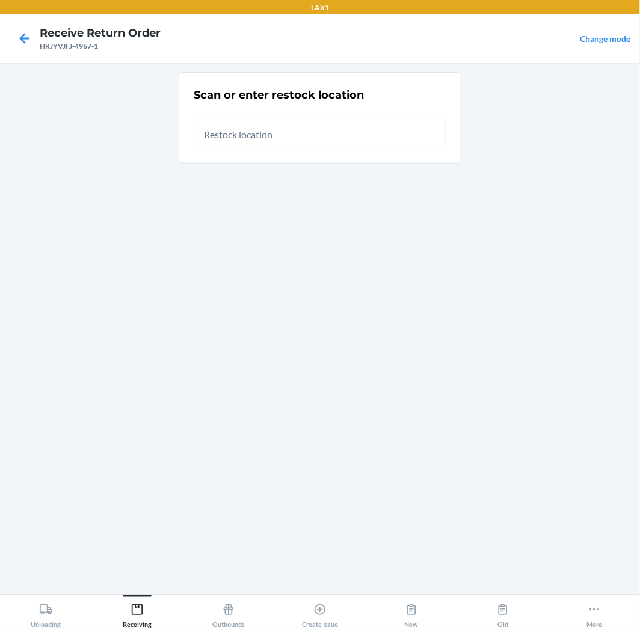
click at [332, 142] on input "text" at bounding box center [320, 134] width 253 height 29
type input "RTCART020"
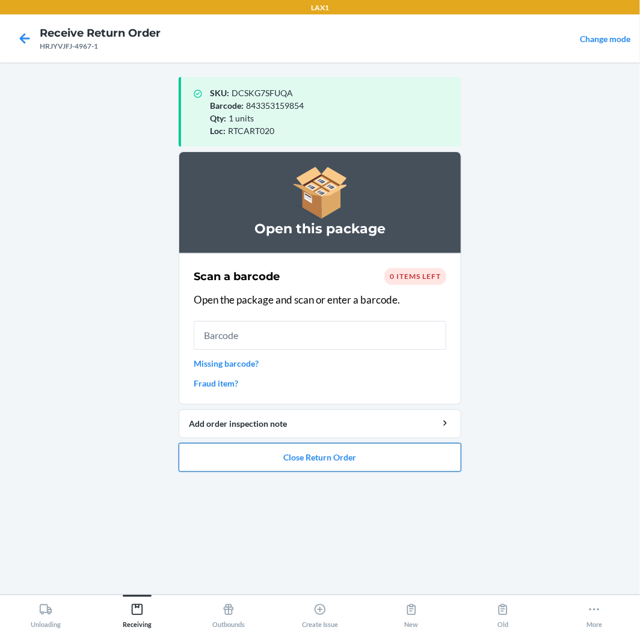
click at [380, 460] on button "Close Return Order" at bounding box center [320, 457] width 283 height 29
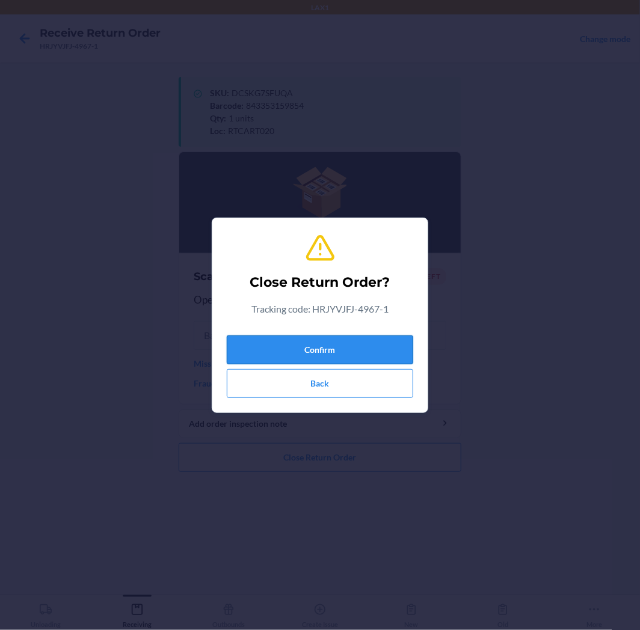
click at [362, 348] on button "Confirm" at bounding box center [320, 350] width 186 height 29
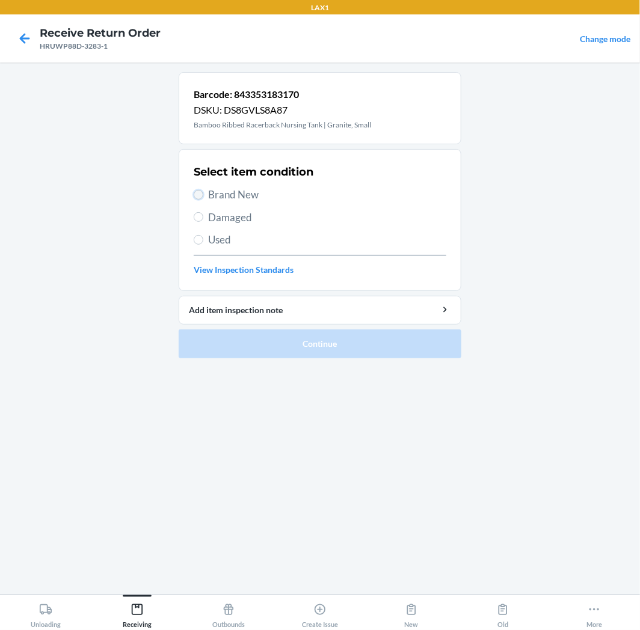
click at [201, 191] on input "Brand New" at bounding box center [199, 195] width 10 height 10
radio input "true"
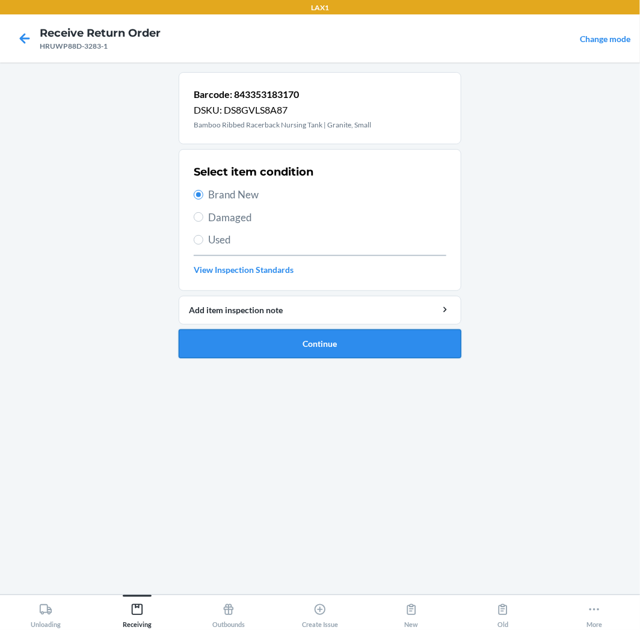
click at [237, 340] on button "Continue" at bounding box center [320, 344] width 283 height 29
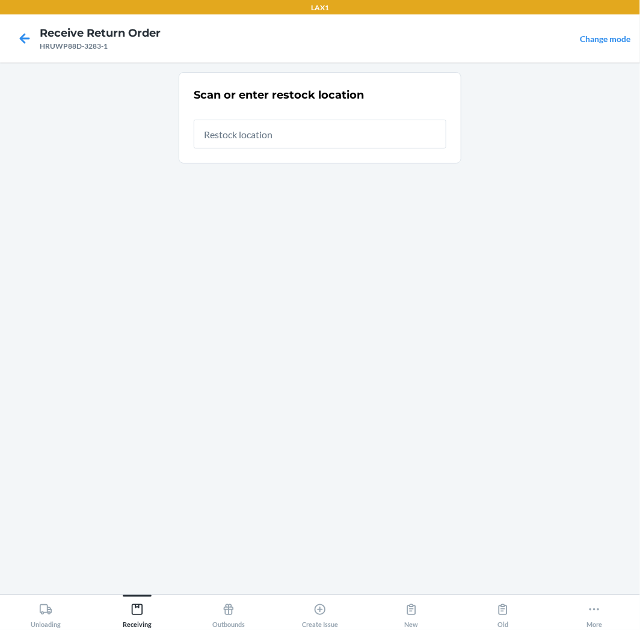
click at [281, 146] on input "text" at bounding box center [320, 134] width 253 height 29
type input "RTCART020"
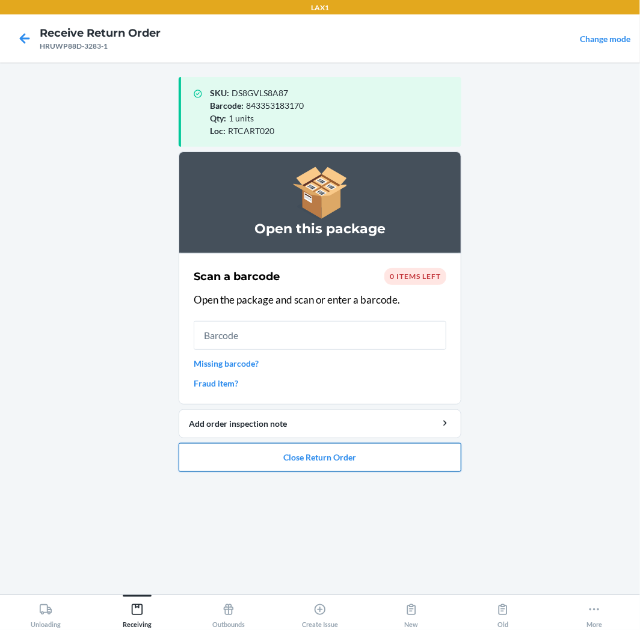
click at [357, 452] on button "Close Return Order" at bounding box center [320, 457] width 283 height 29
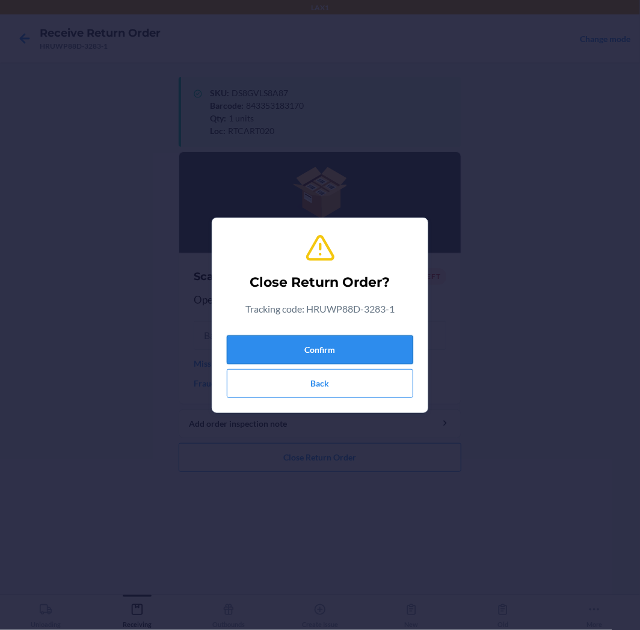
click at [340, 352] on button "Confirm" at bounding box center [320, 350] width 186 height 29
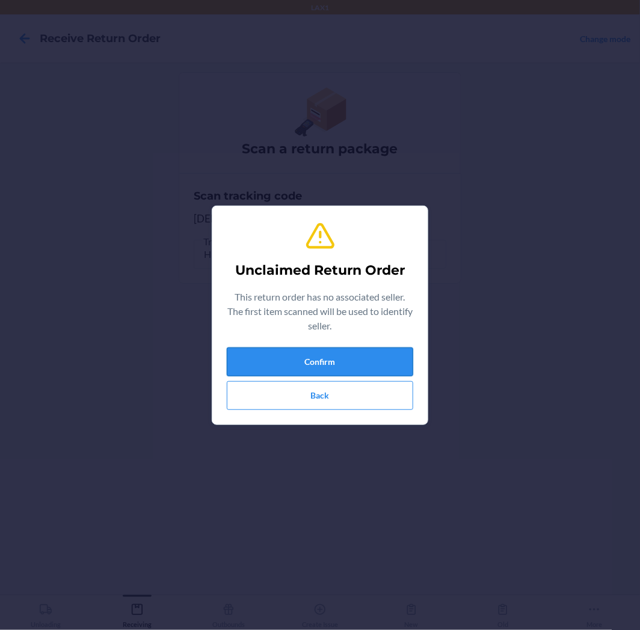
drag, startPoint x: 340, startPoint y: 352, endPoint x: 355, endPoint y: 351, distance: 15.7
click at [355, 351] on button "Confirm" at bounding box center [320, 362] width 186 height 29
